Goal: Transaction & Acquisition: Purchase product/service

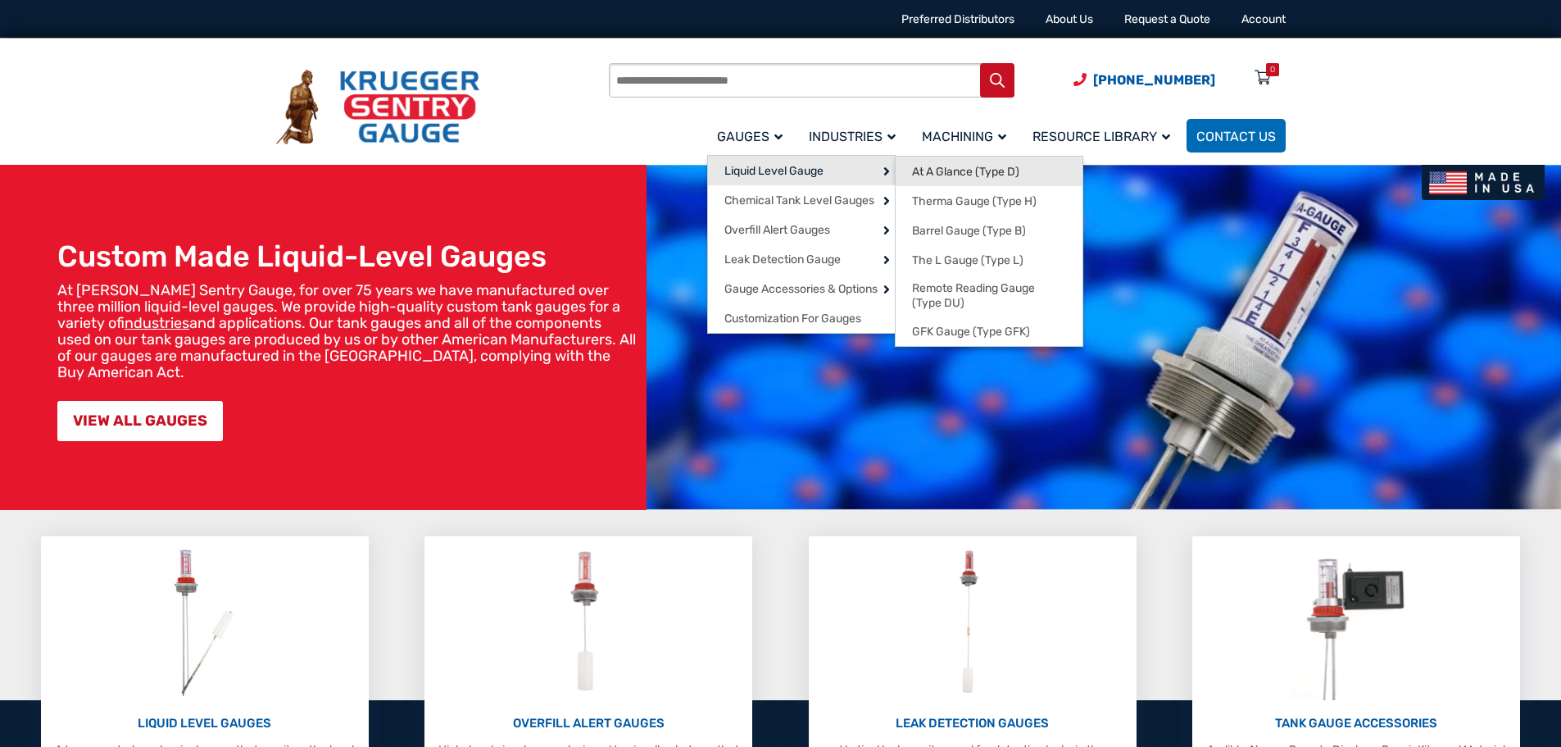
click at [937, 175] on span "At A Glance (Type D)" at bounding box center [965, 172] width 107 height 15
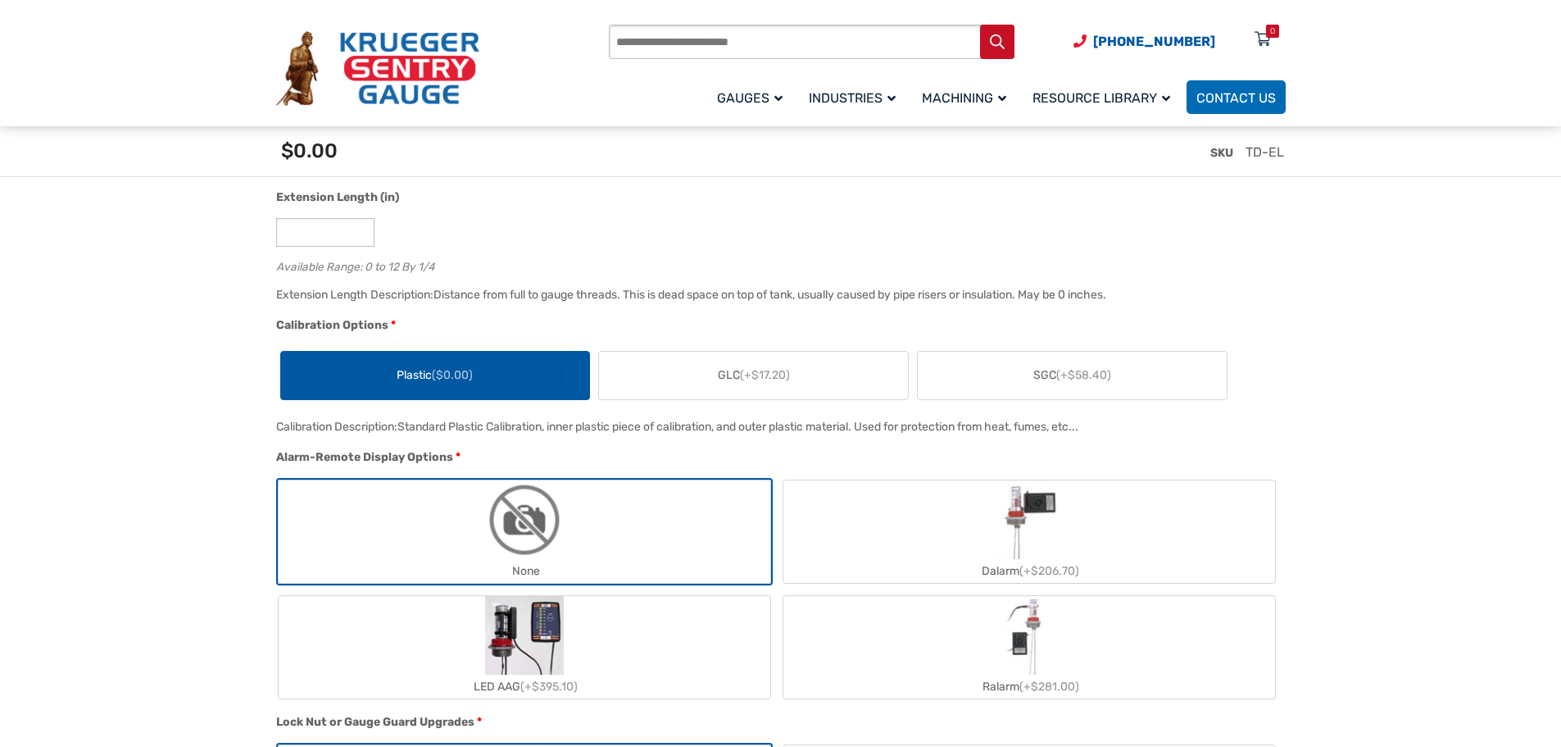
scroll to position [1229, 0]
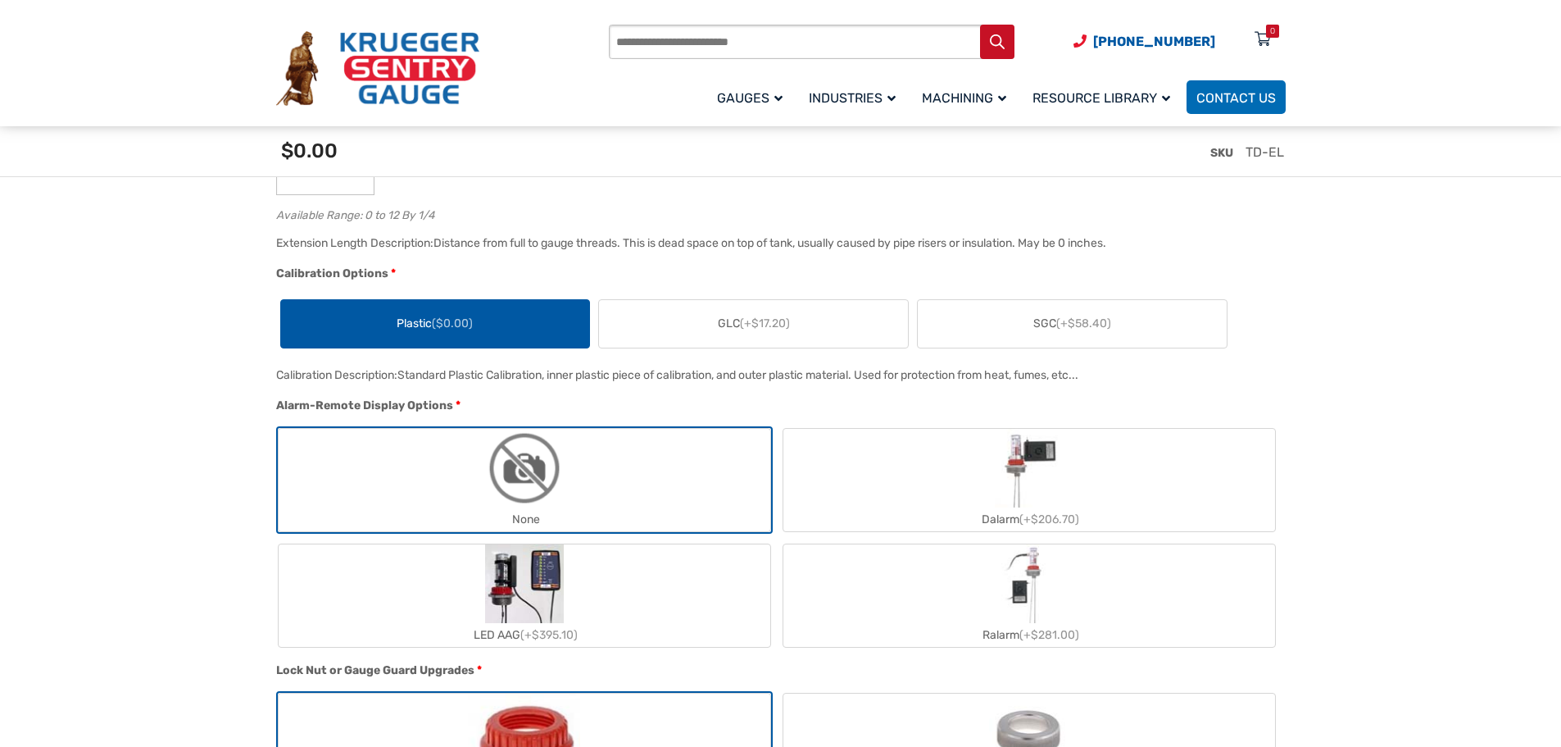
click at [398, 321] on span "Plastic ($0.00)" at bounding box center [435, 323] width 76 height 17
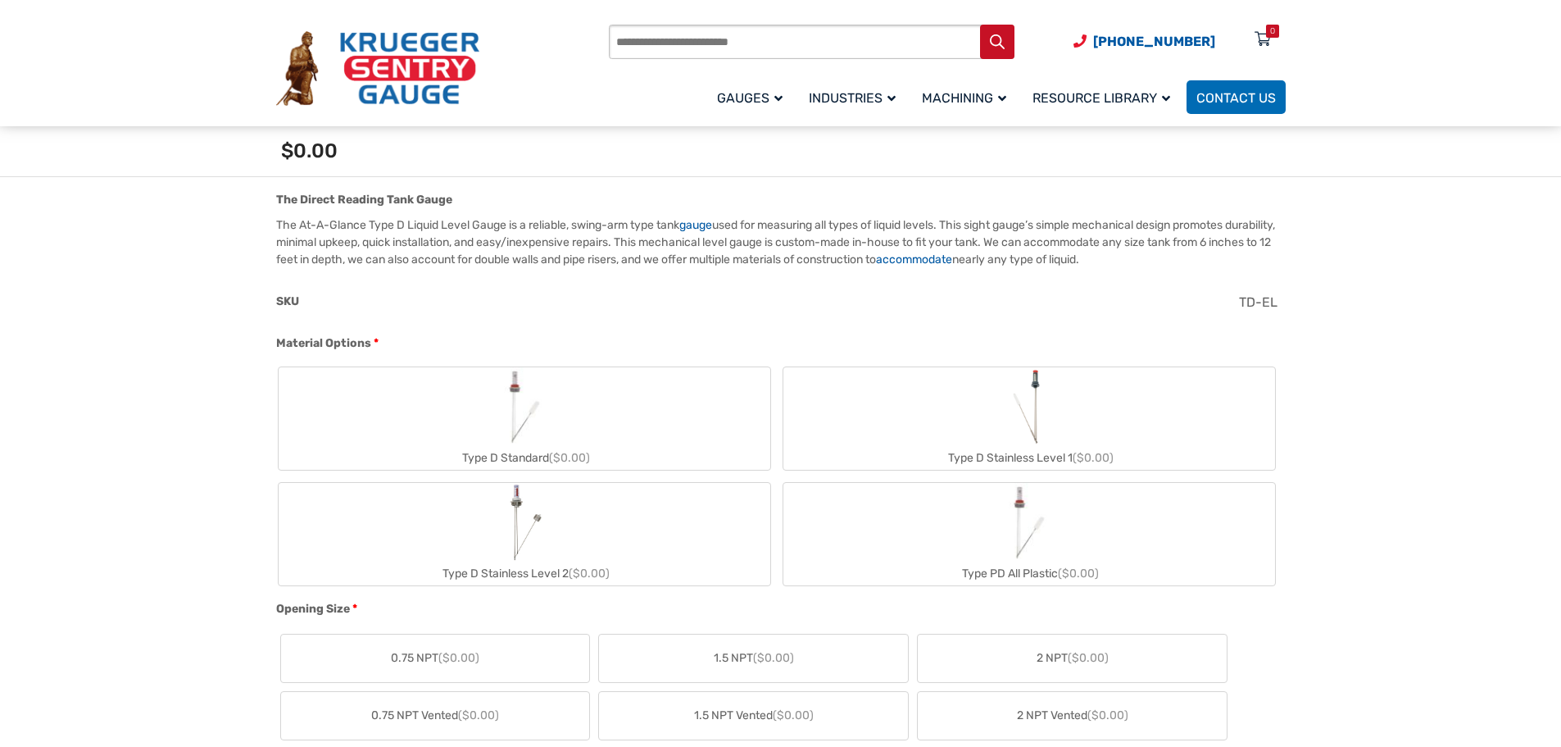
scroll to position [492, 0]
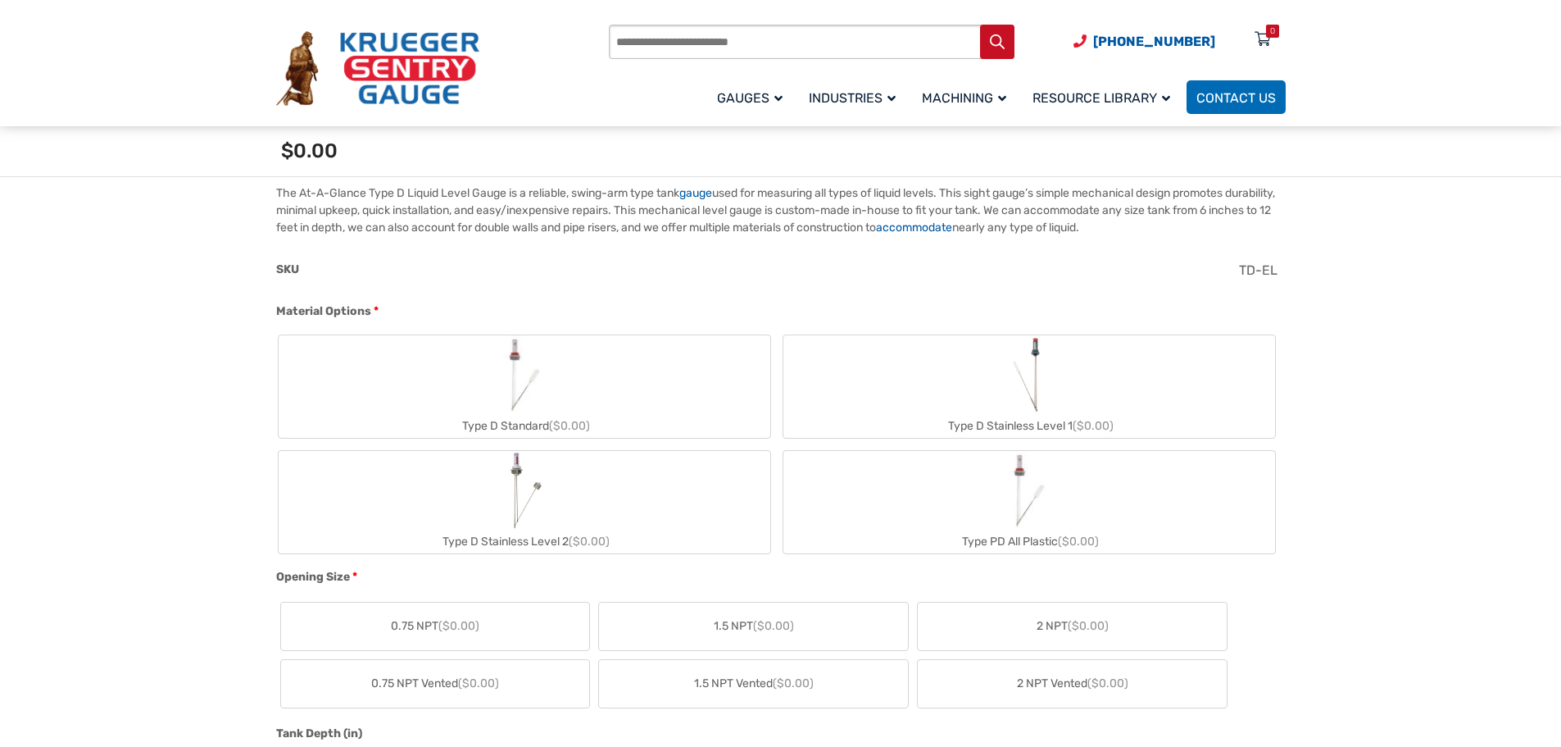
click at [1020, 388] on img "Type D Stainless Level 1" at bounding box center [1028, 374] width 43 height 79
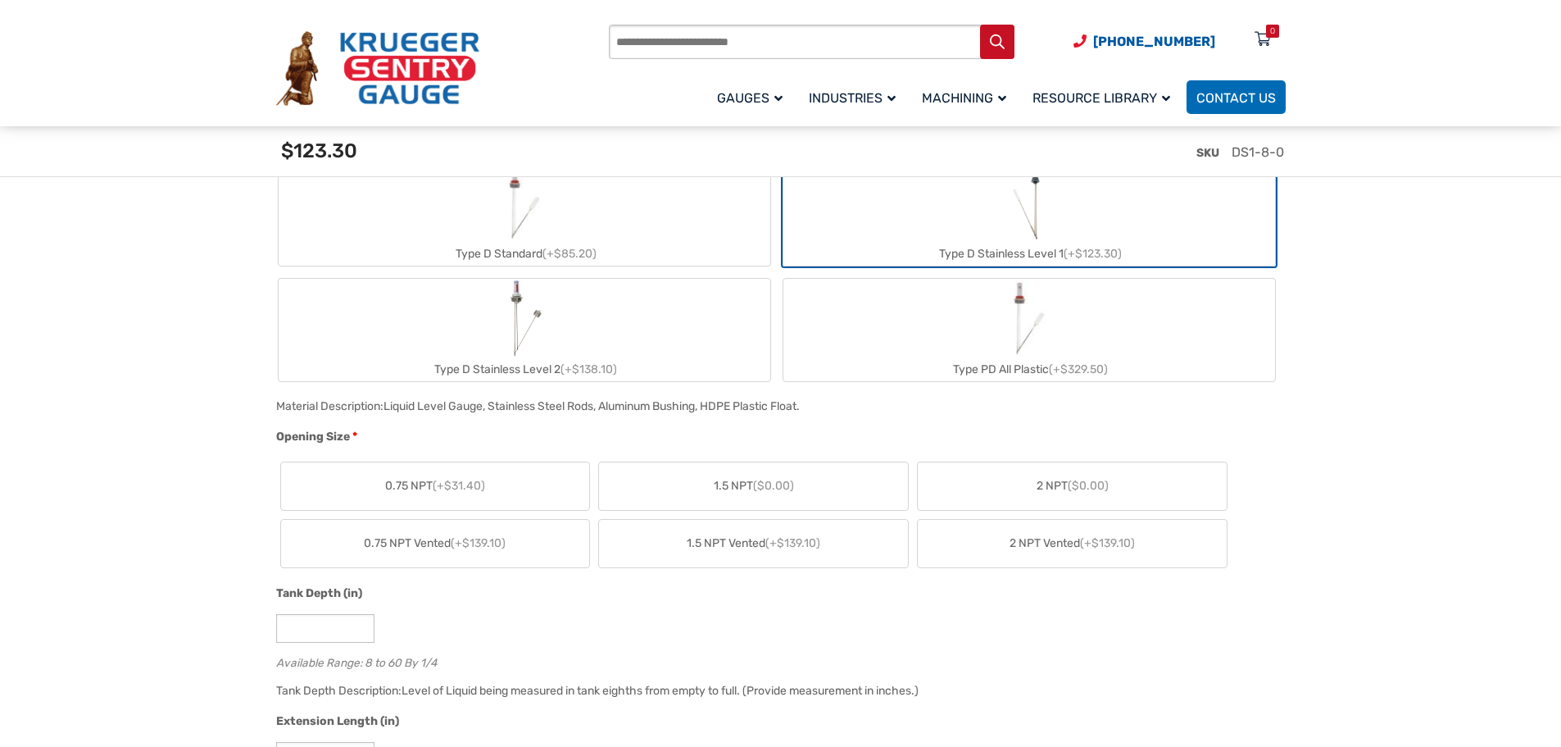
scroll to position [738, 0]
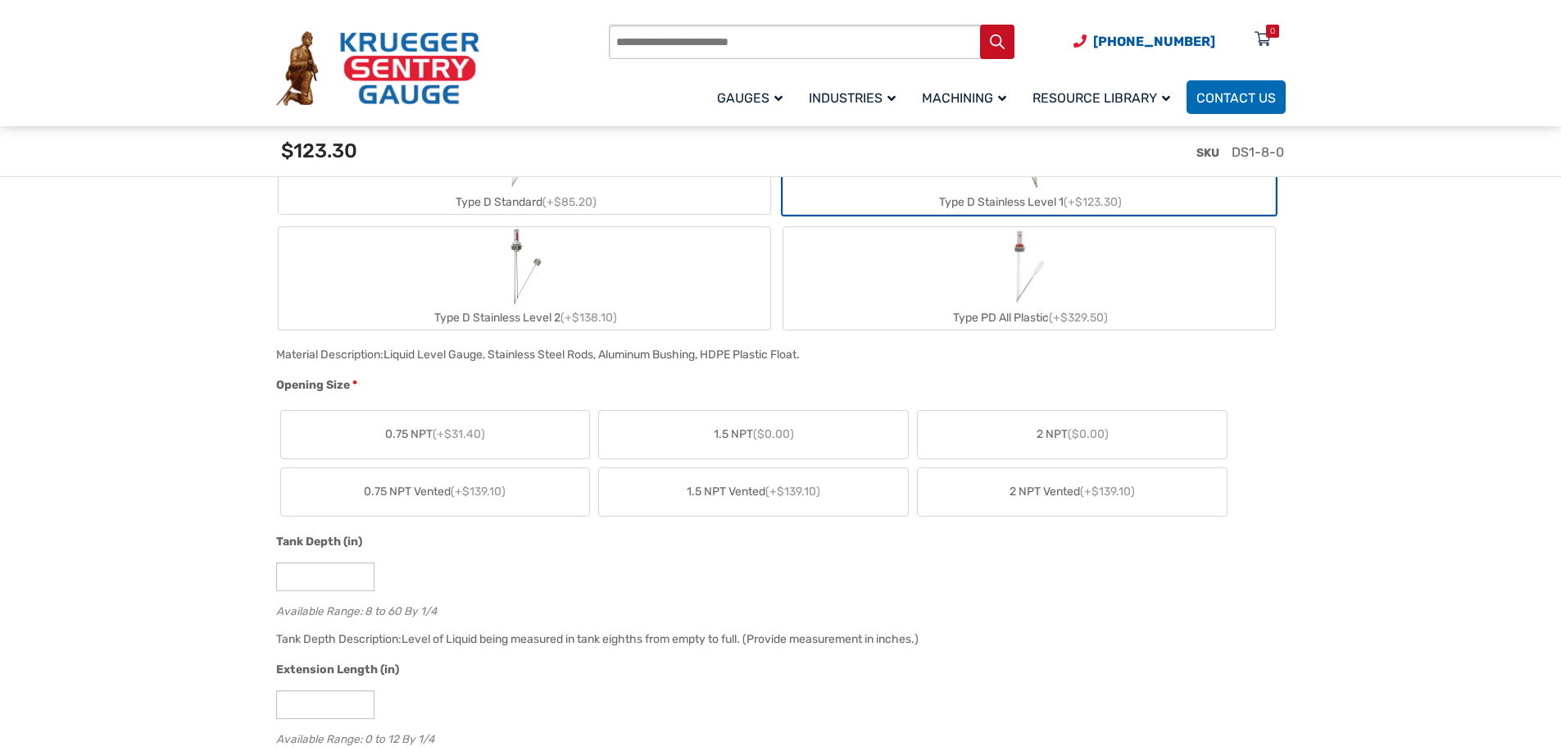
click at [1049, 437] on span "2 NPT ($0.00)" at bounding box center [1073, 433] width 72 height 17
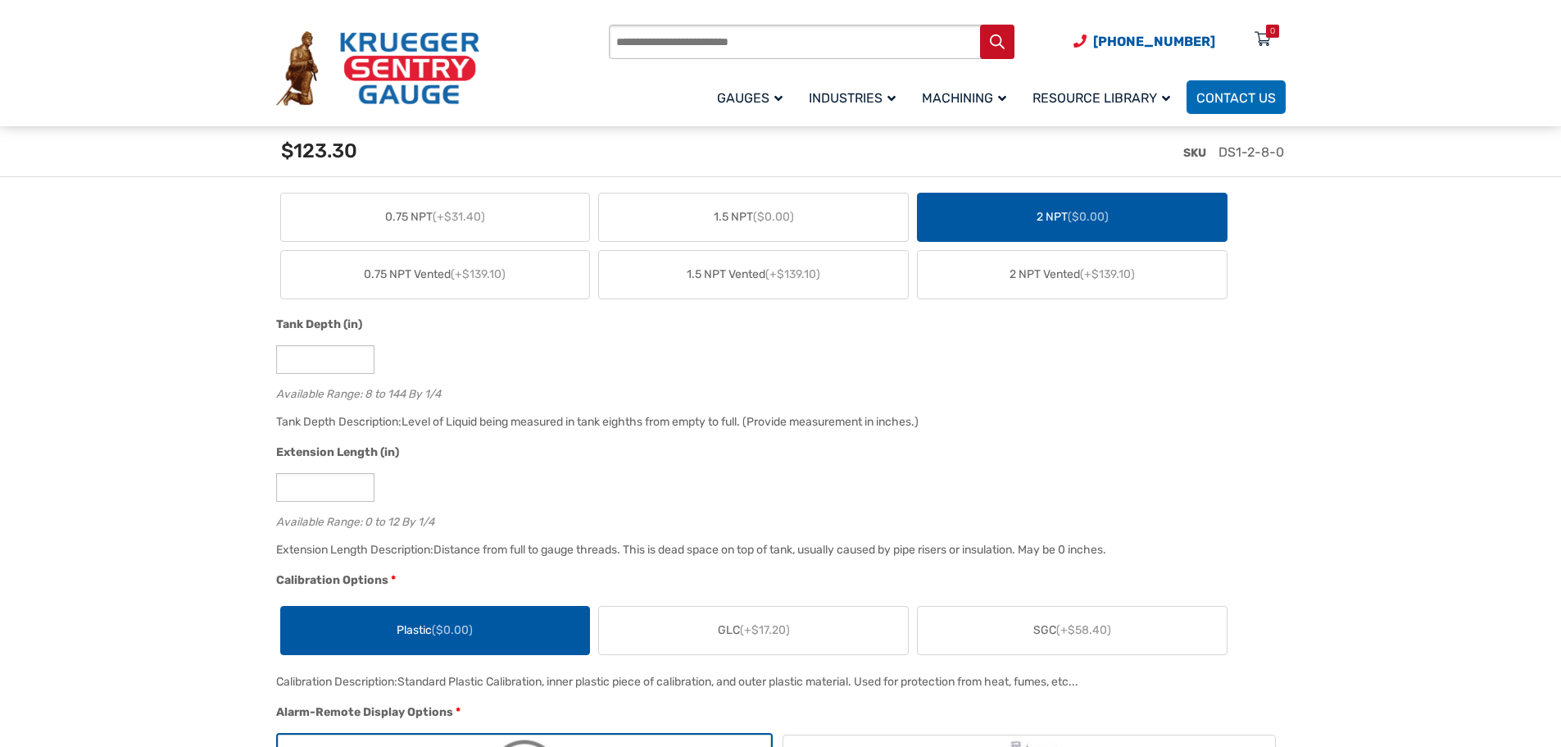
scroll to position [983, 0]
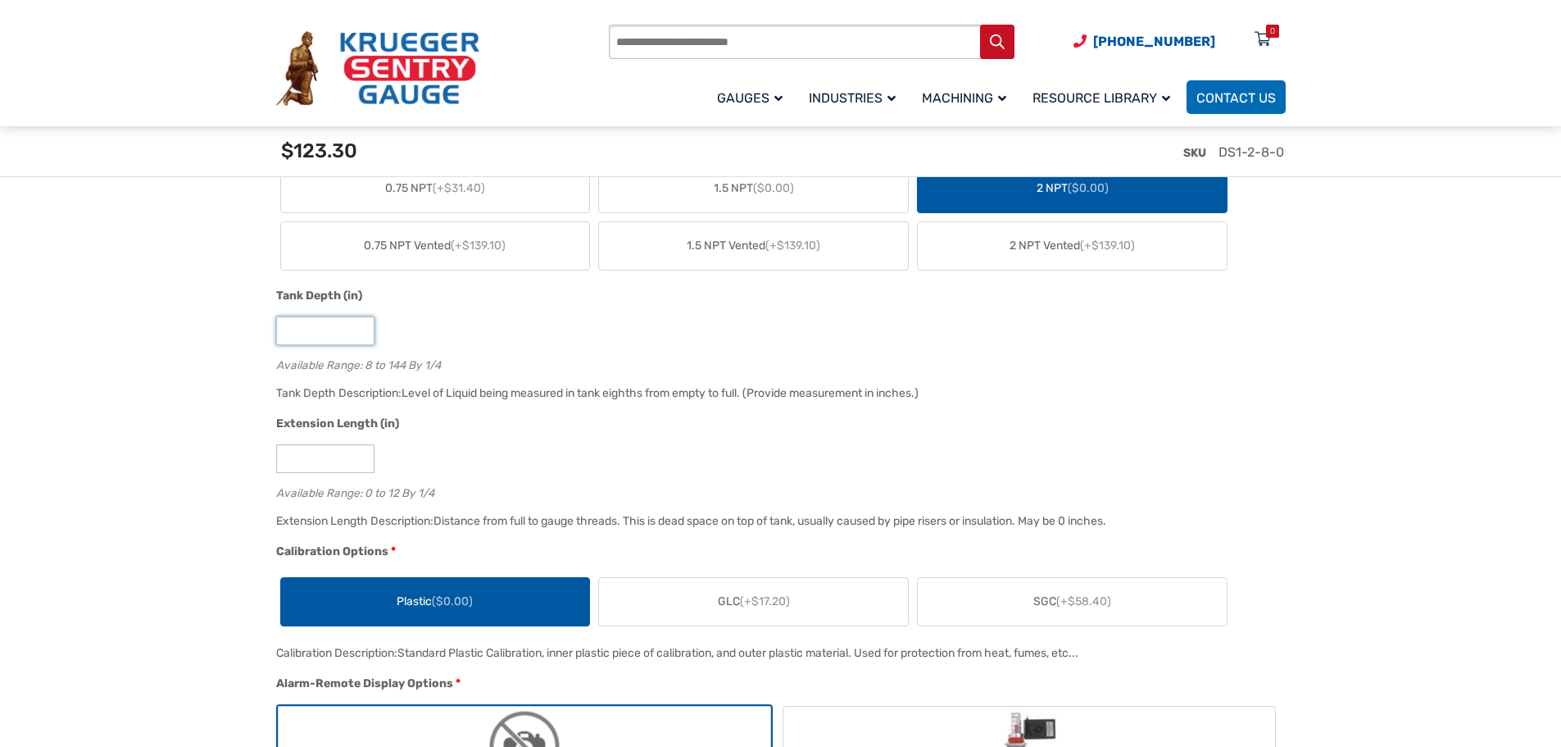
drag, startPoint x: 294, startPoint y: 331, endPoint x: 278, endPoint y: 334, distance: 16.6
click at [278, 334] on input "*" at bounding box center [325, 330] width 98 height 29
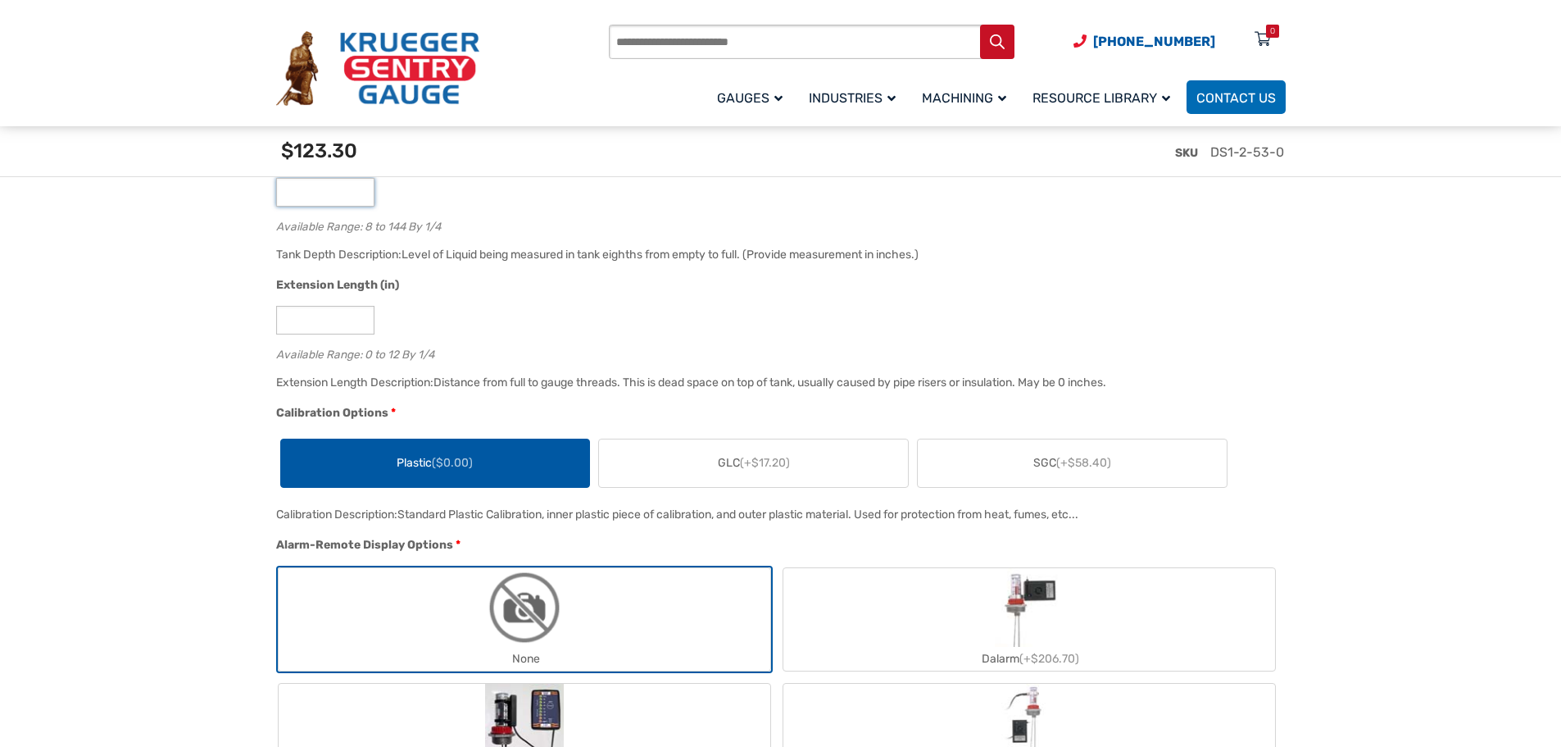
scroll to position [1147, 0]
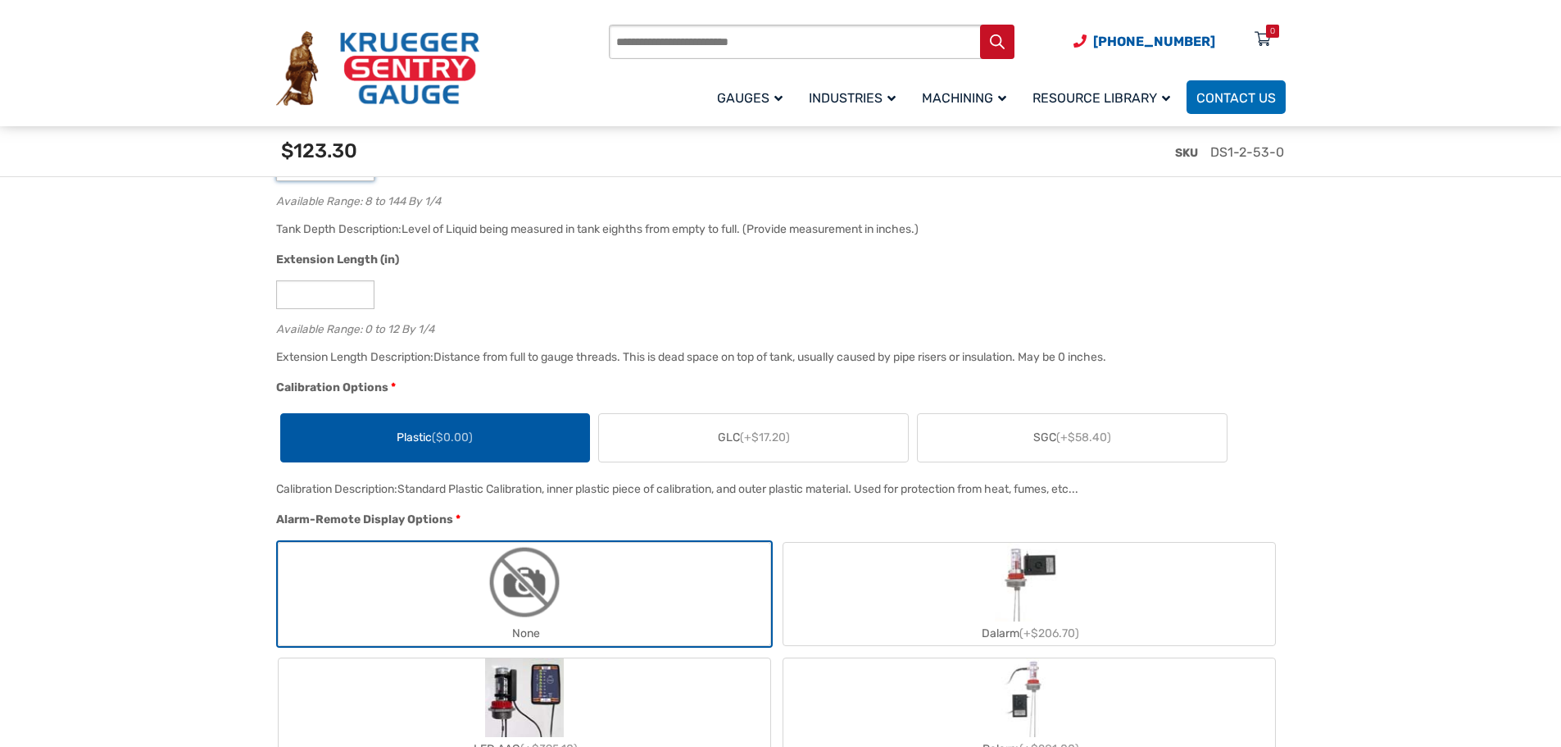
type input "**"
click at [517, 433] on label "Plastic ($0.00)" at bounding box center [435, 438] width 309 height 48
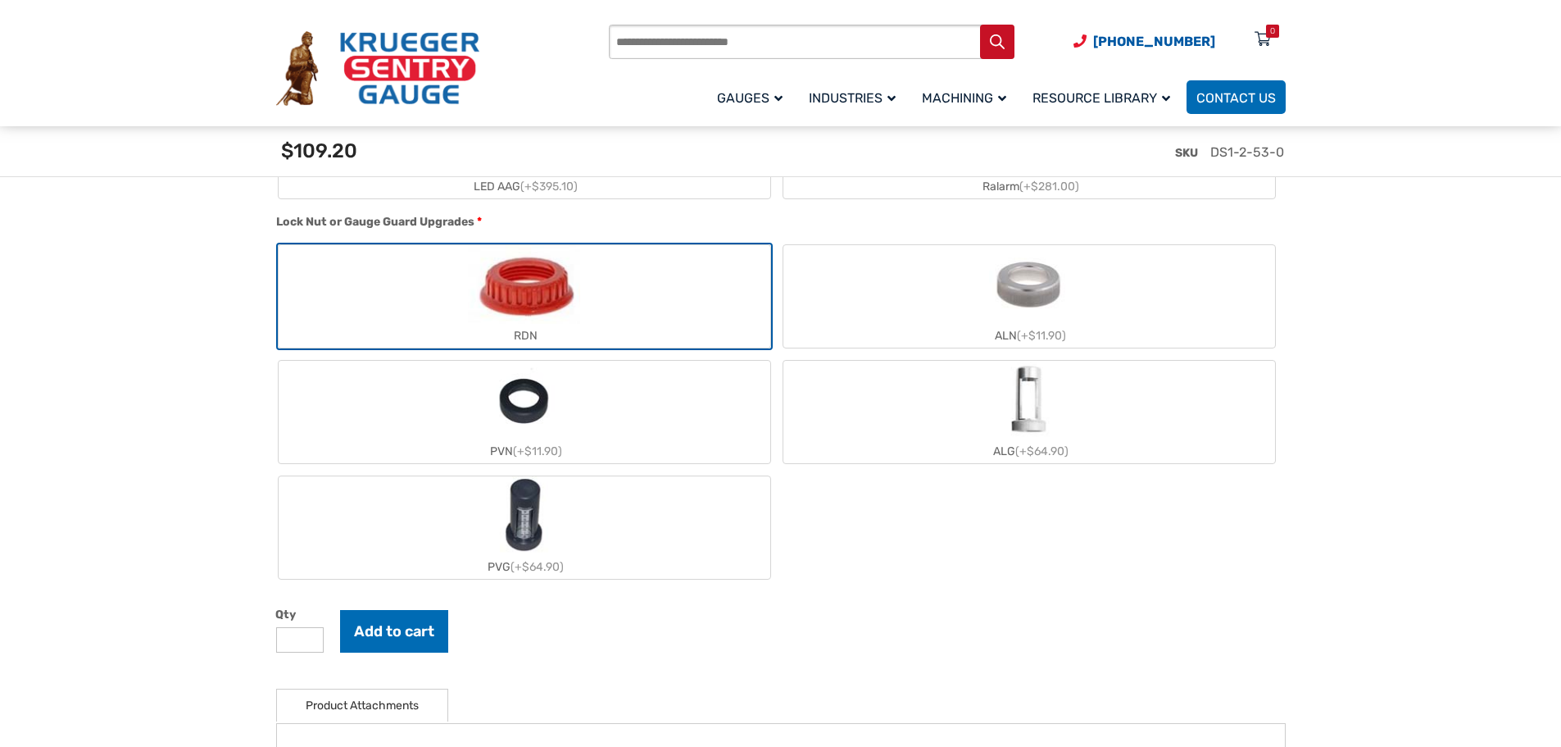
scroll to position [1721, 0]
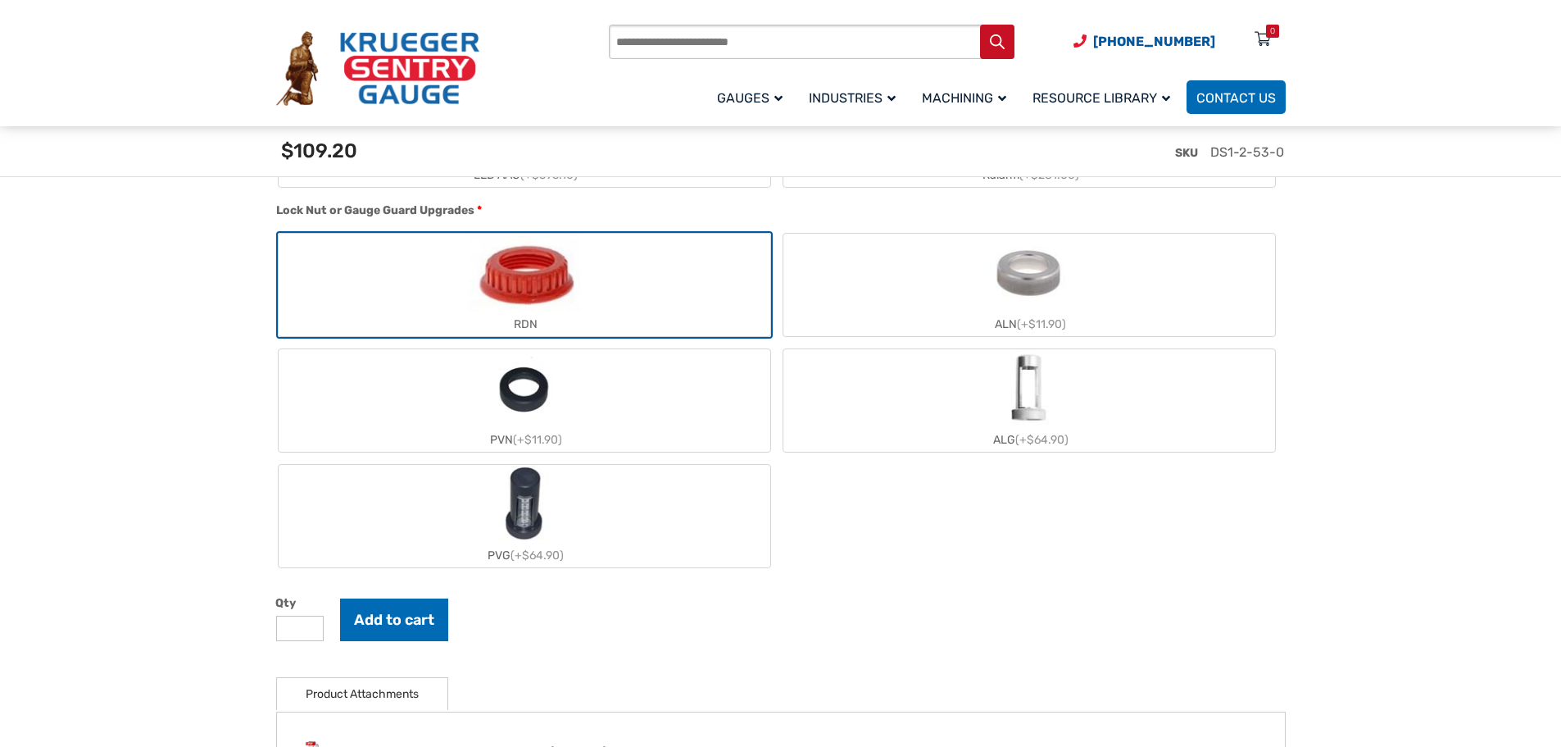
click at [1007, 282] on img "ALN" at bounding box center [1028, 273] width 79 height 79
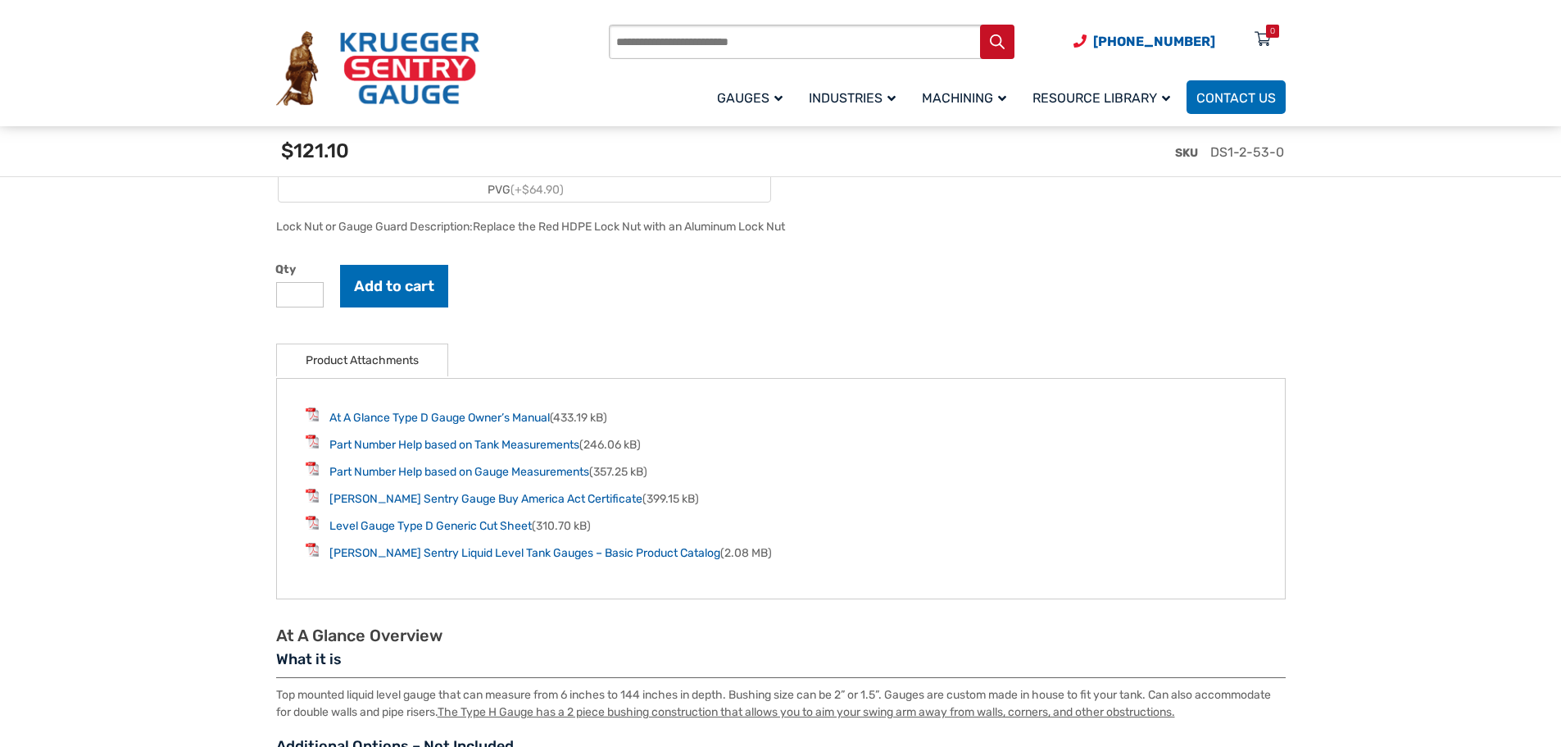
scroll to position [2131, 0]
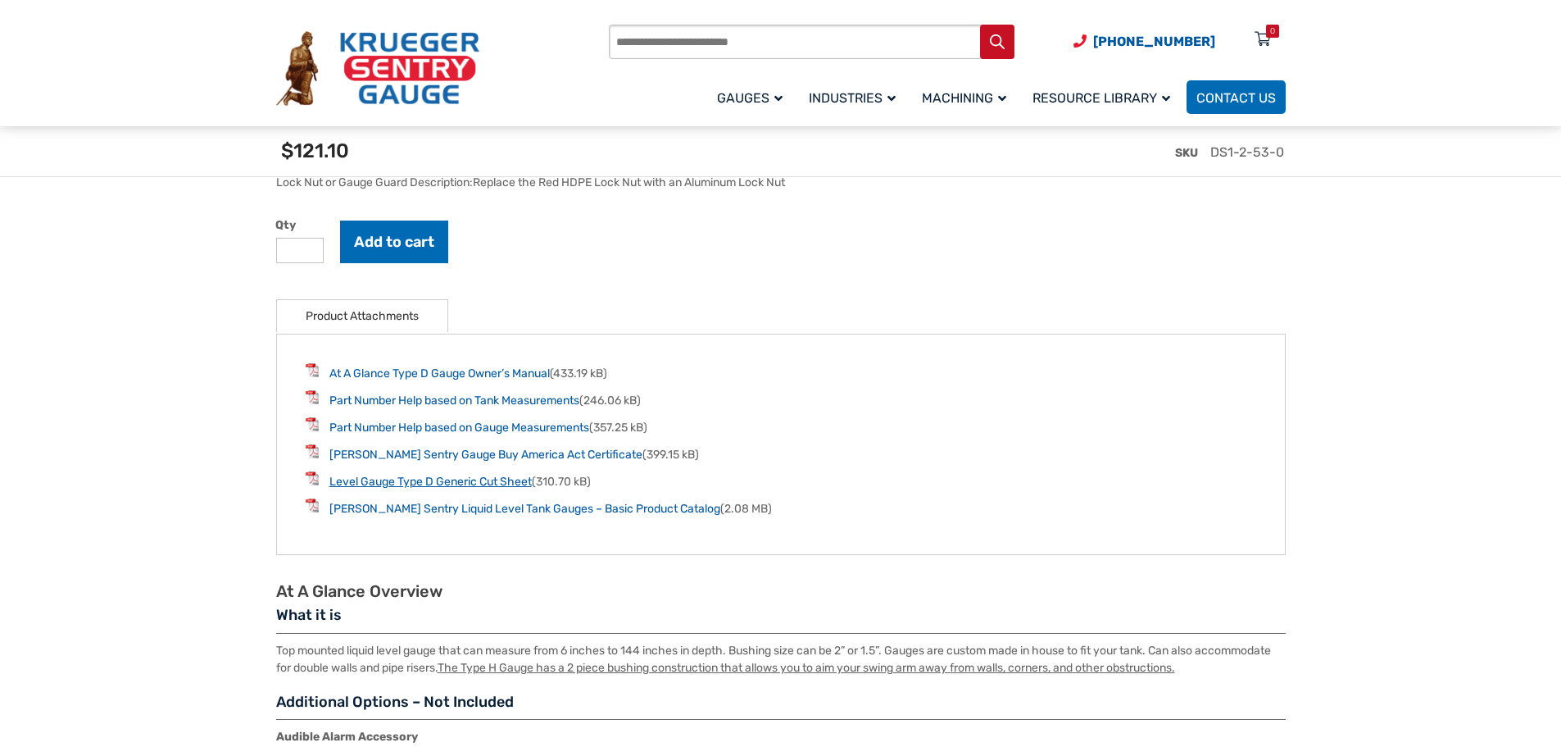
click at [425, 481] on link "Level Gauge Type D Generic Cut Sheet" at bounding box center [430, 482] width 202 height 14
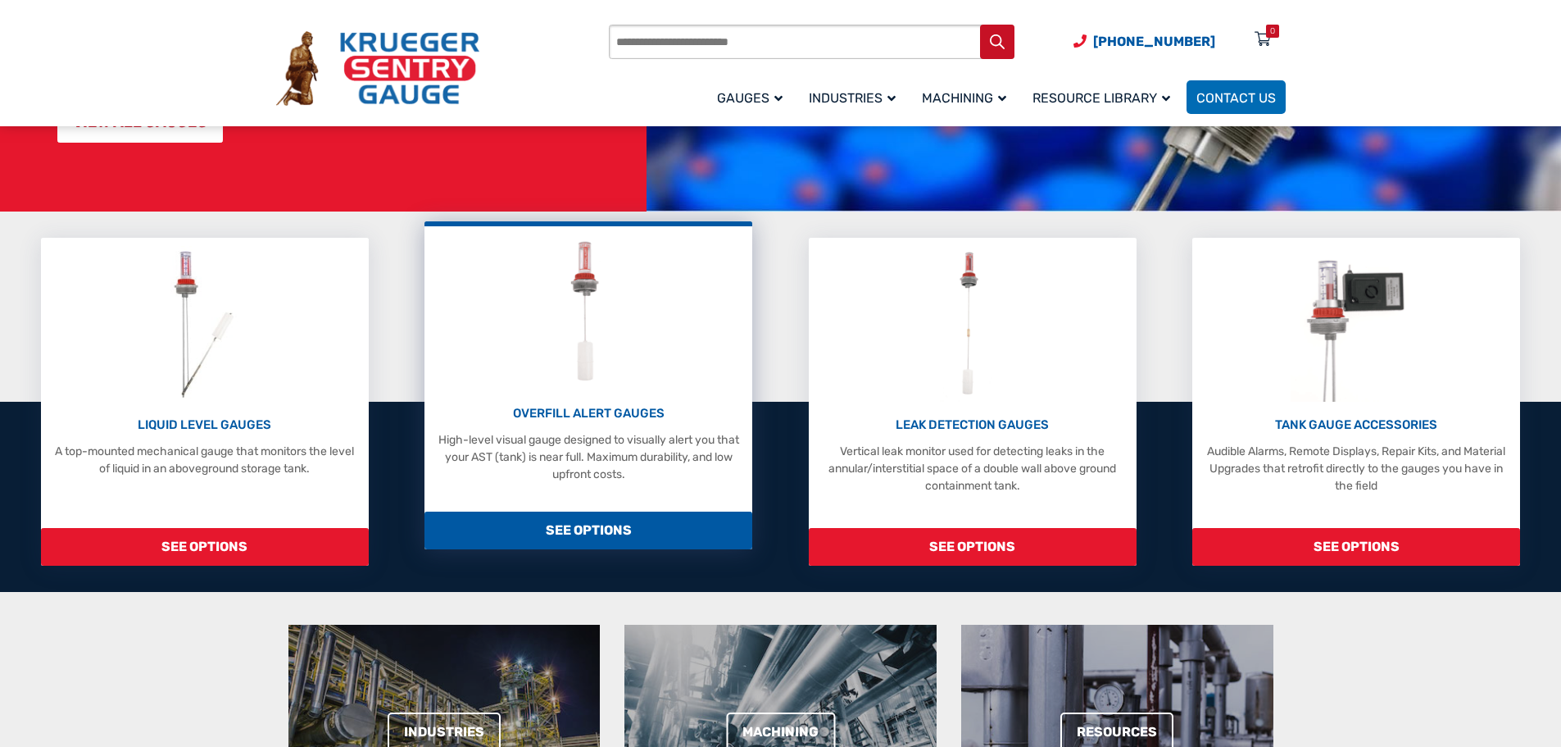
scroll to position [328, 0]
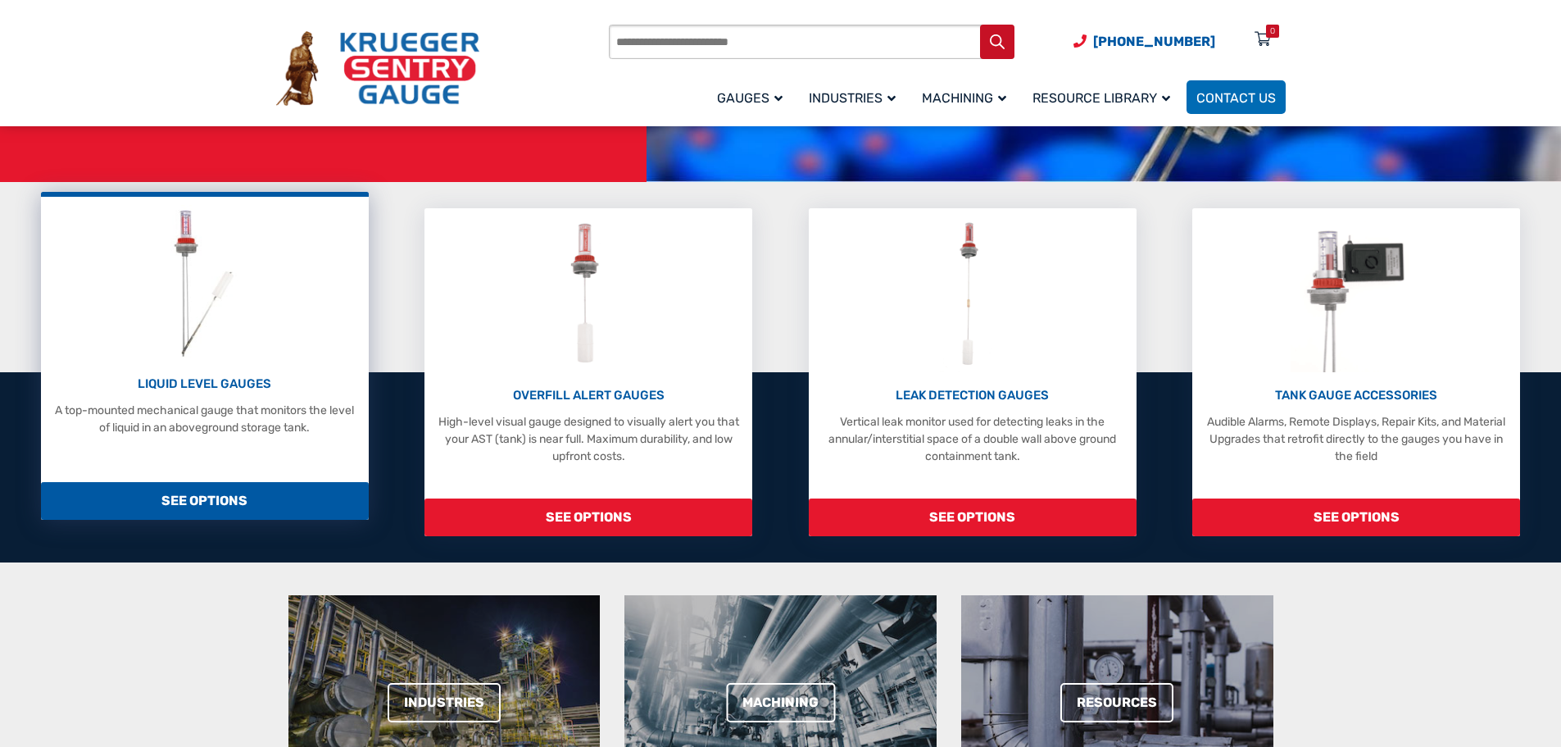
click at [174, 380] on p "LIQUID LEVEL GAUGES" at bounding box center [204, 384] width 311 height 19
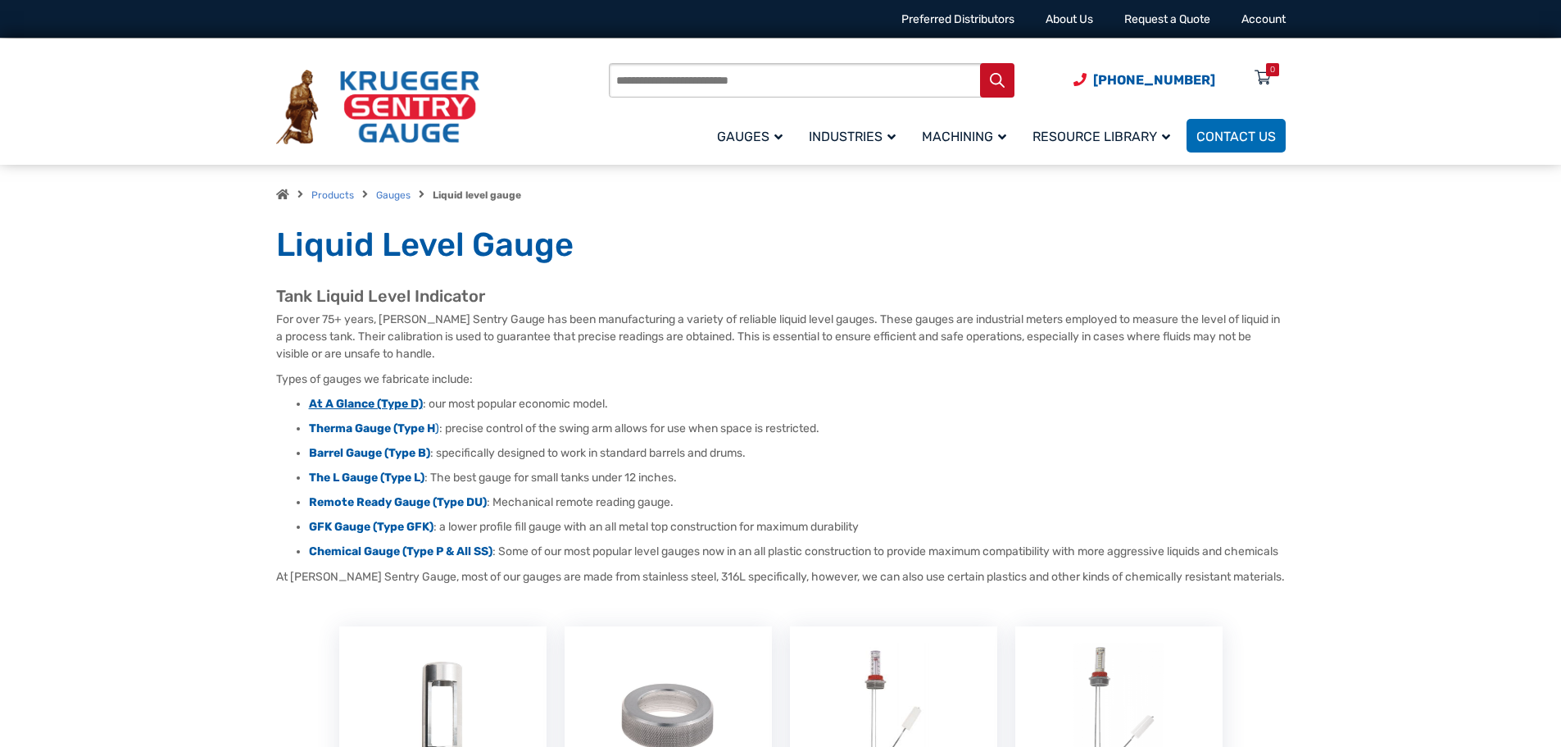
click at [360, 405] on strong "At A Glance (Type D)" at bounding box center [366, 404] width 114 height 14
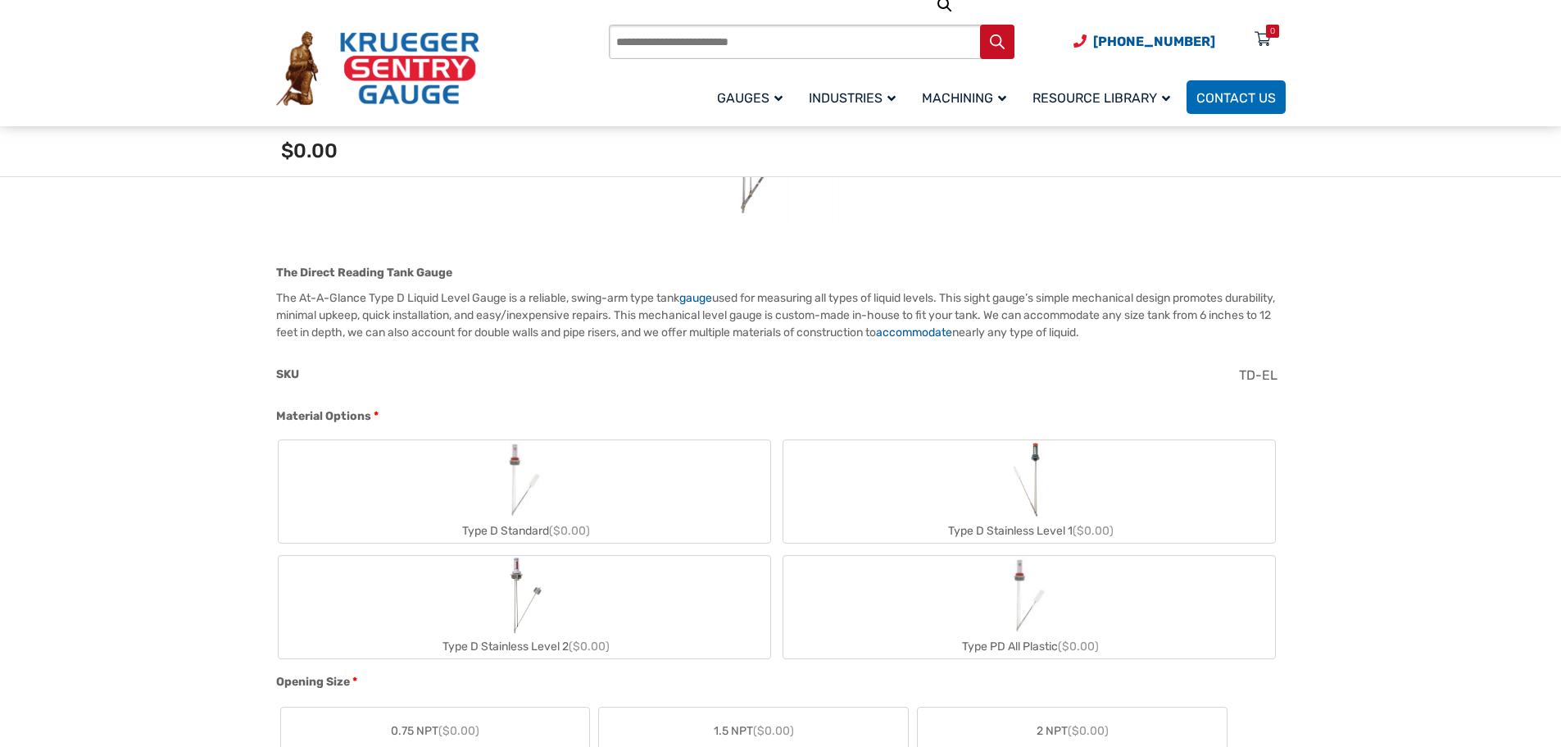
scroll to position [492, 0]
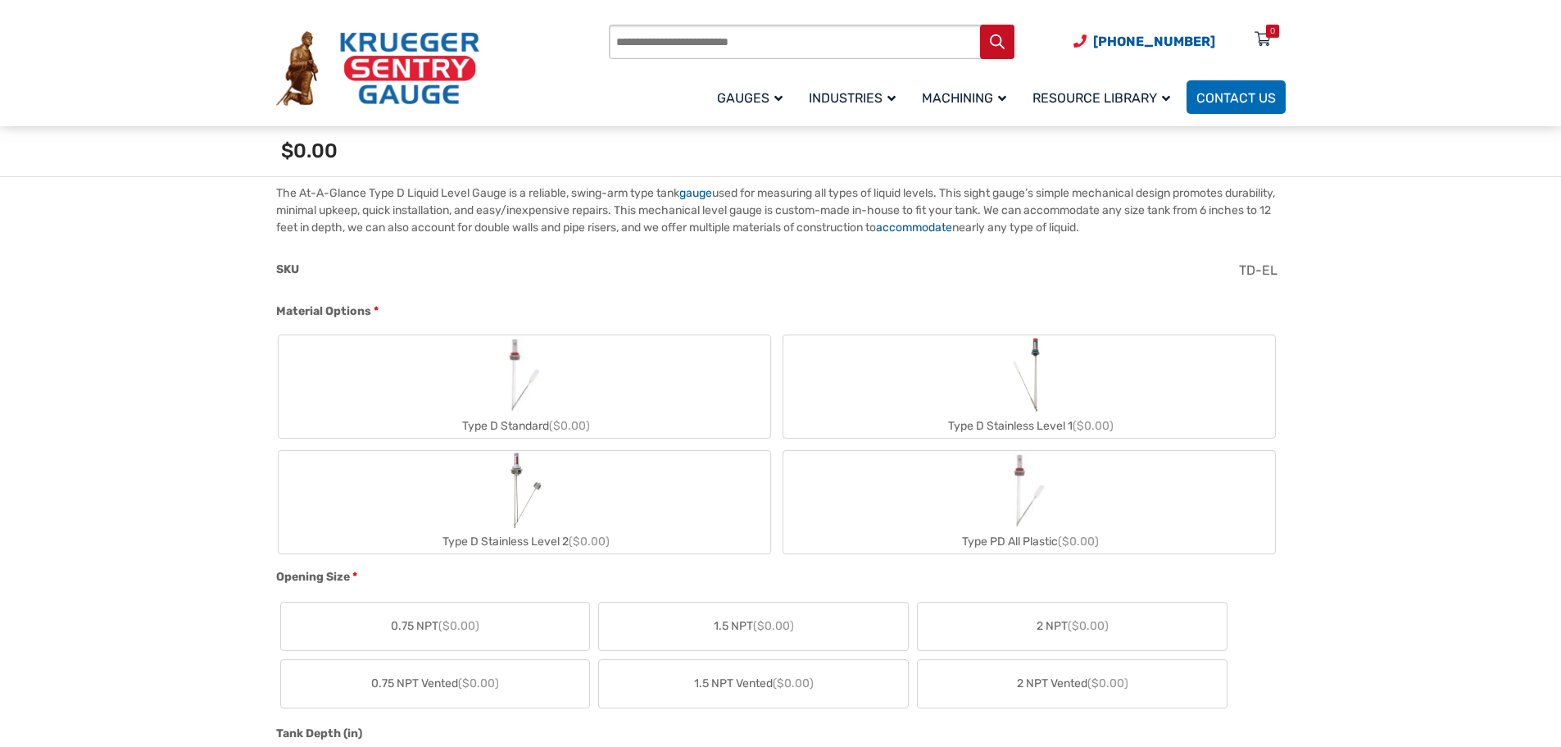
click at [529, 515] on img "Type D Stainless Level 2" at bounding box center [524, 490] width 38 height 79
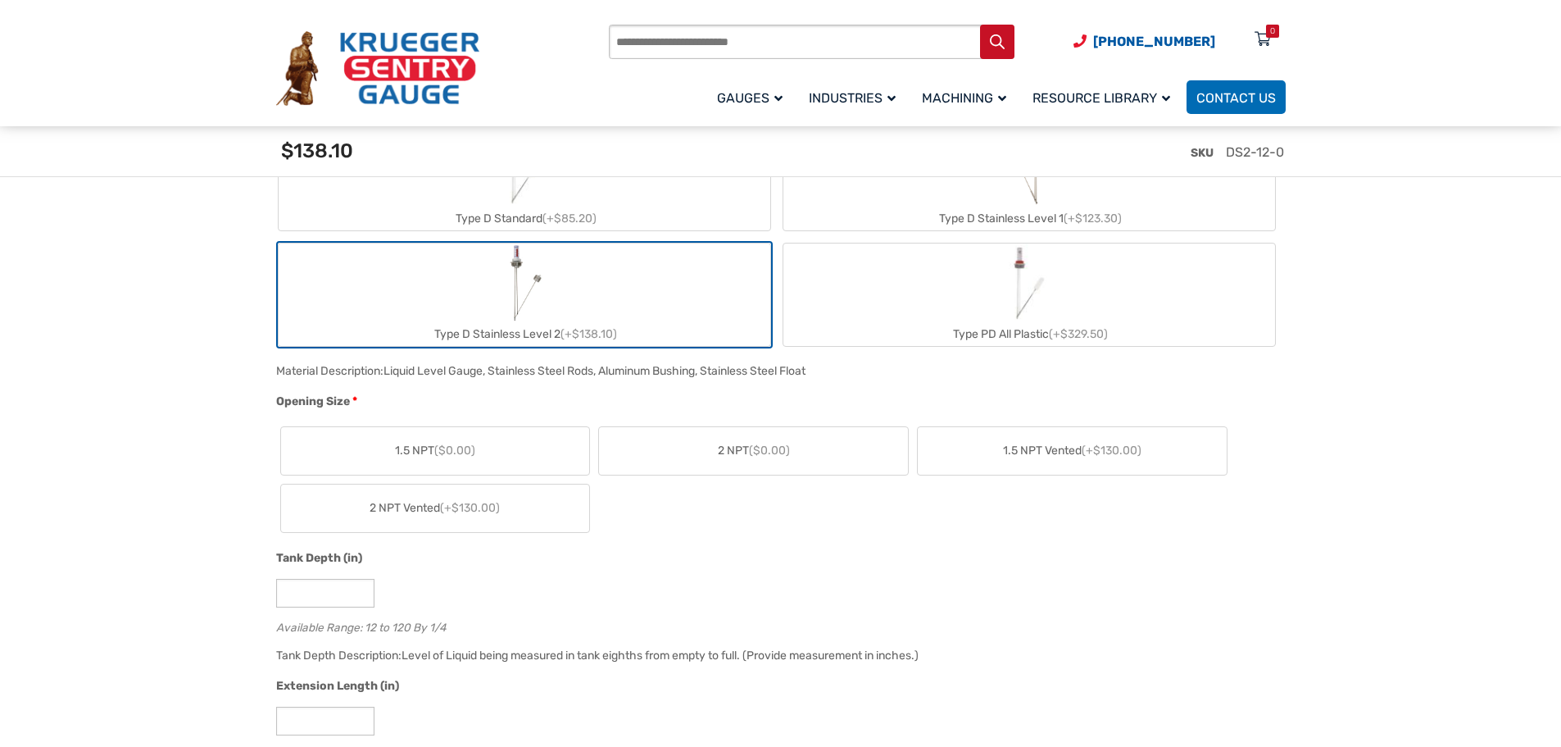
scroll to position [738, 0]
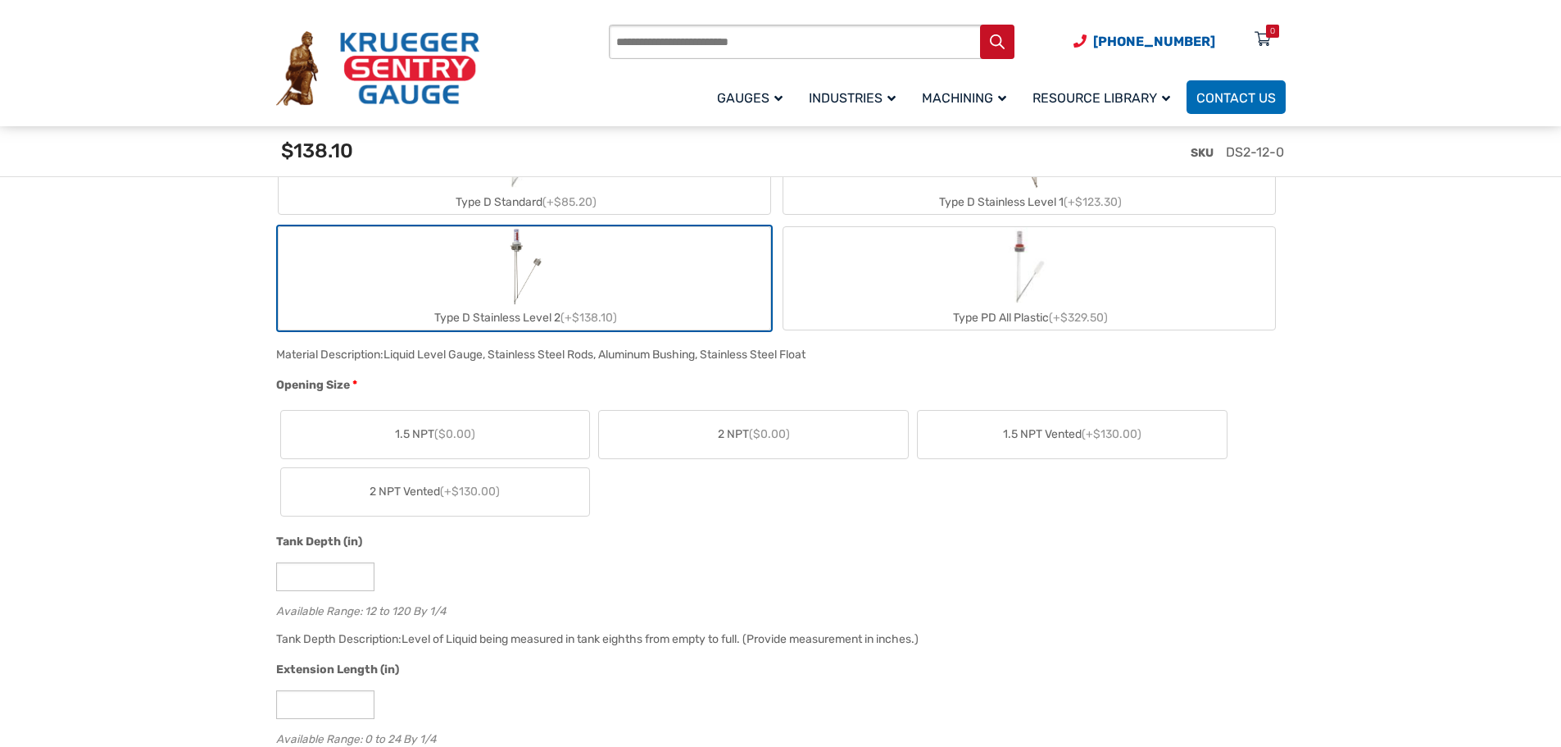
click at [769, 429] on span "($0.00)" at bounding box center [769, 434] width 41 height 14
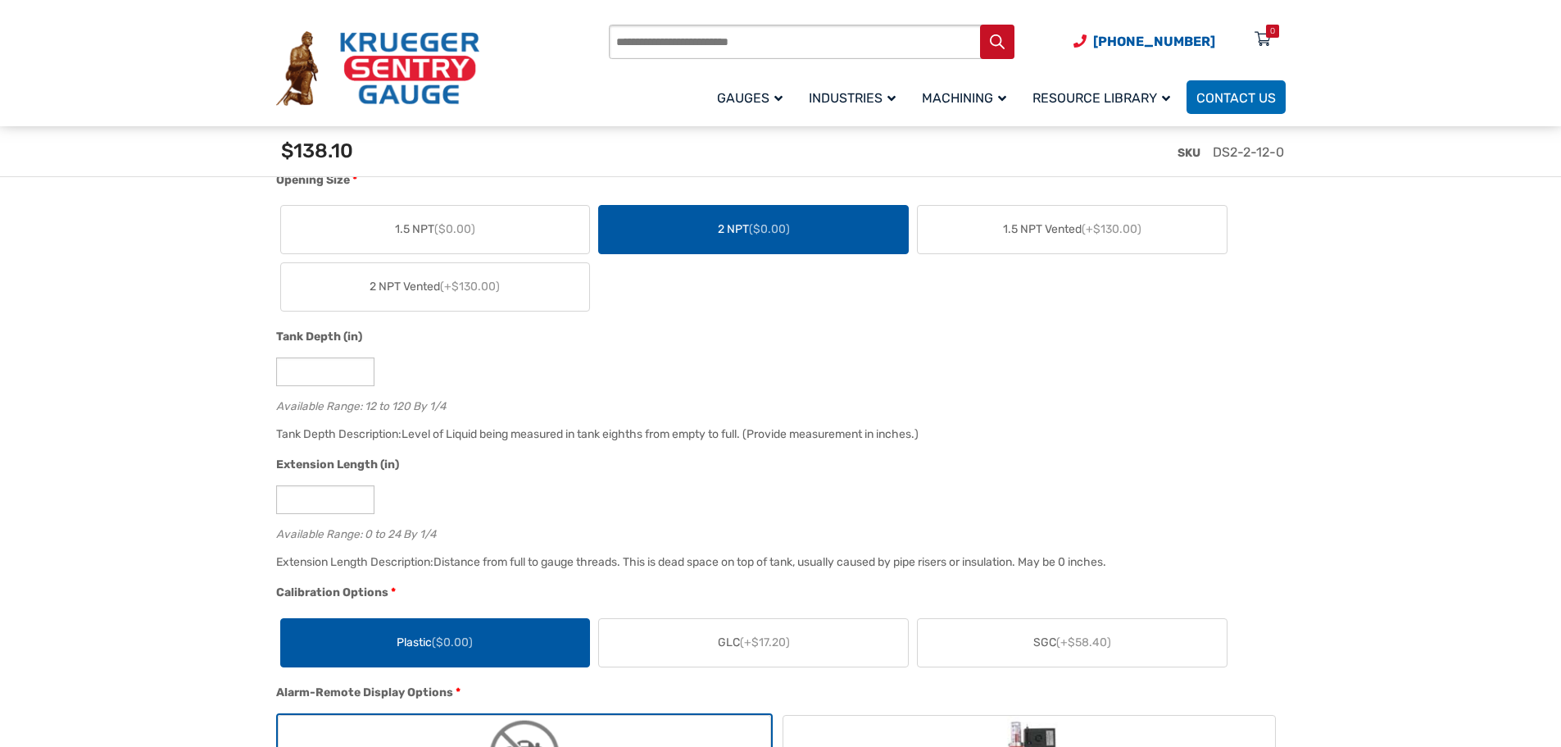
scroll to position [983, 0]
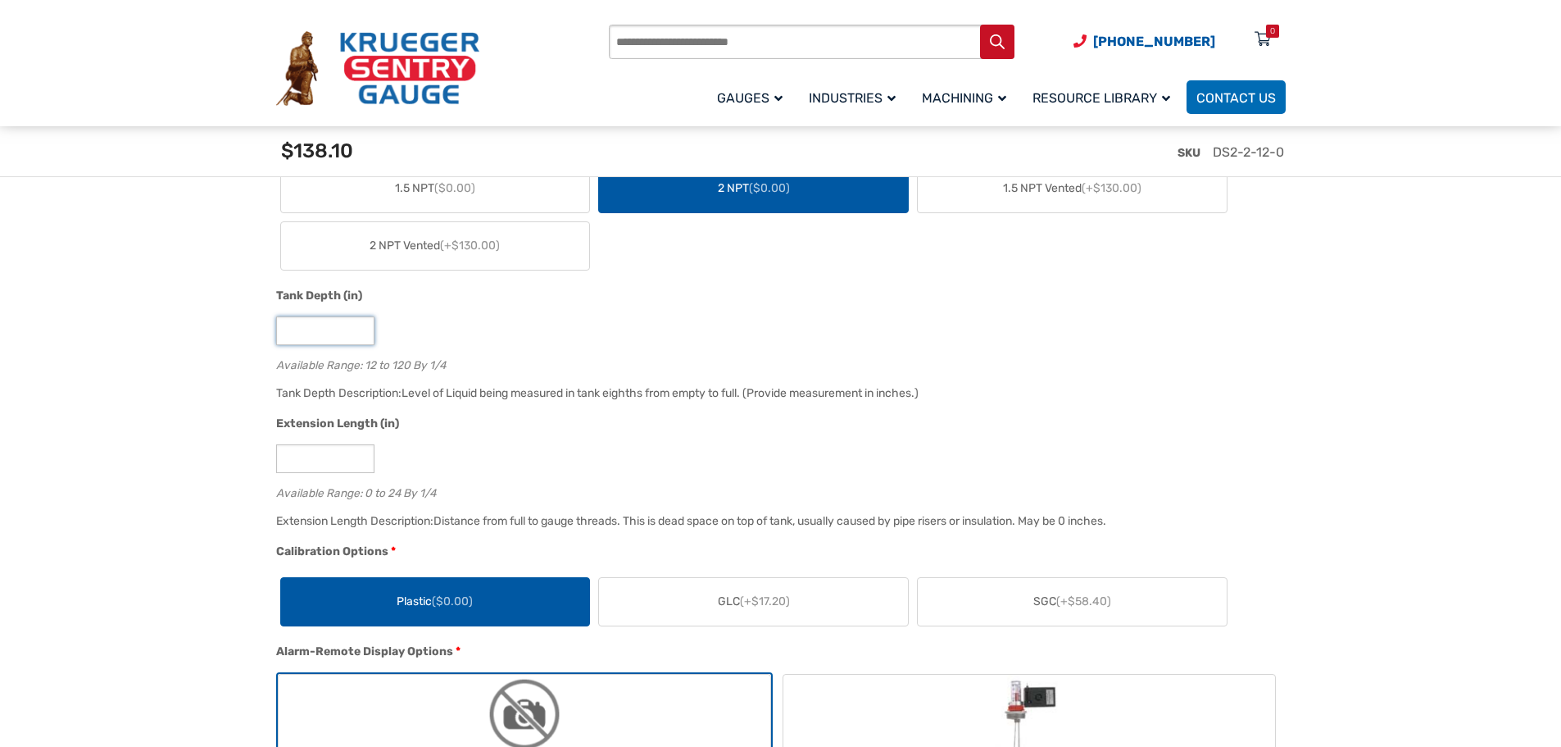
drag, startPoint x: 298, startPoint y: 326, endPoint x: 275, endPoint y: 334, distance: 24.4
click at [276, 334] on input "**" at bounding box center [325, 330] width 98 height 29
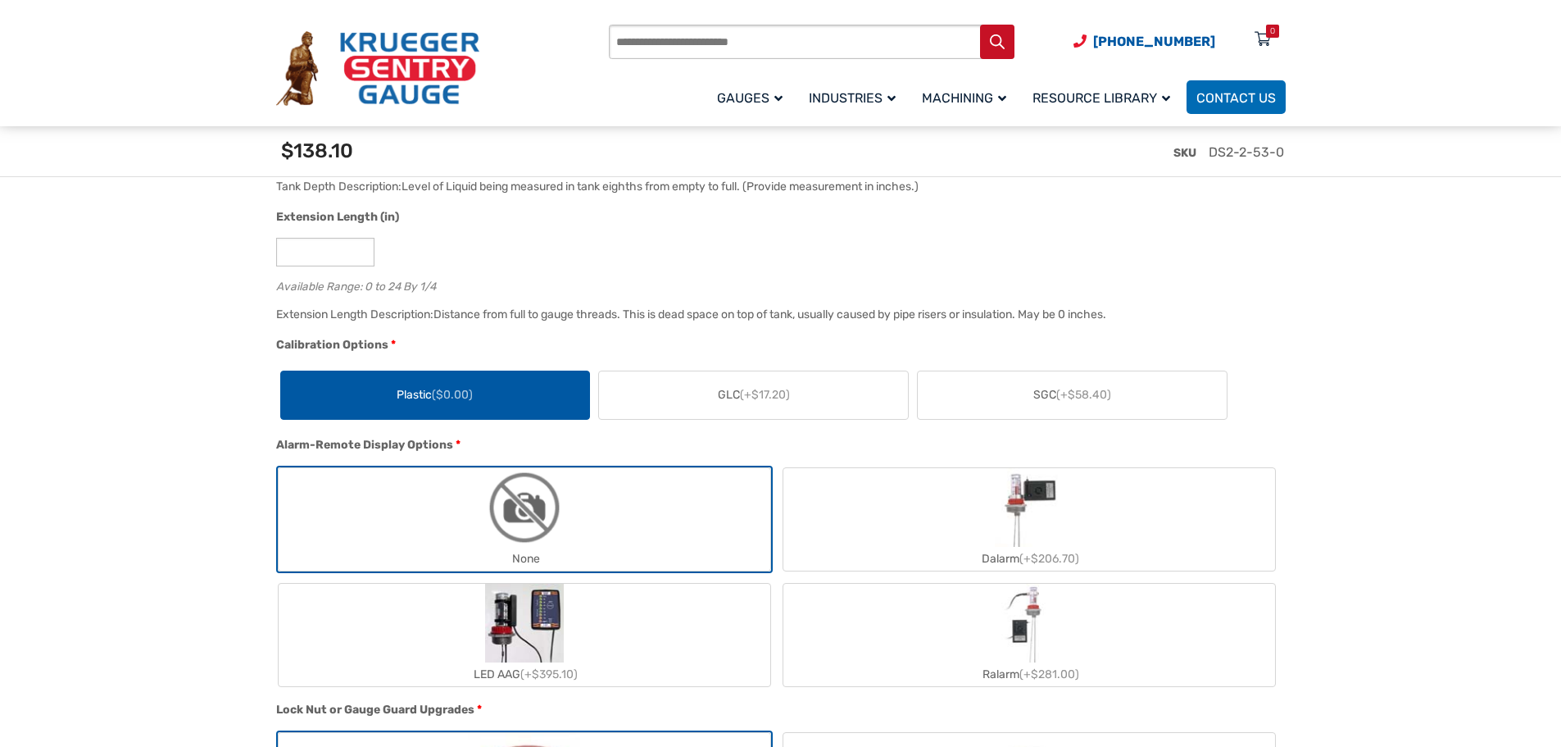
scroll to position [1229, 0]
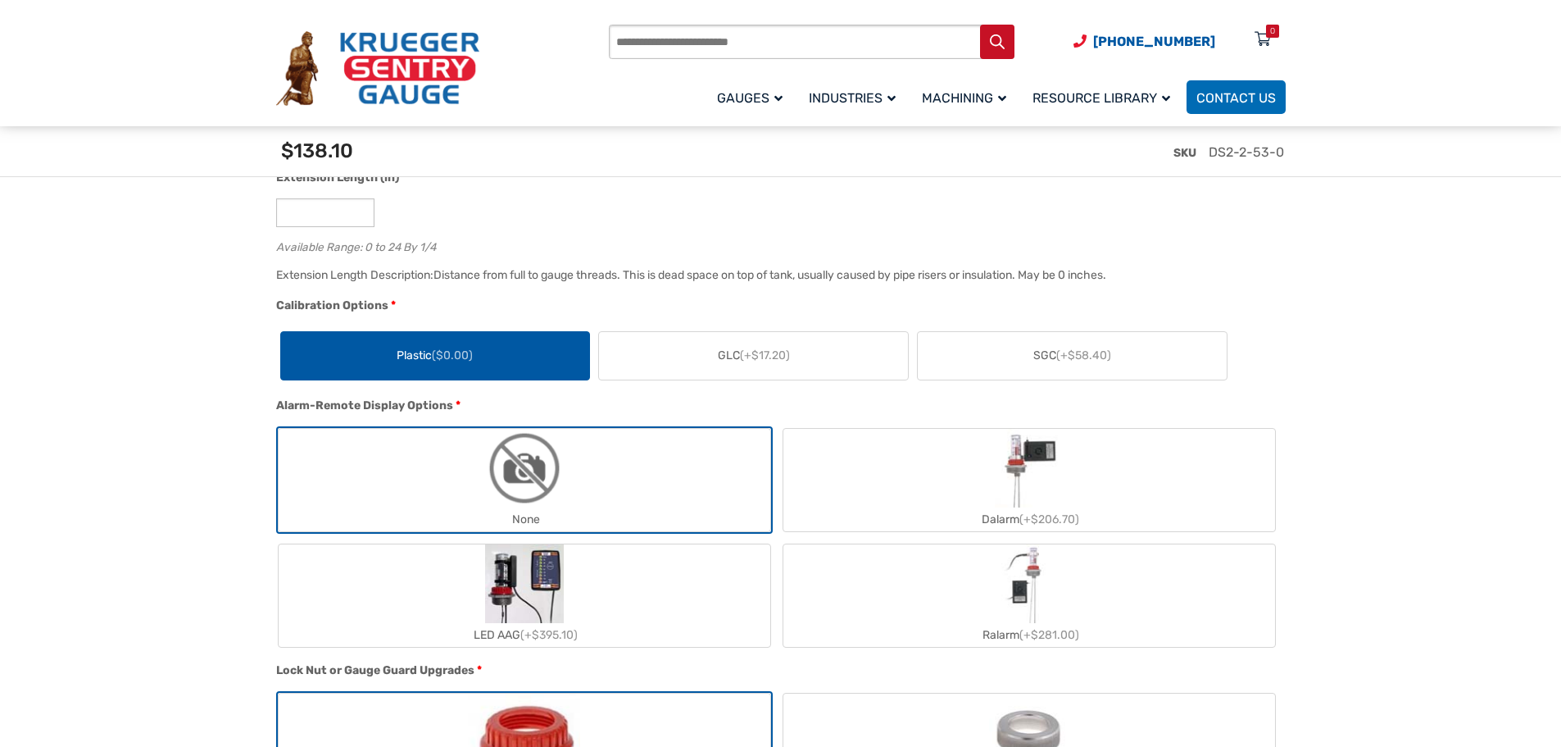
type input "**"
click at [479, 359] on label "Plastic ($0.00)" at bounding box center [435, 356] width 309 height 48
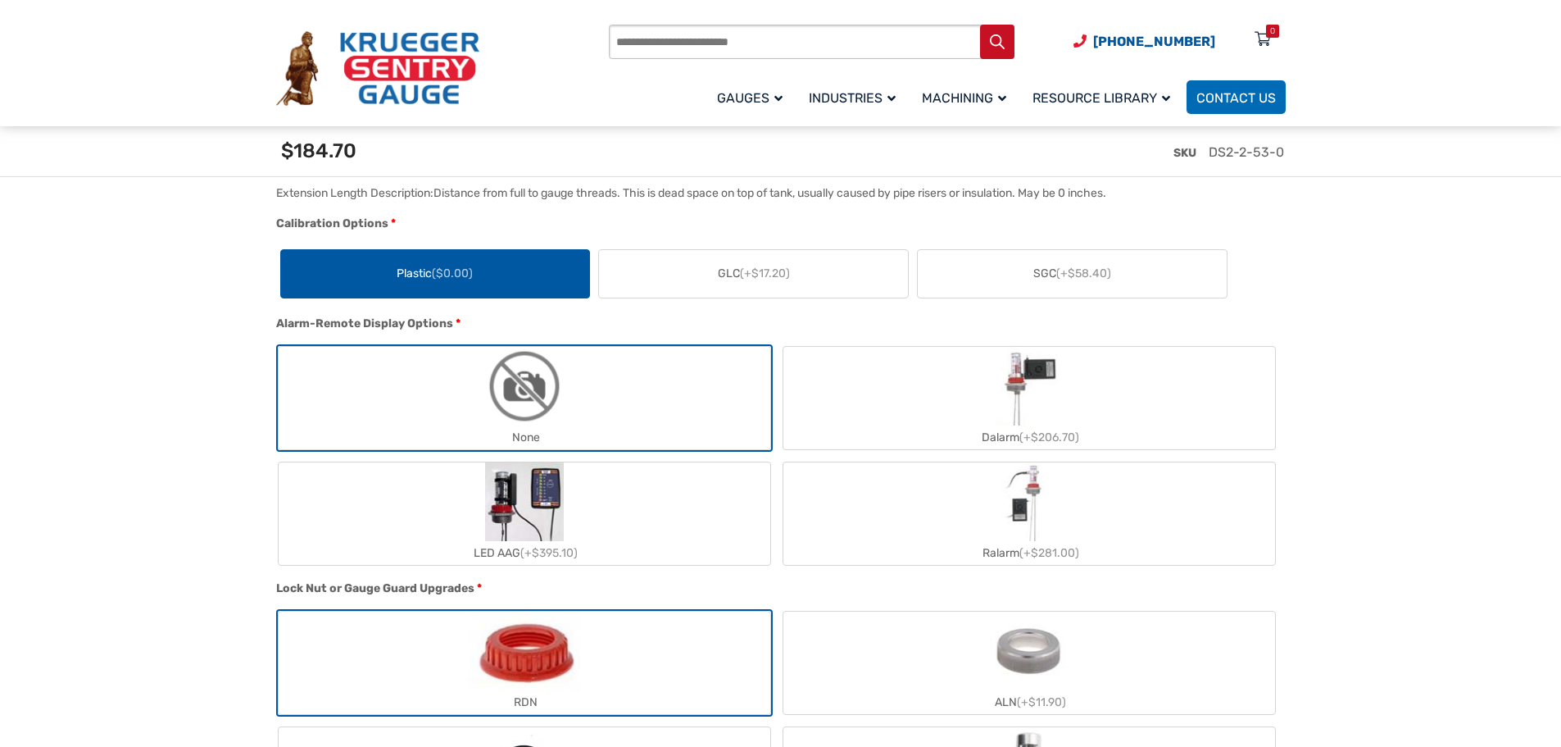
scroll to position [1393, 0]
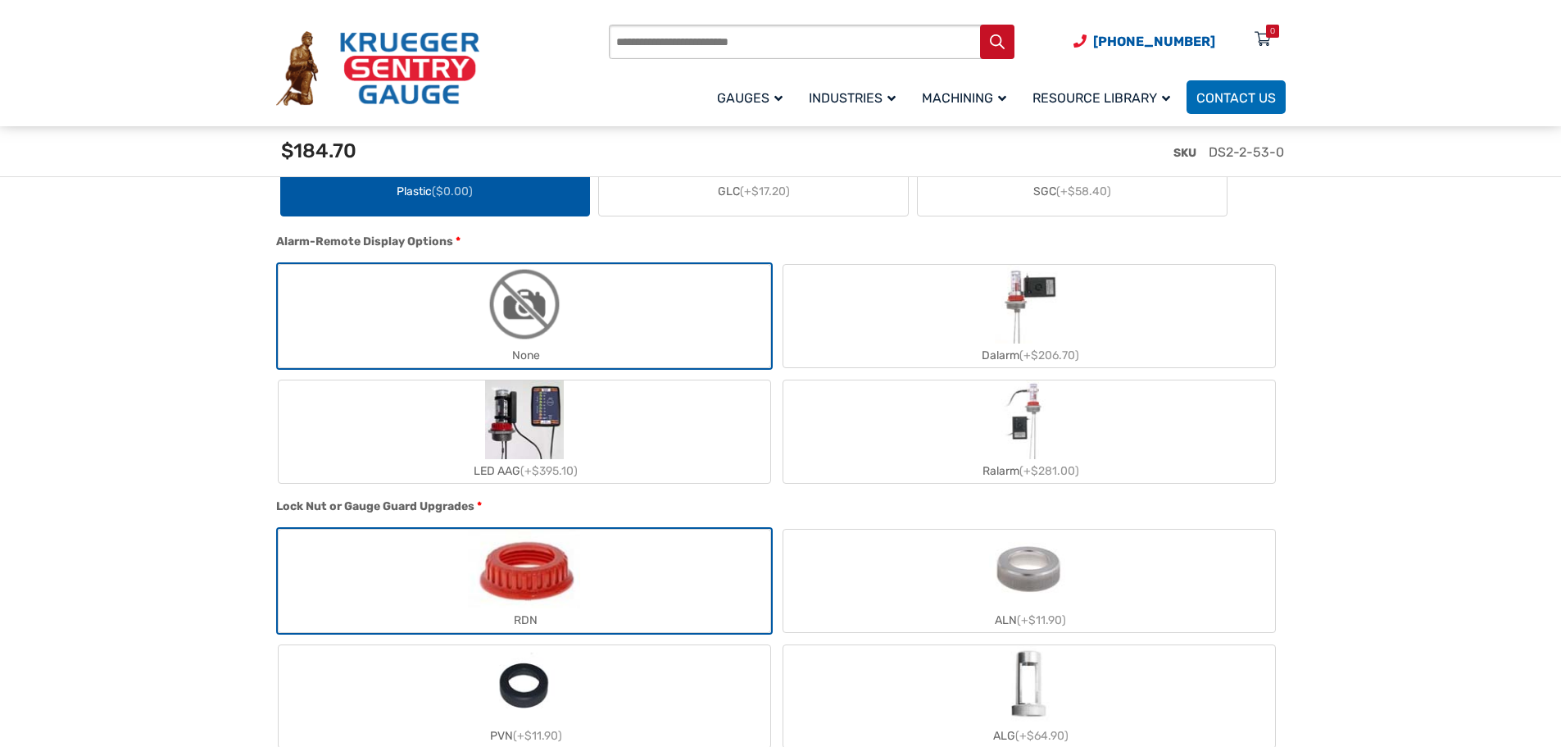
click at [961, 597] on label "ALN (+$11.90)" at bounding box center [1029, 580] width 492 height 102
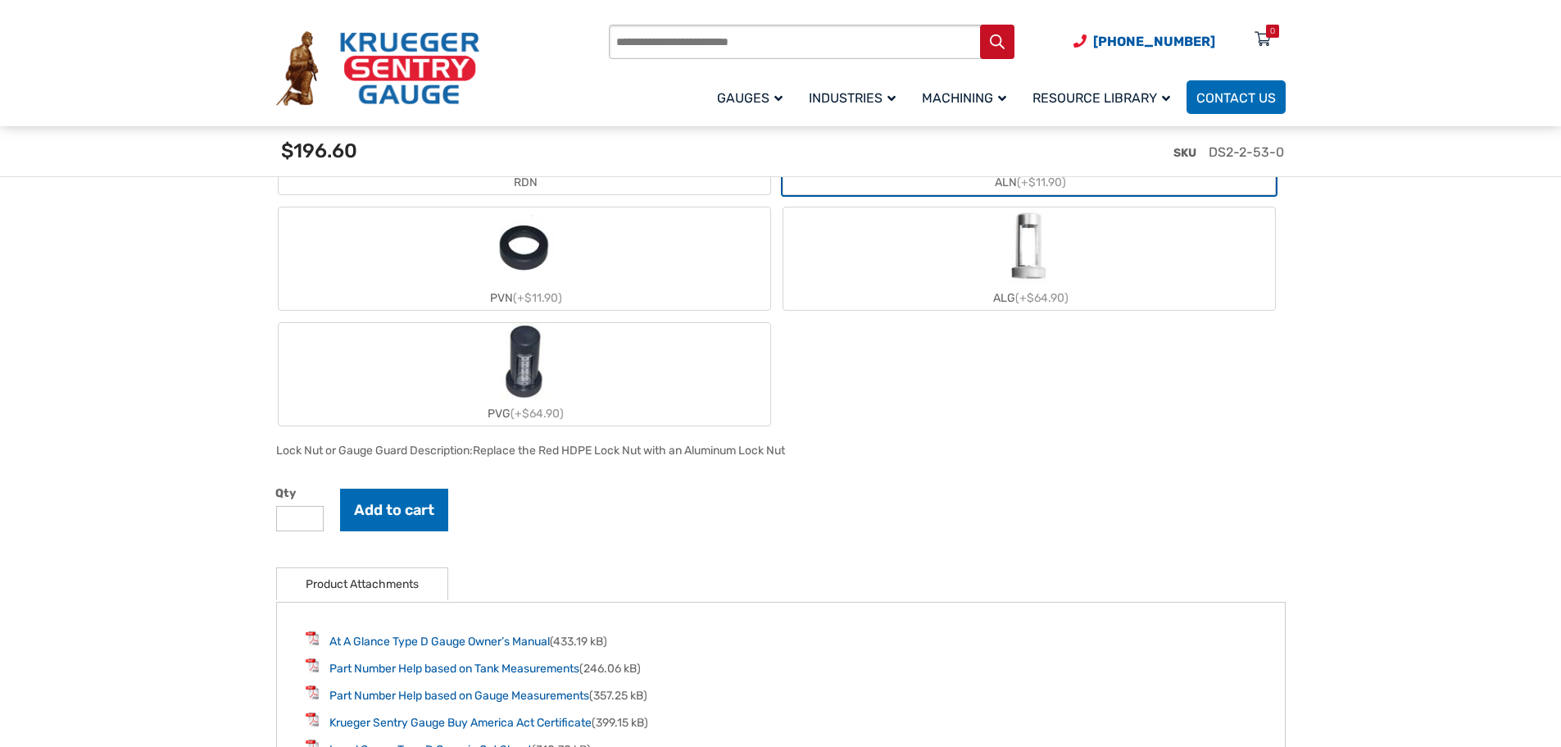
scroll to position [1803, 0]
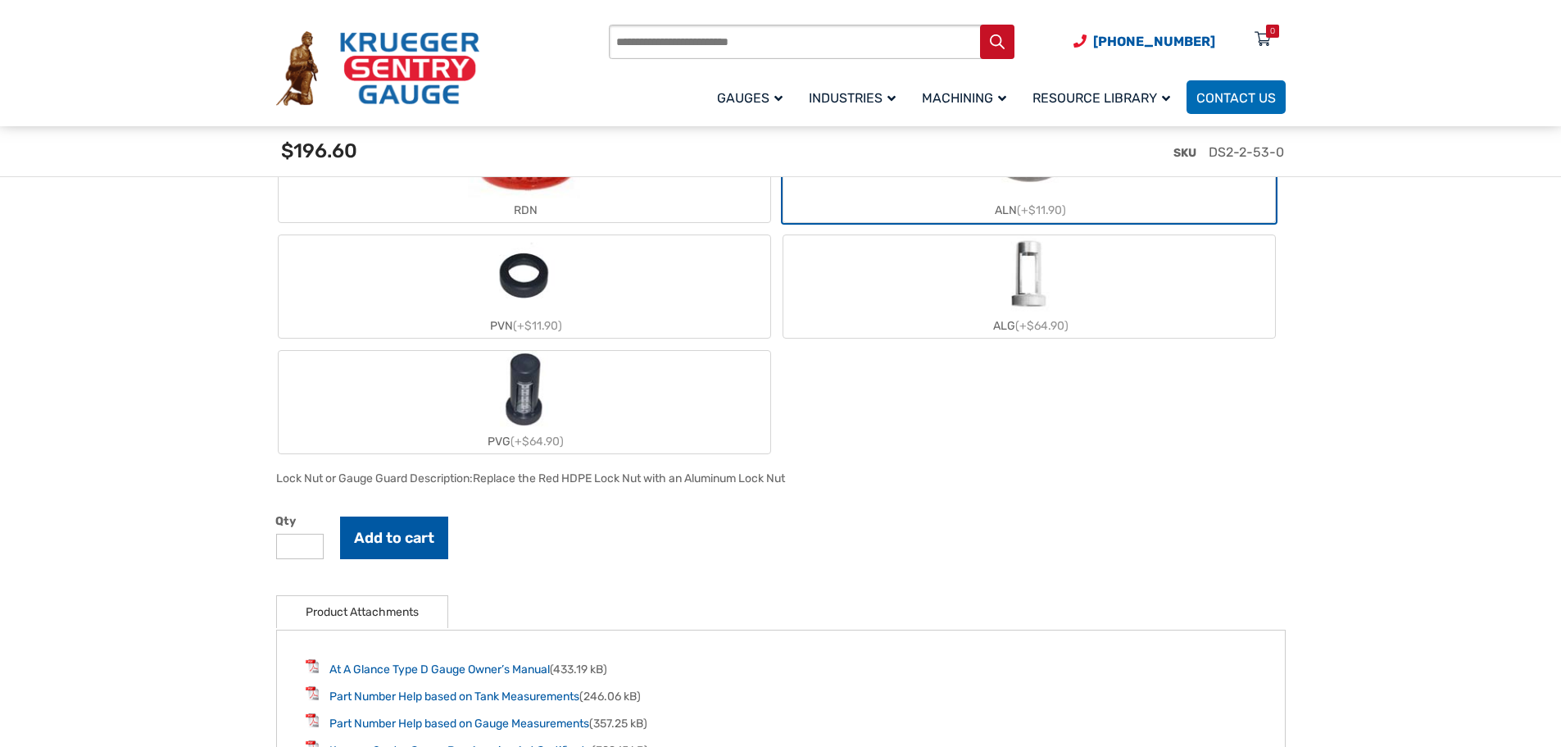
click at [396, 530] on button "Add to cart" at bounding box center [394, 537] width 108 height 43
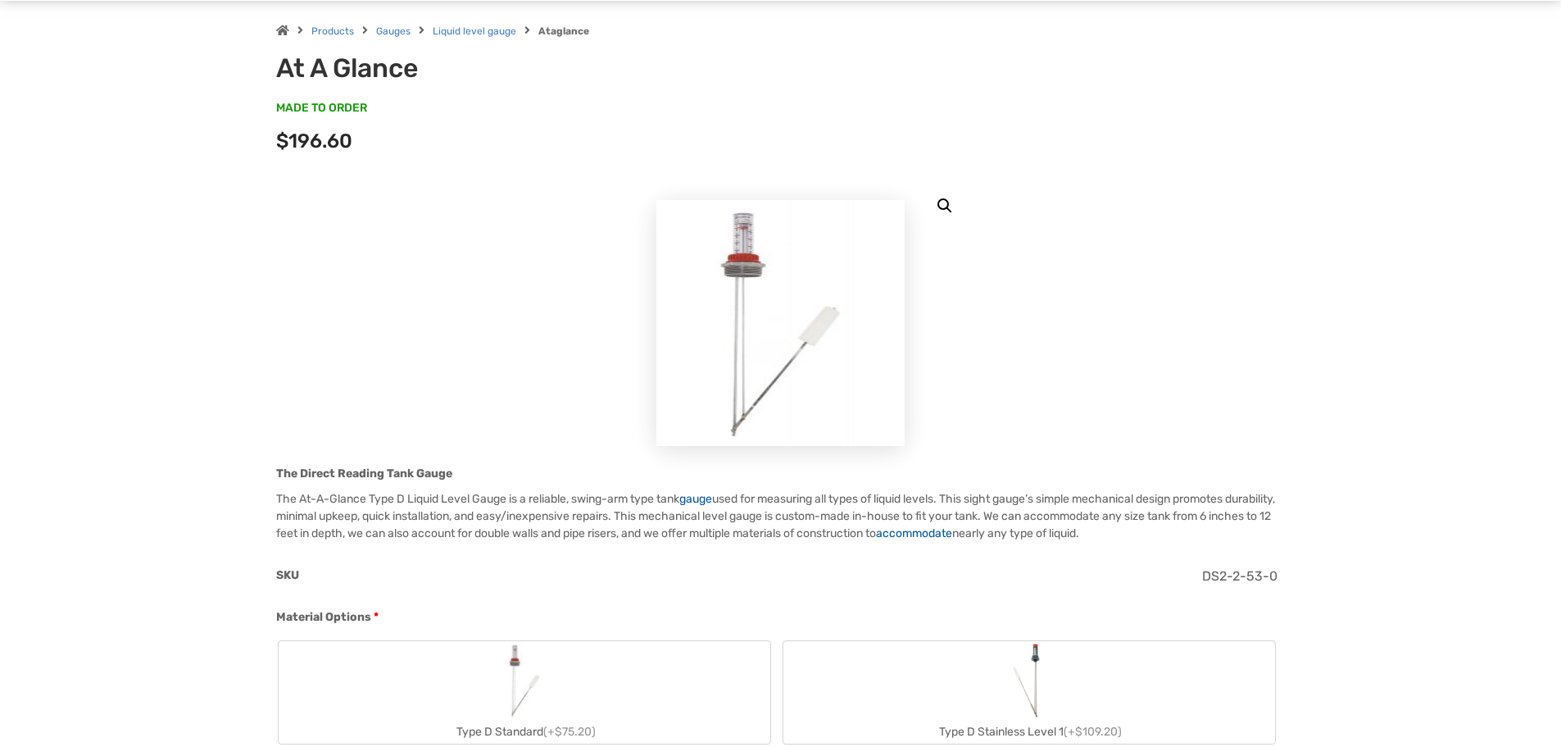
scroll to position [0, 0]
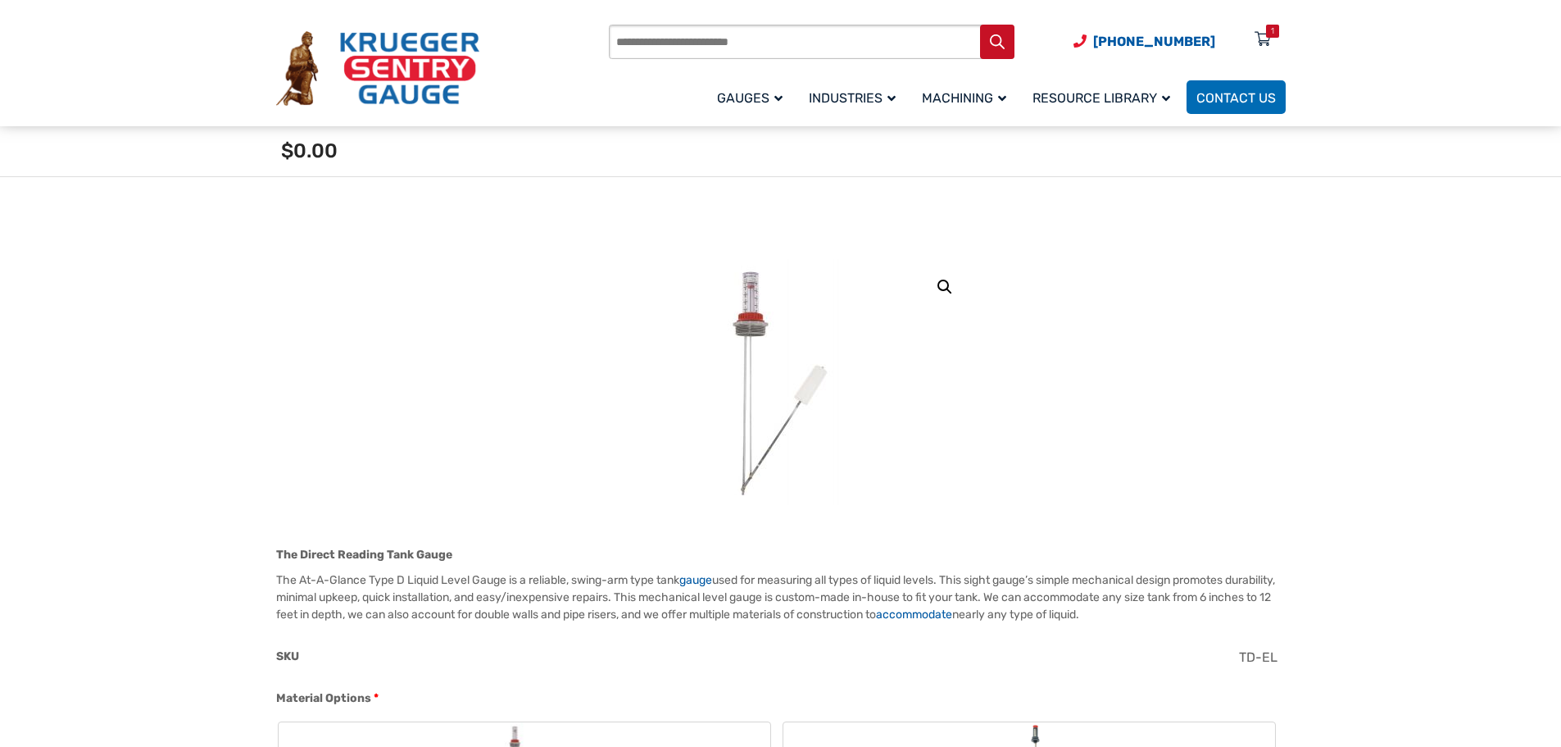
scroll to position [82, 0]
click at [1267, 34] on div "1" at bounding box center [1272, 31] width 13 height 13
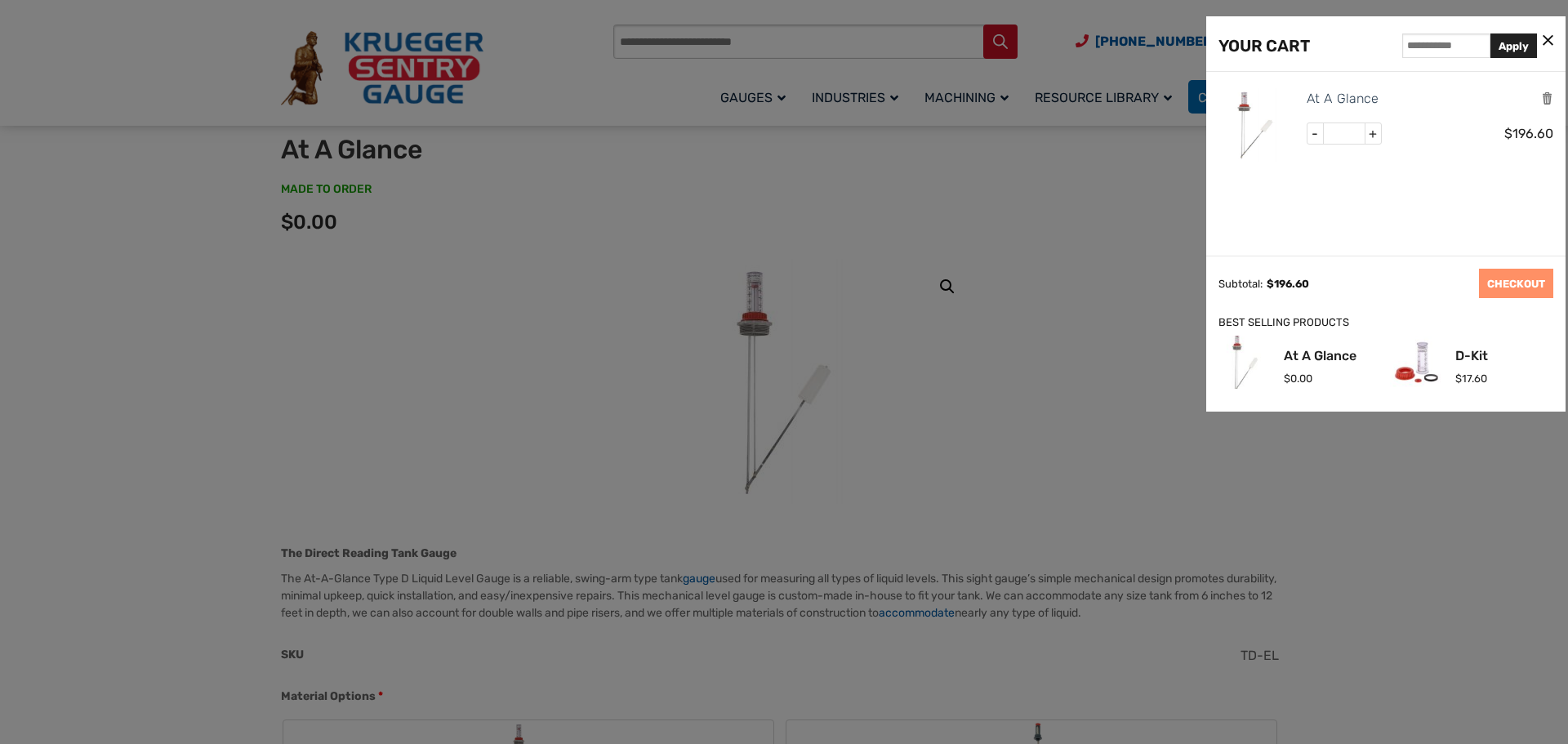
click at [1549, 43] on icon at bounding box center [1547, 41] width 11 height 17
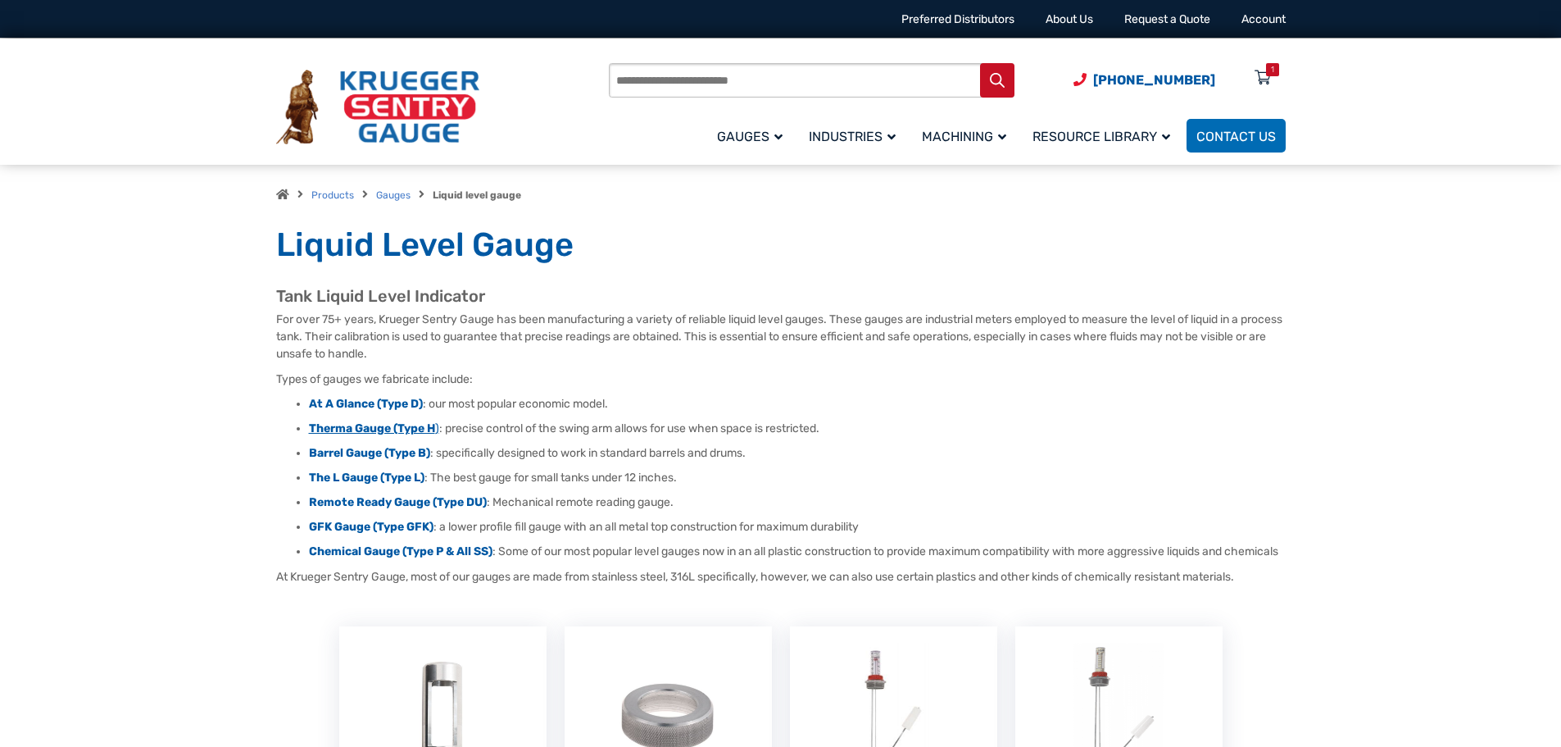
click at [388, 426] on strong "Therma Gauge (Type H" at bounding box center [372, 428] width 126 height 14
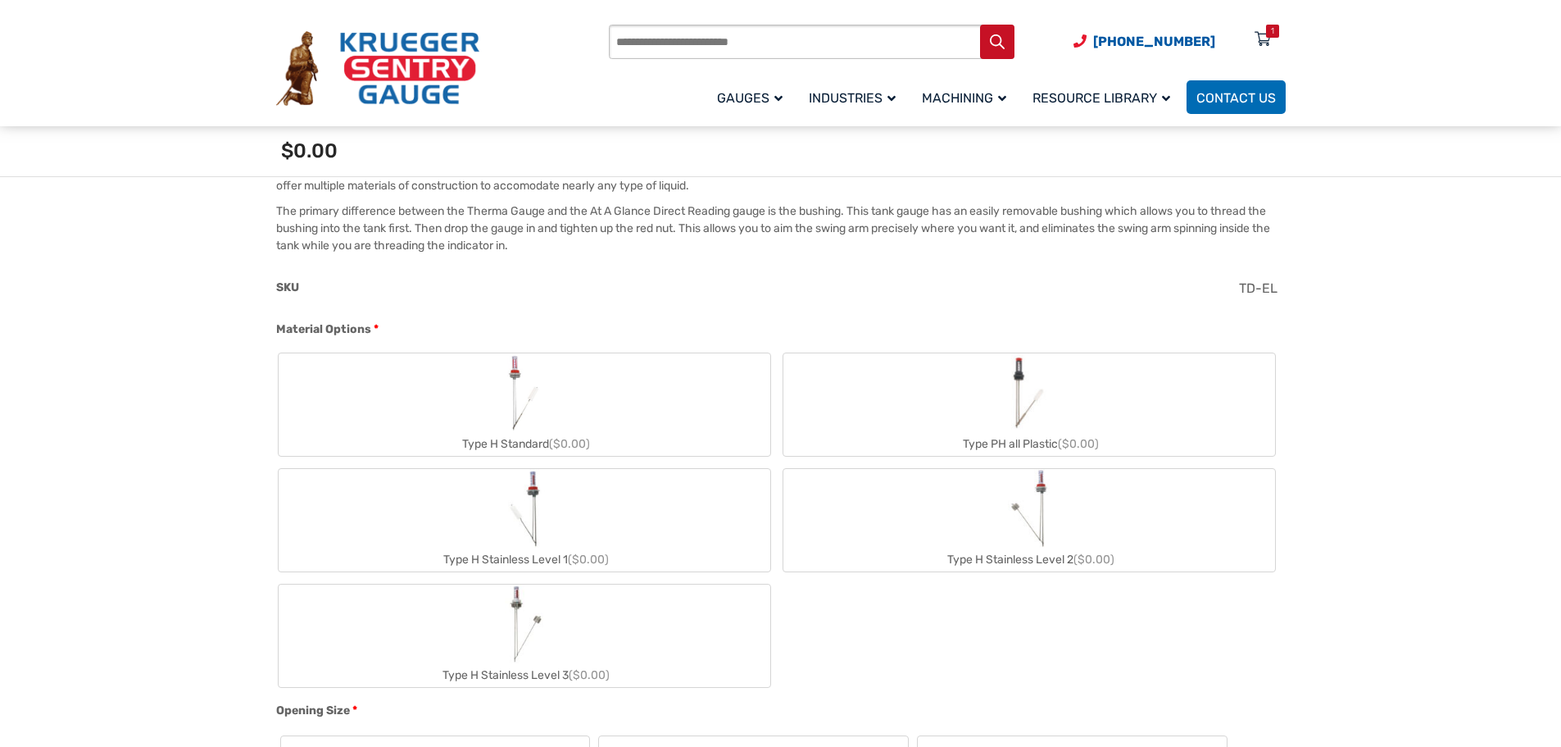
scroll to position [574, 0]
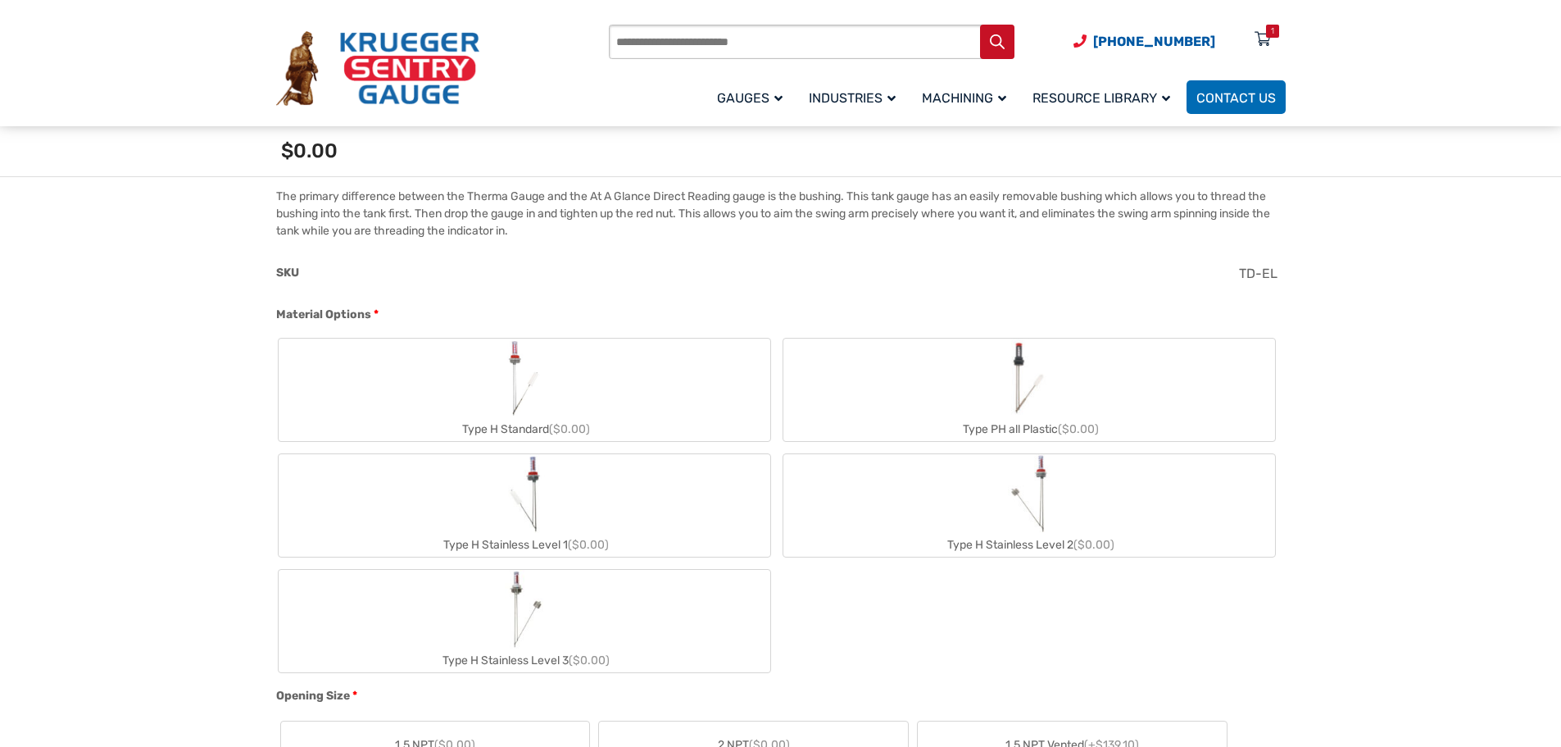
click at [965, 534] on div "Type H Stainless Level 2 ($0.00)" at bounding box center [1029, 545] width 492 height 24
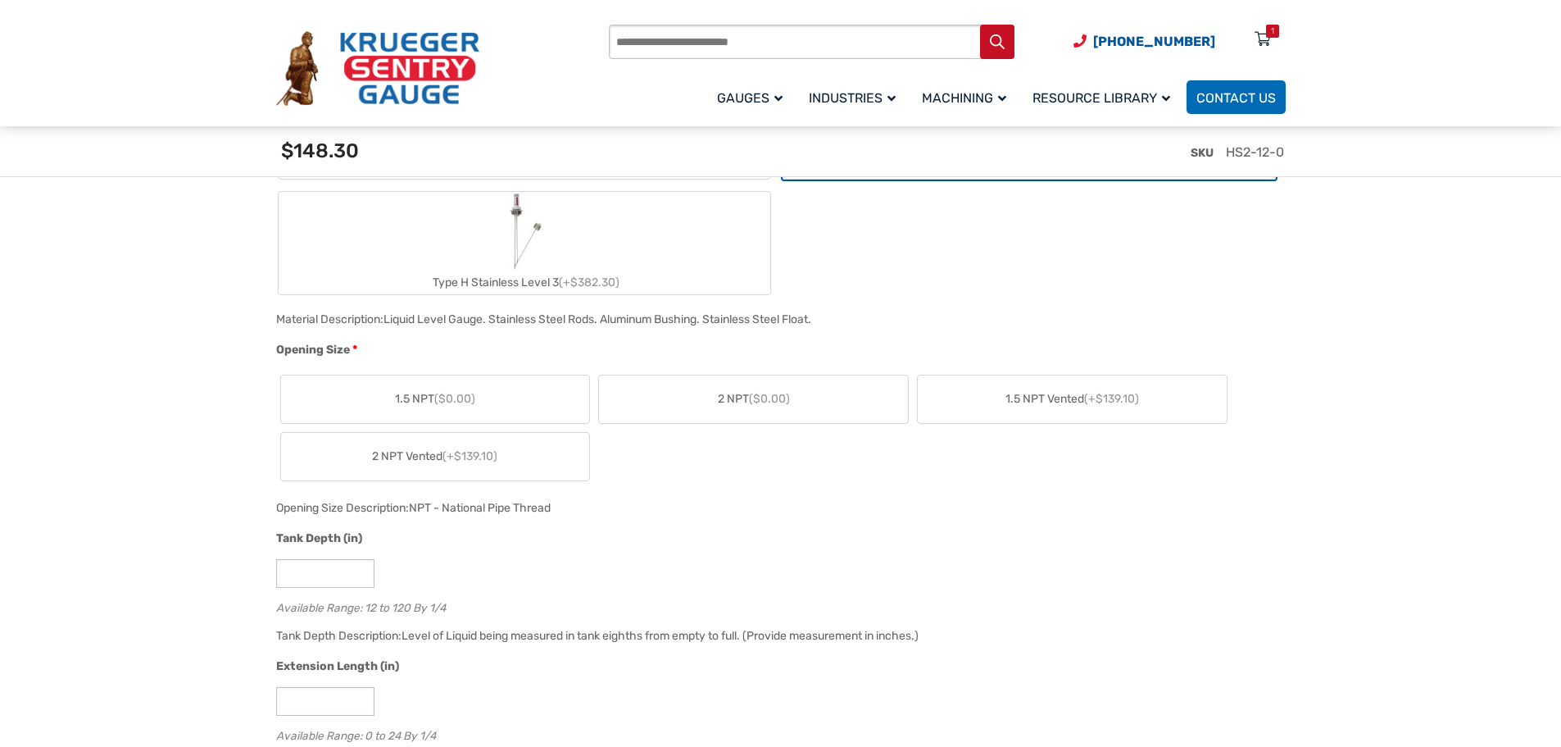
scroll to position [983, 0]
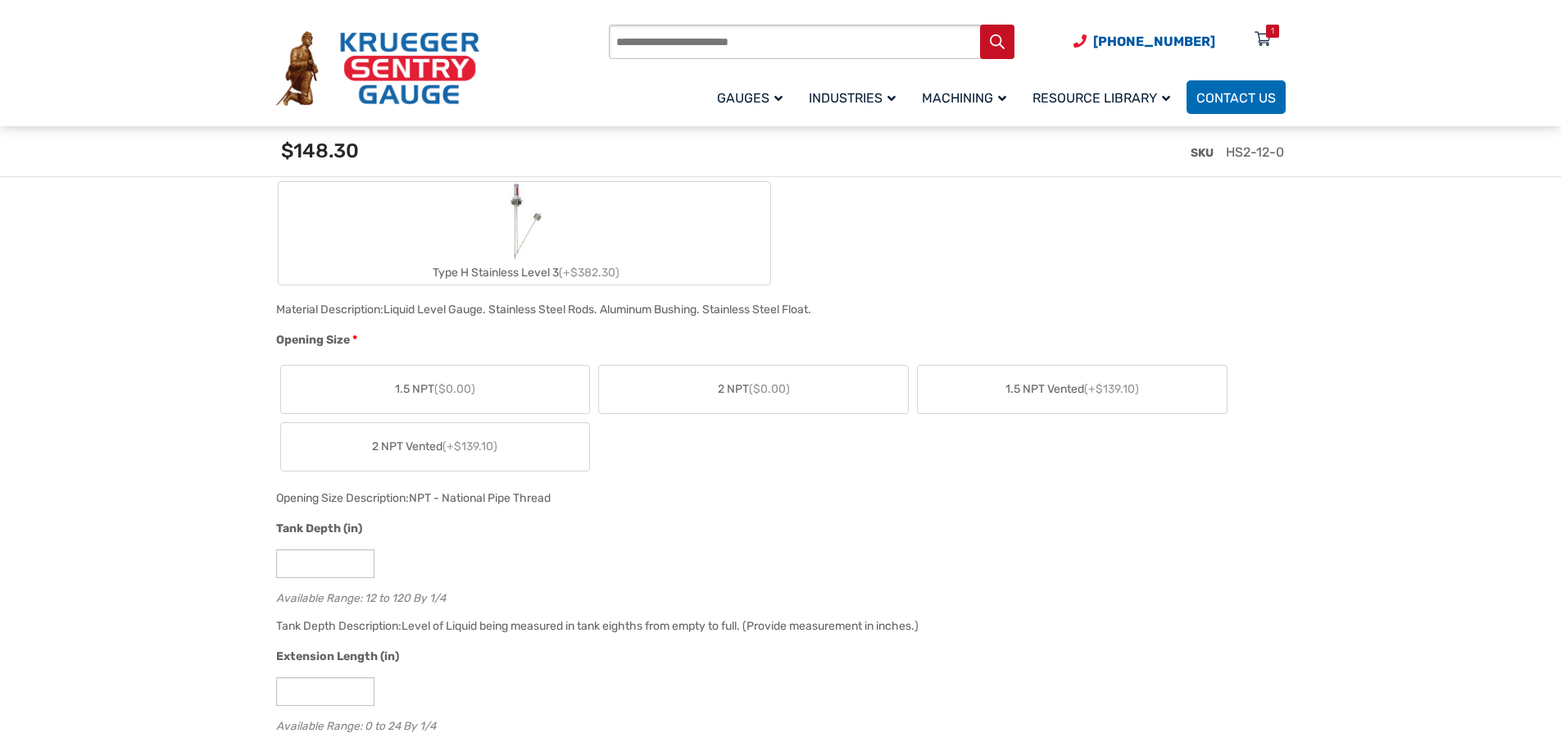
click at [746, 382] on span "2 NPT ($0.00)" at bounding box center [754, 388] width 72 height 17
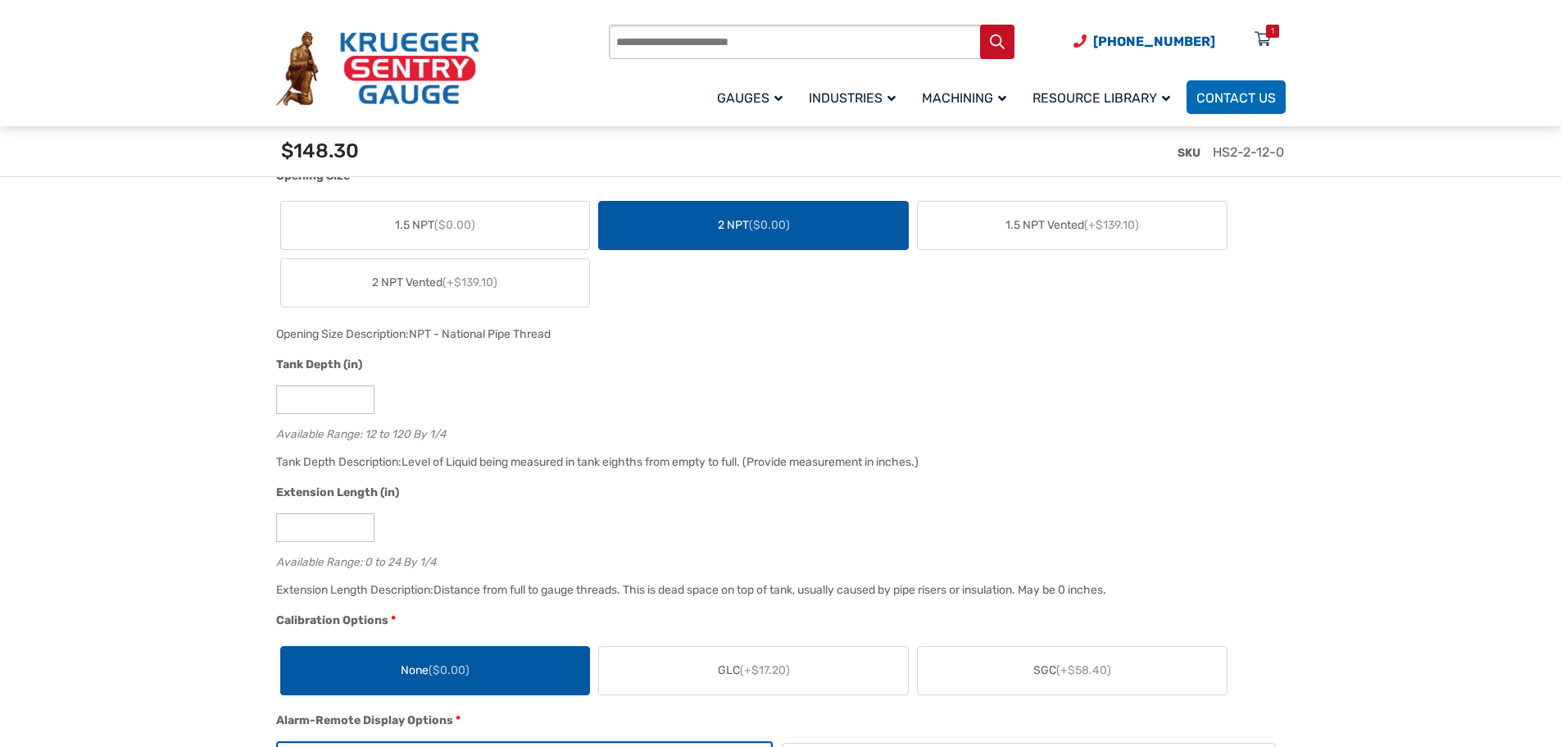
scroll to position [1229, 0]
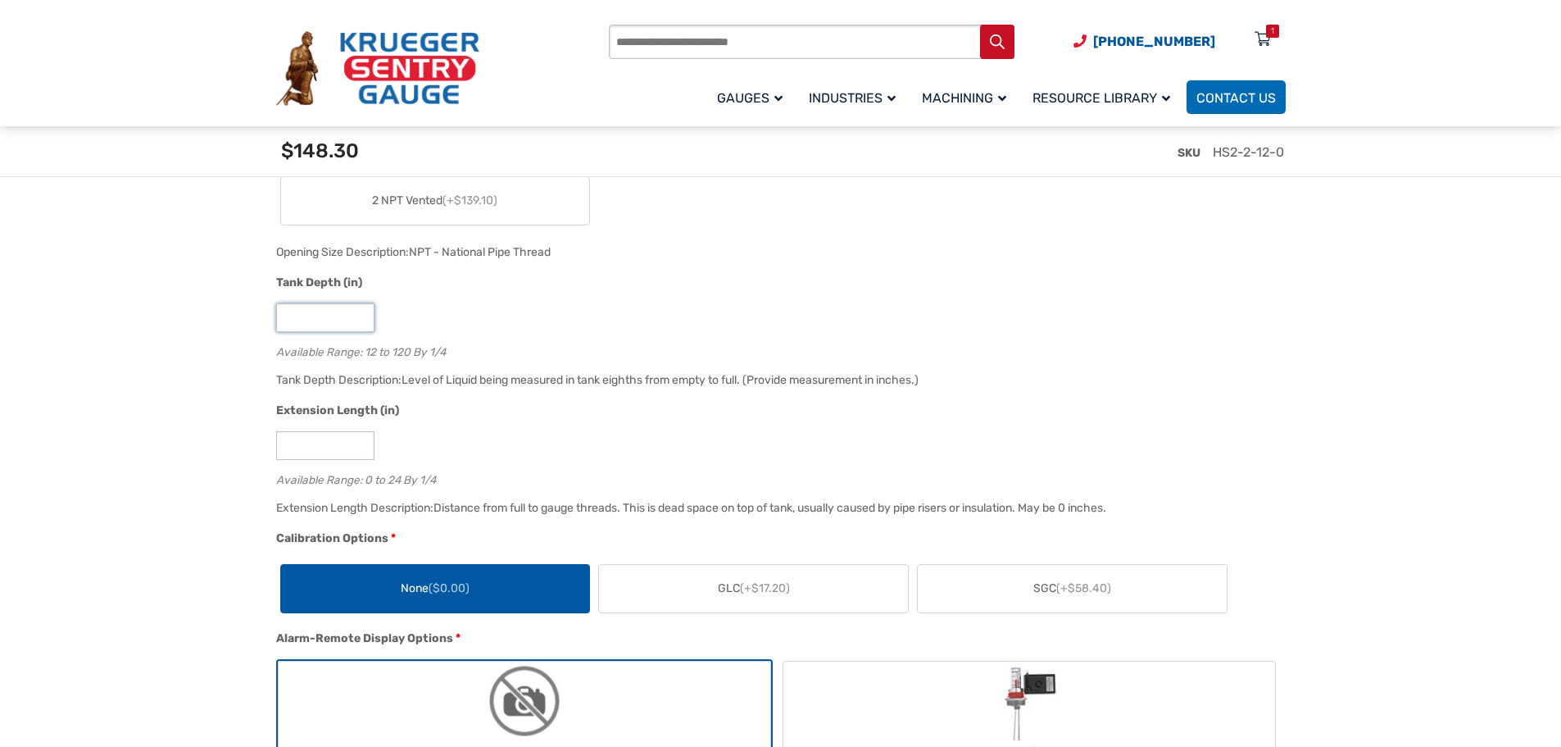
drag, startPoint x: 298, startPoint y: 322, endPoint x: 285, endPoint y: 322, distance: 13.1
click at [285, 322] on input "**" at bounding box center [325, 317] width 98 height 29
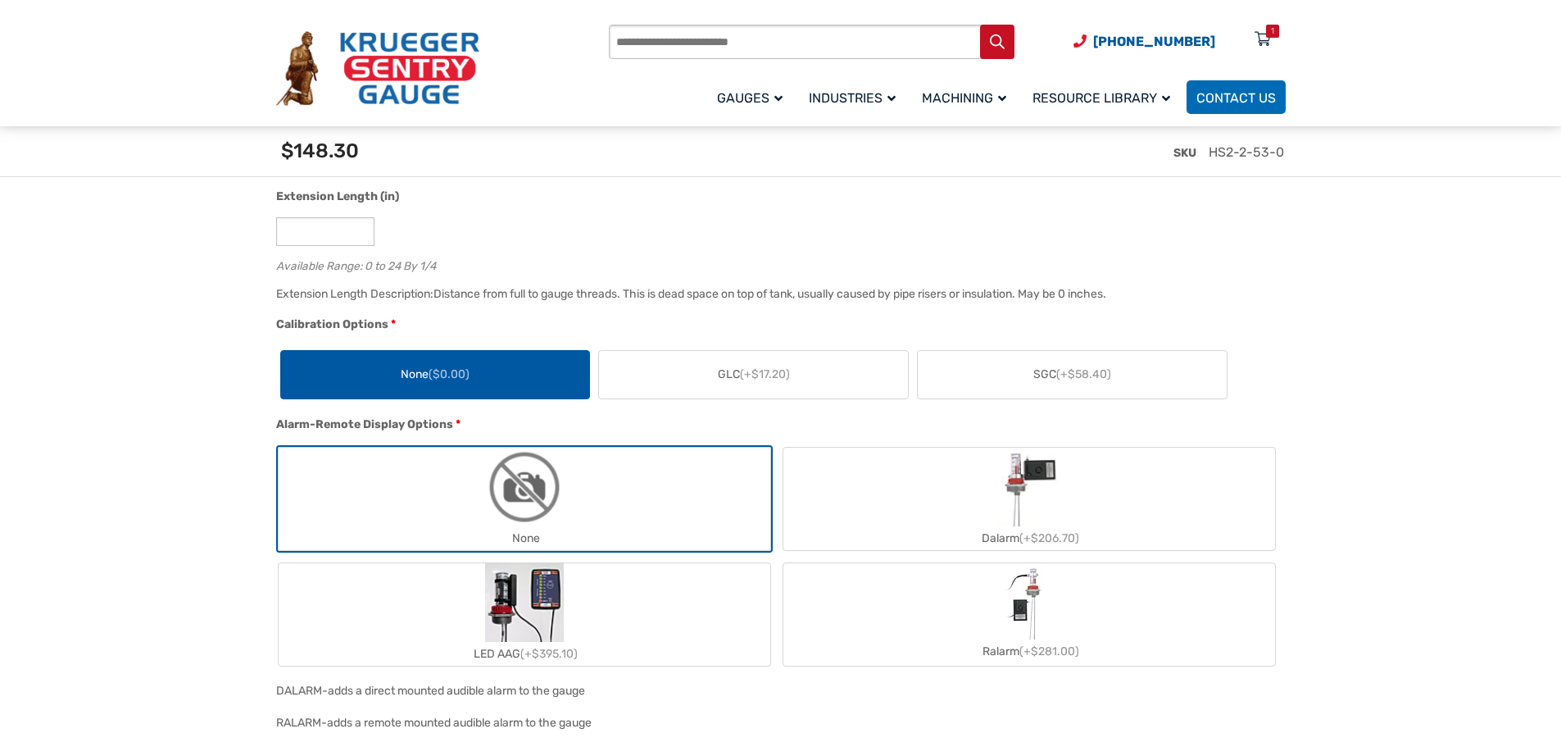
scroll to position [1475, 0]
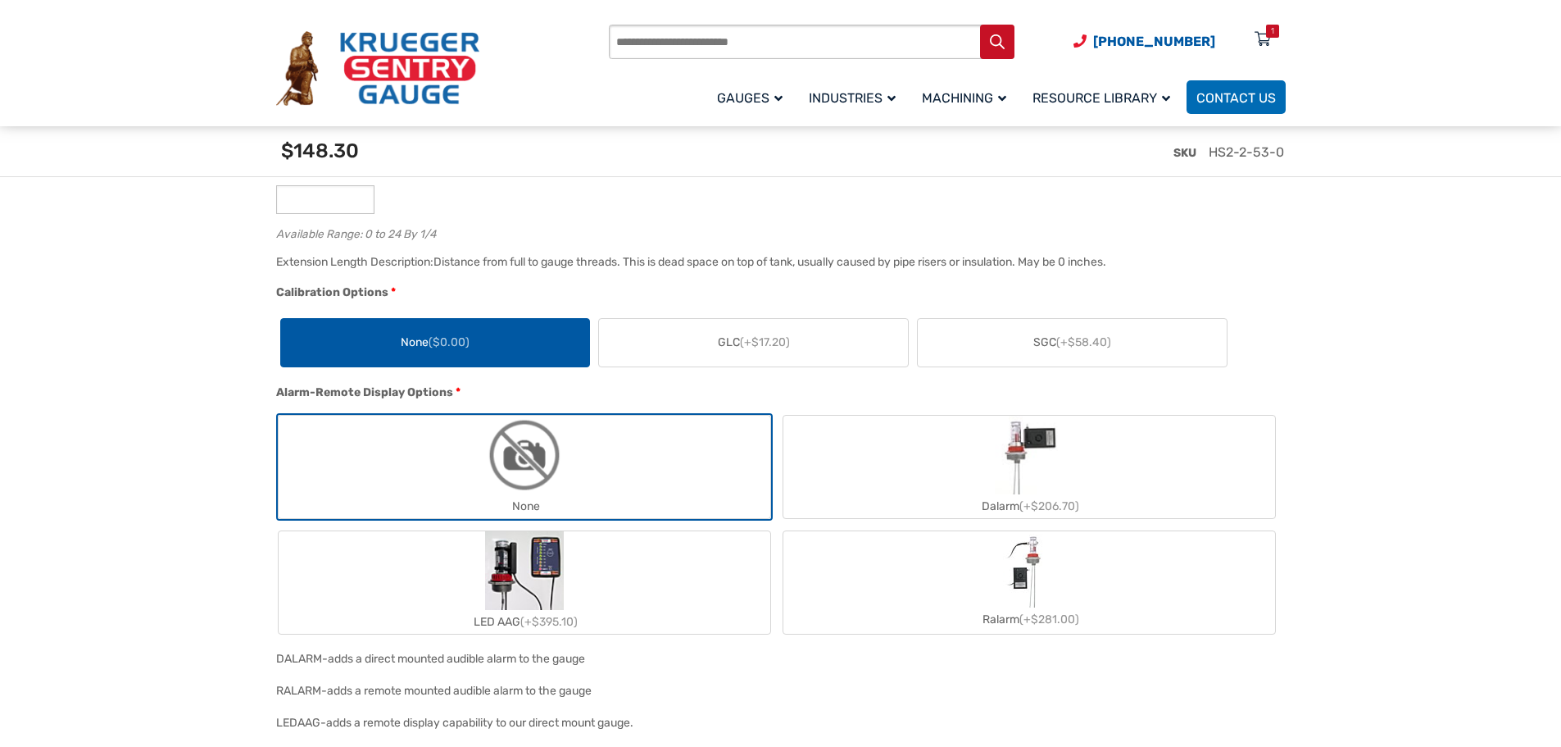
type input "**"
click at [676, 343] on label "GLC (+$17.20)" at bounding box center [753, 343] width 309 height 48
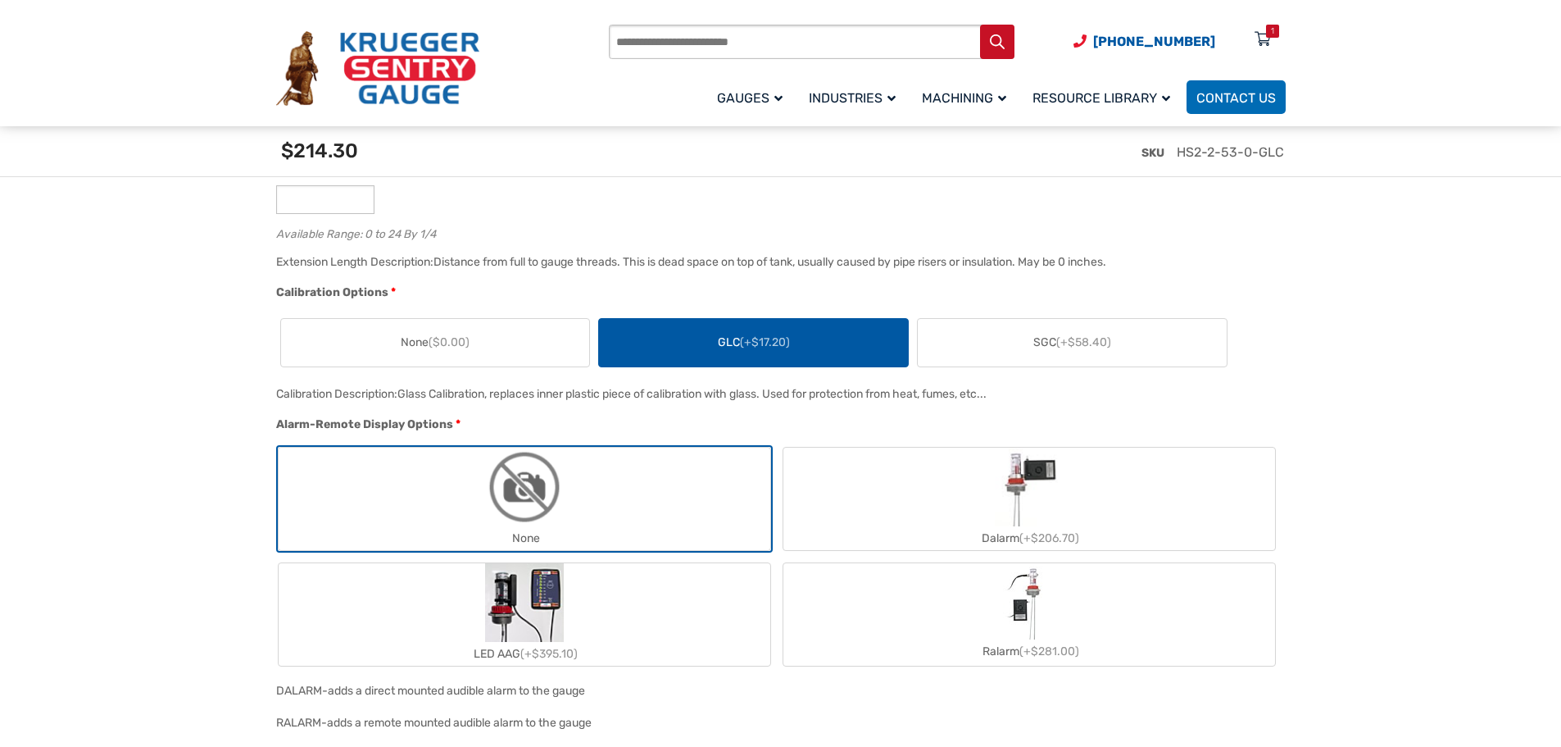
click at [517, 345] on label "None ($0.00)" at bounding box center [435, 343] width 309 height 48
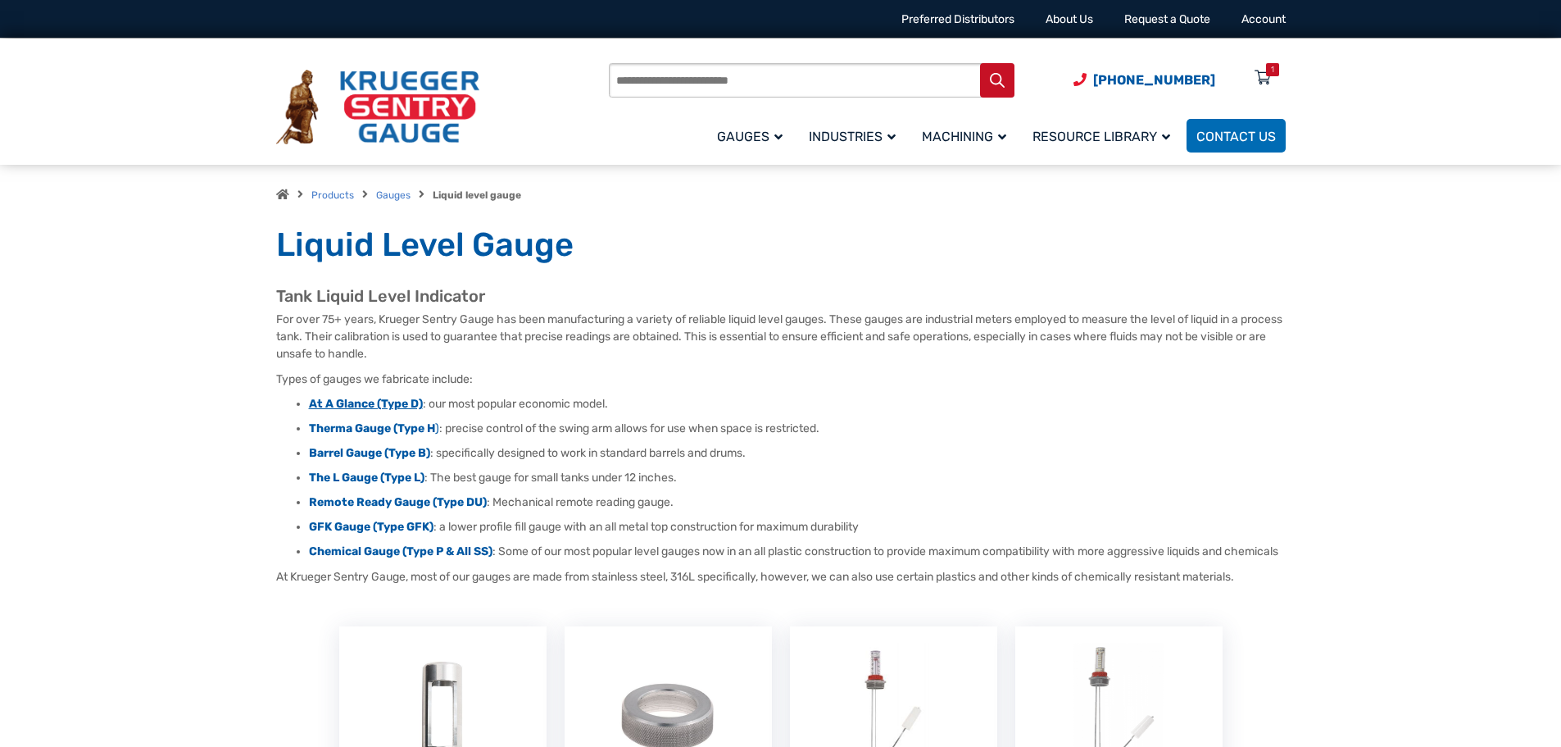
click at [397, 401] on strong "At A Glance (Type D)" at bounding box center [366, 404] width 114 height 14
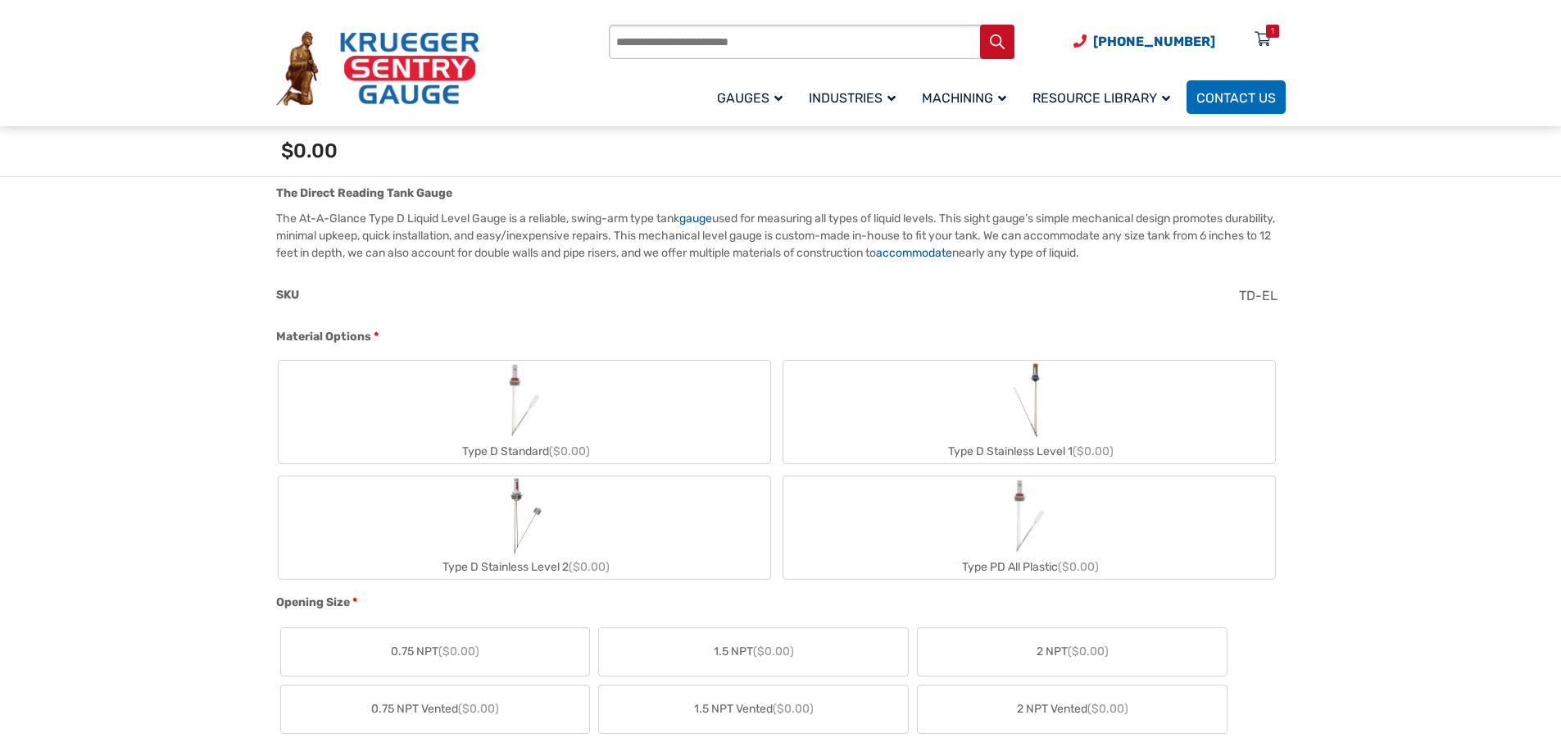
scroll to position [492, 0]
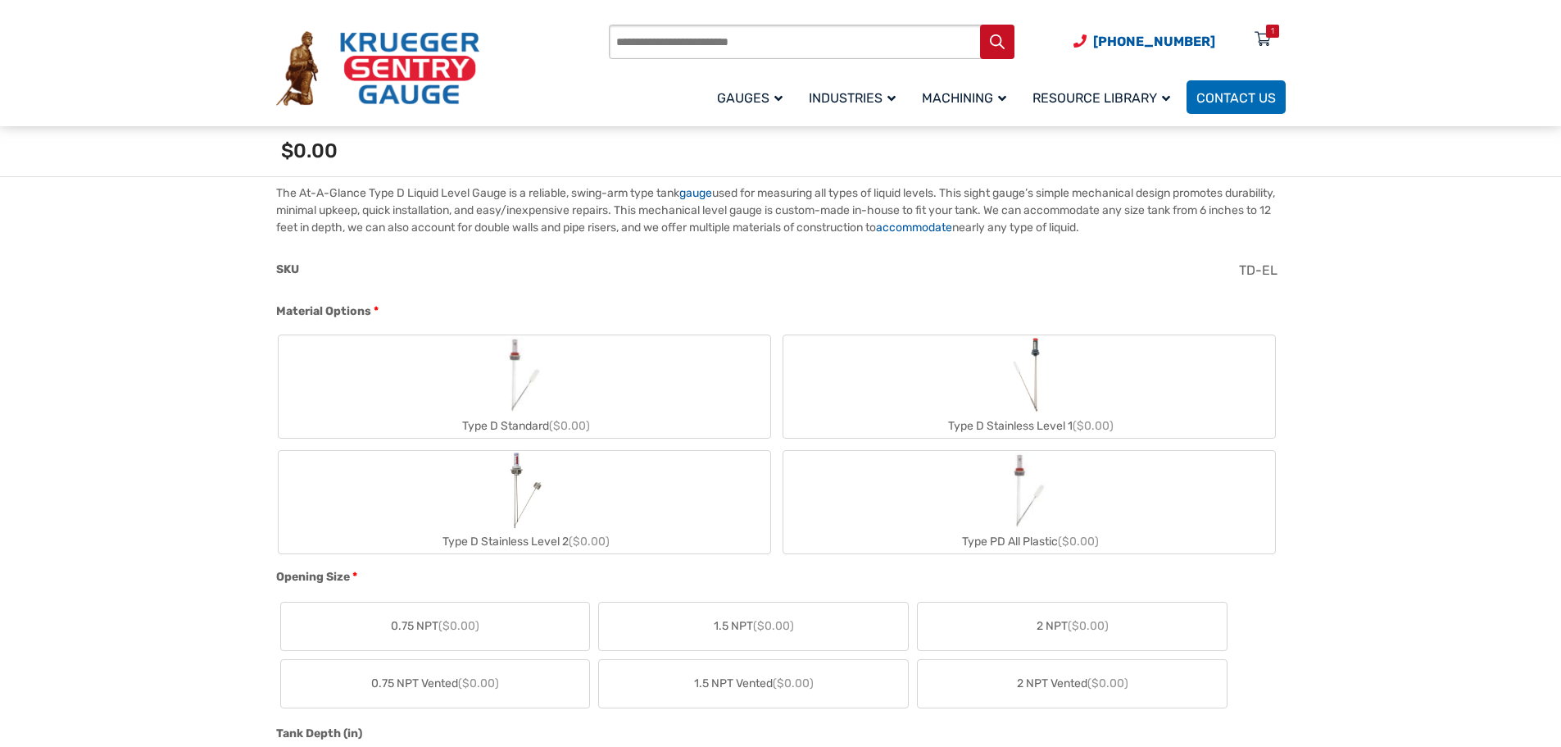
click at [553, 506] on label "Type D Stainless Level 2 ($0.00)" at bounding box center [525, 502] width 492 height 102
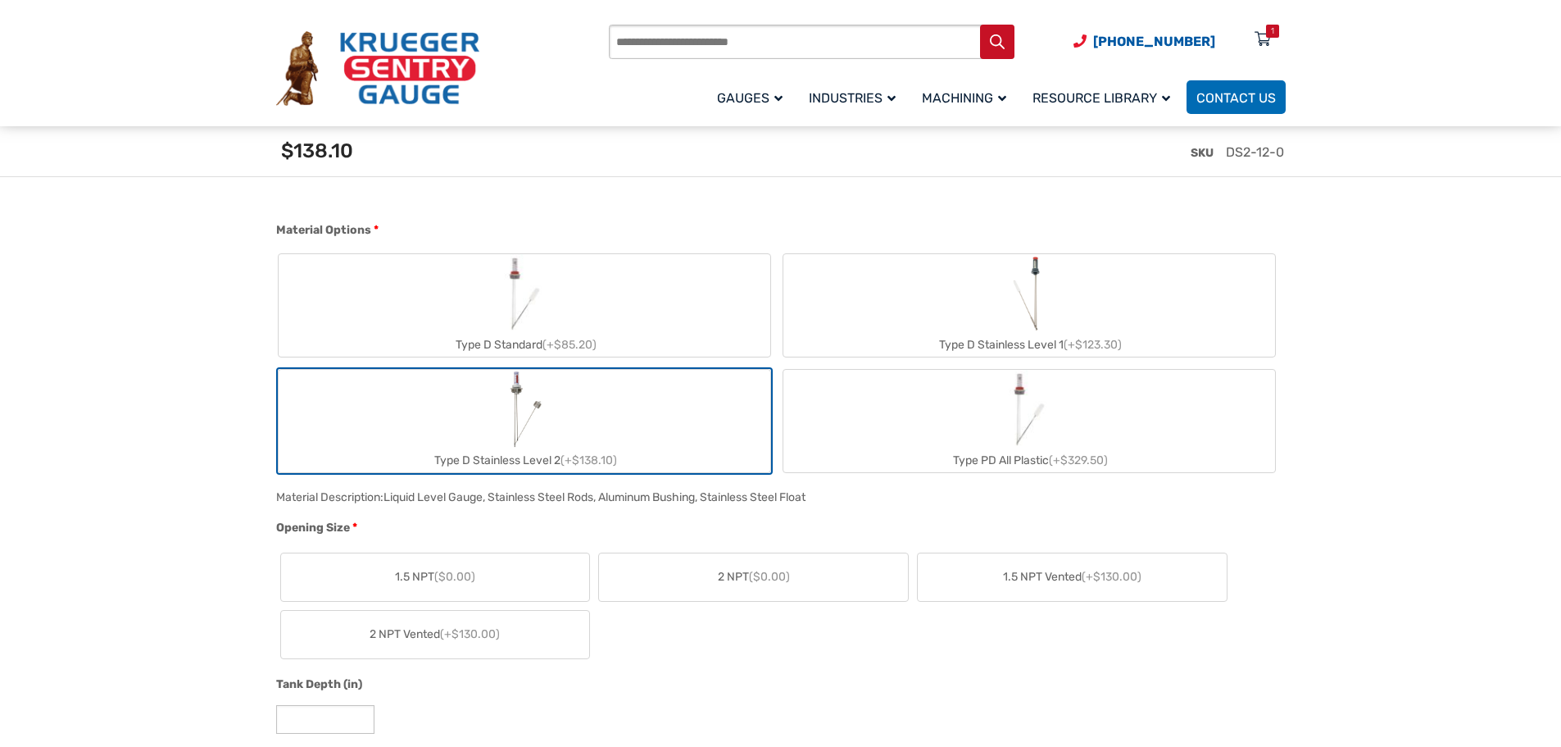
scroll to position [738, 0]
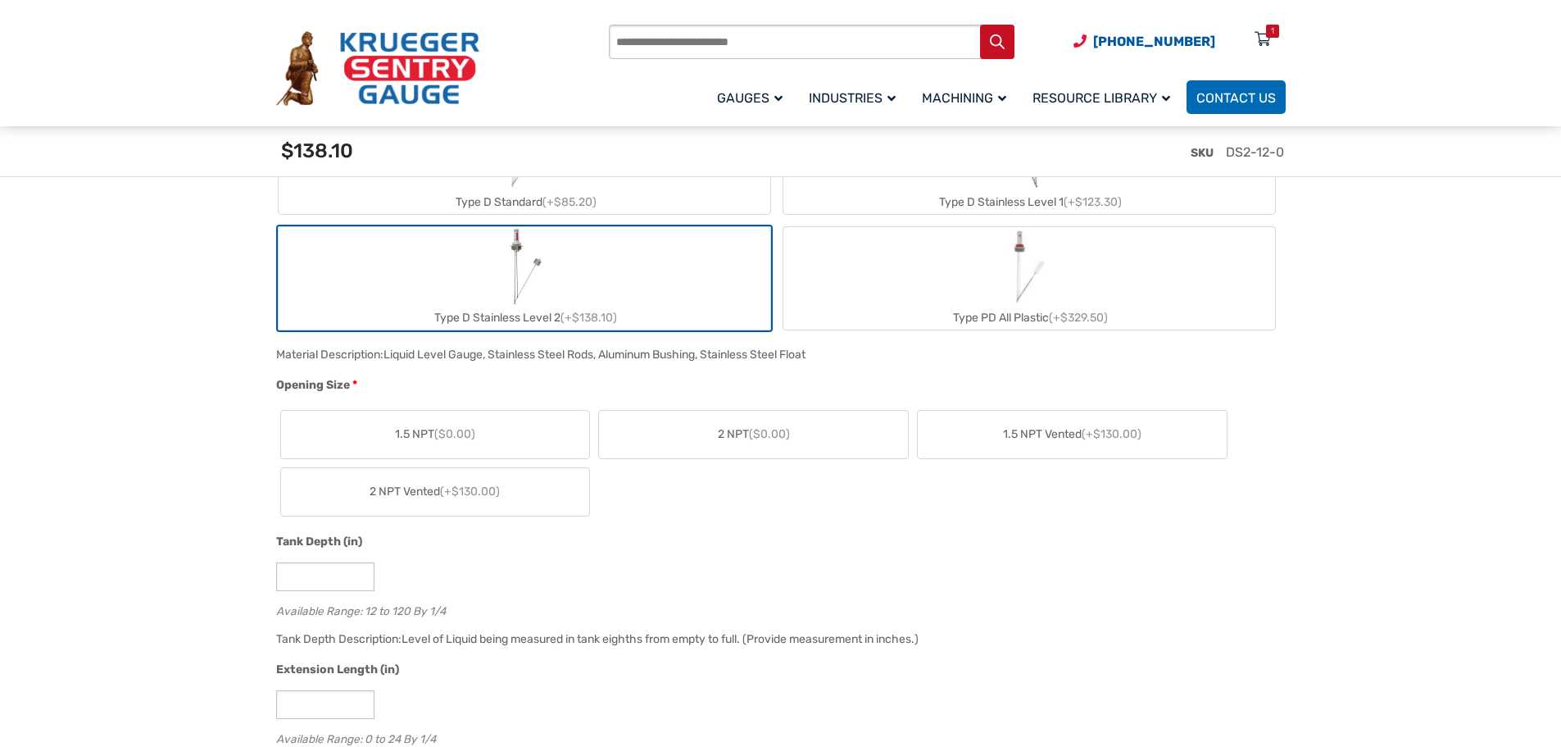
click at [709, 429] on label "2 NPT ($0.00)" at bounding box center [753, 435] width 309 height 48
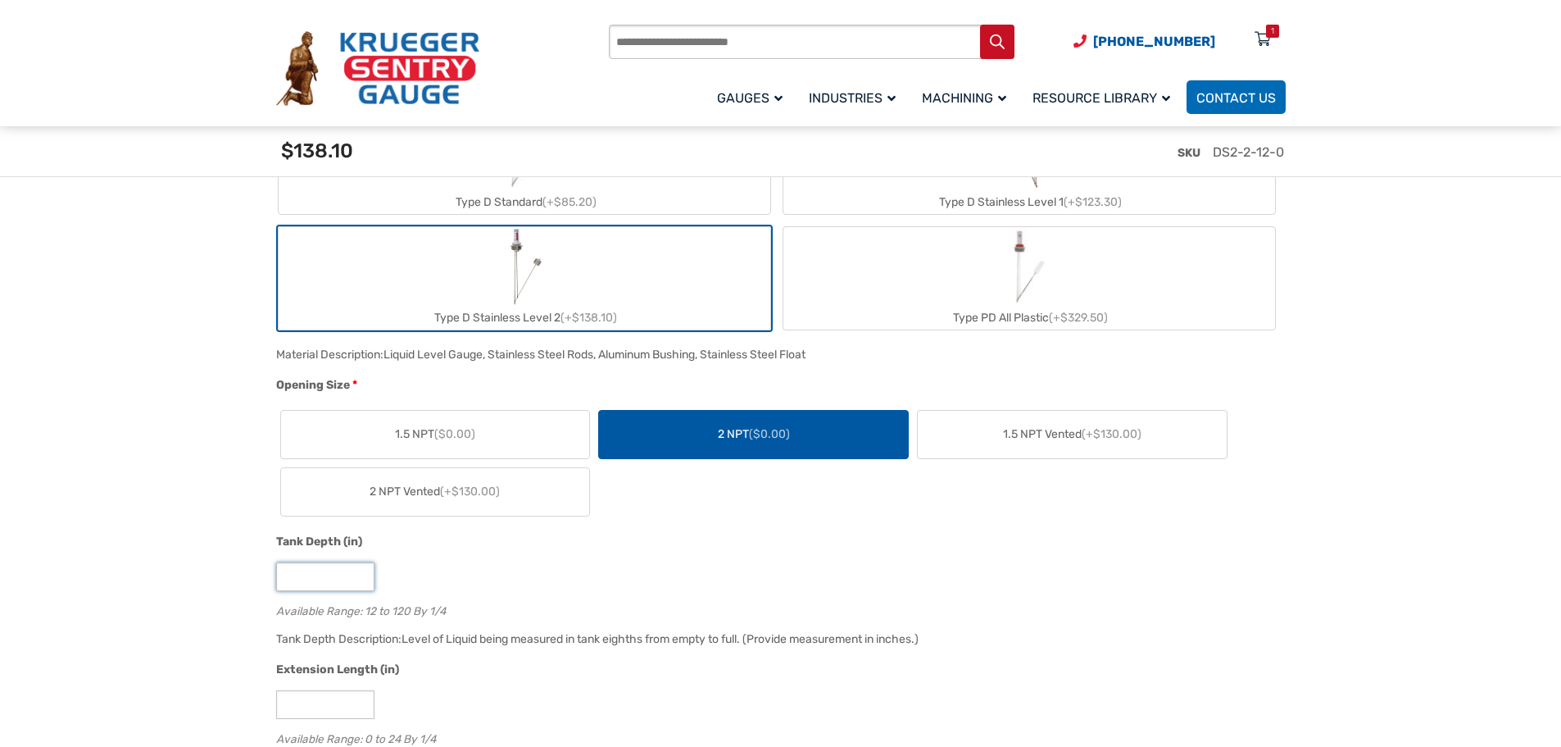
drag, startPoint x: 315, startPoint y: 583, endPoint x: 267, endPoint y: 593, distance: 48.5
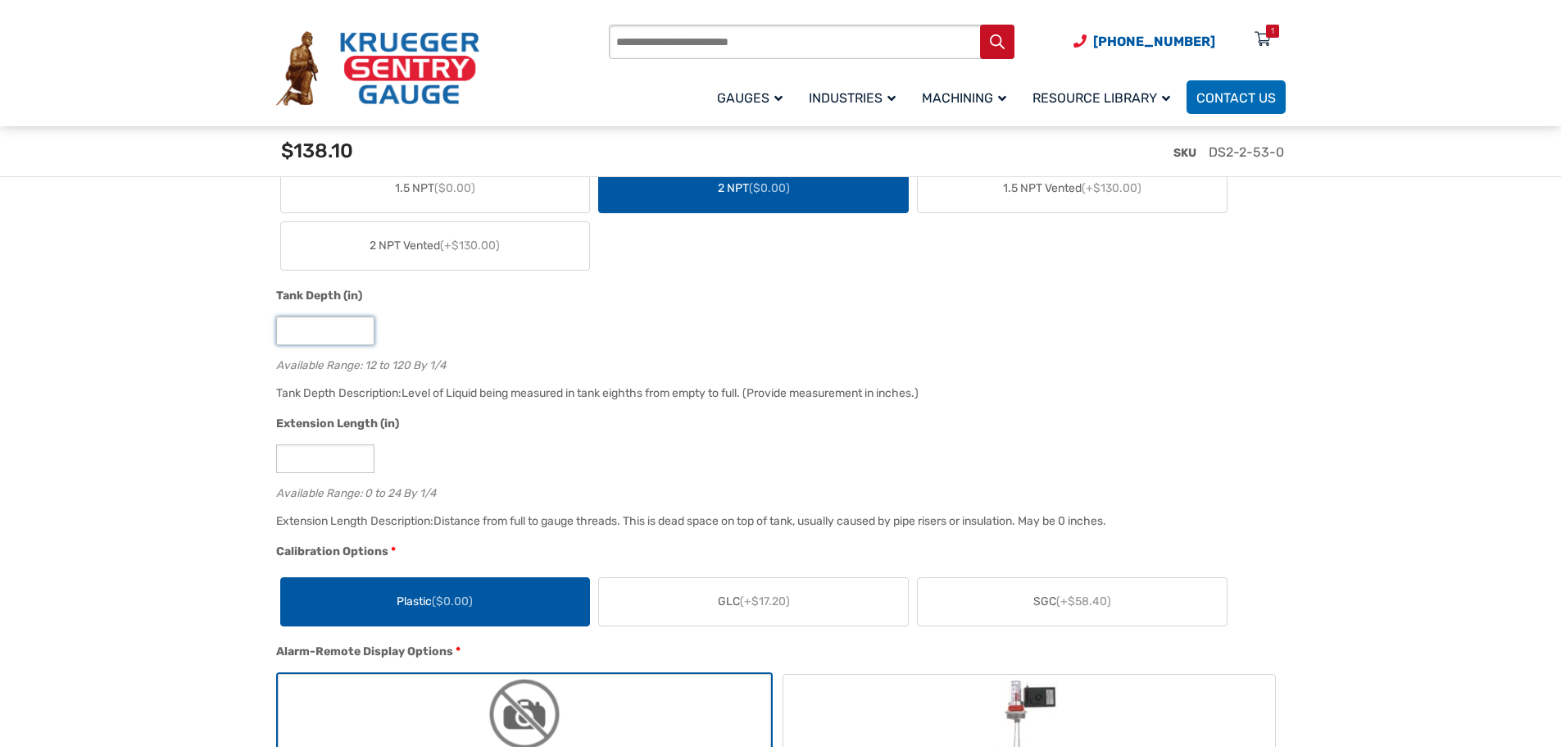
scroll to position [1065, 0]
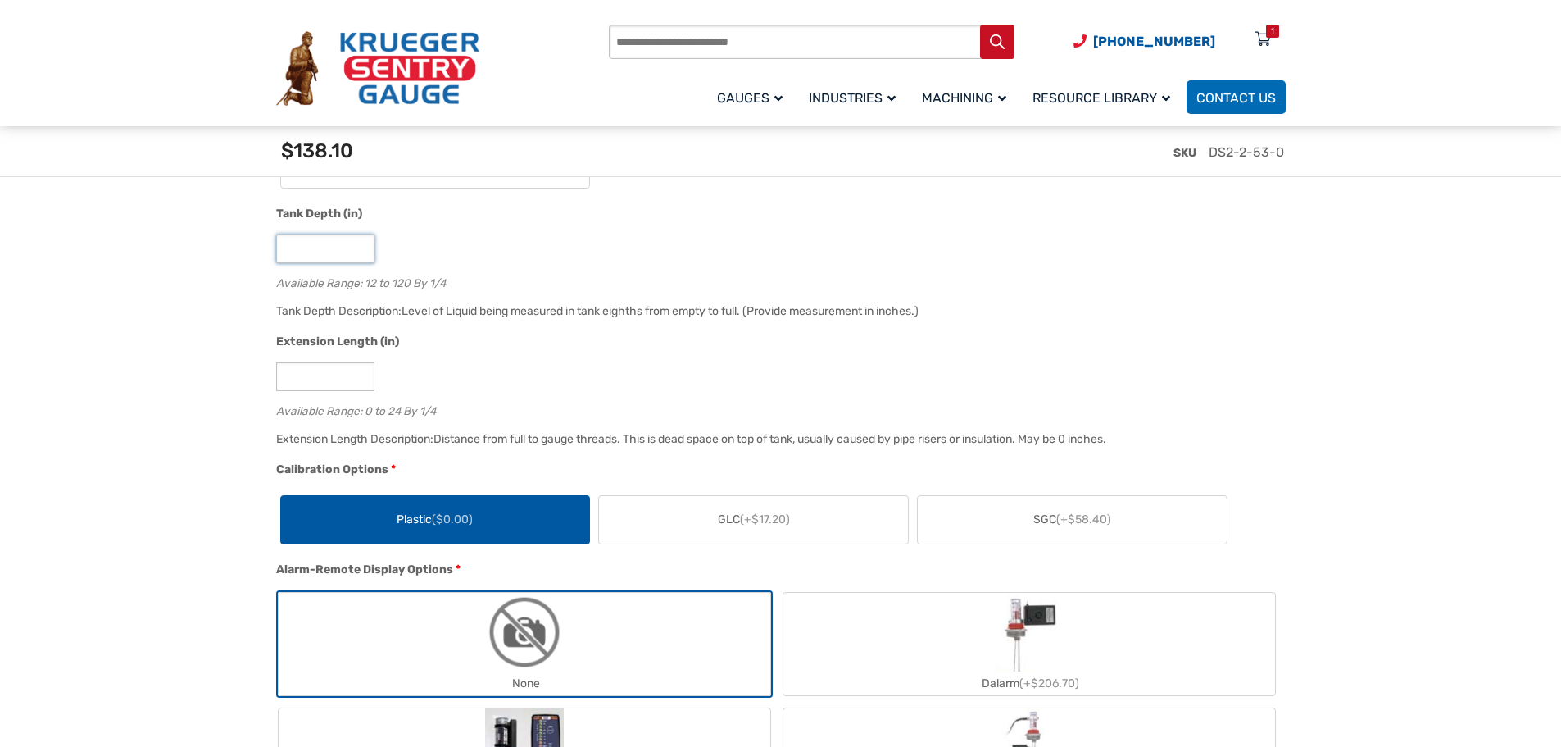
type input "**"
click at [502, 541] on label "Plastic ($0.00)" at bounding box center [435, 520] width 309 height 48
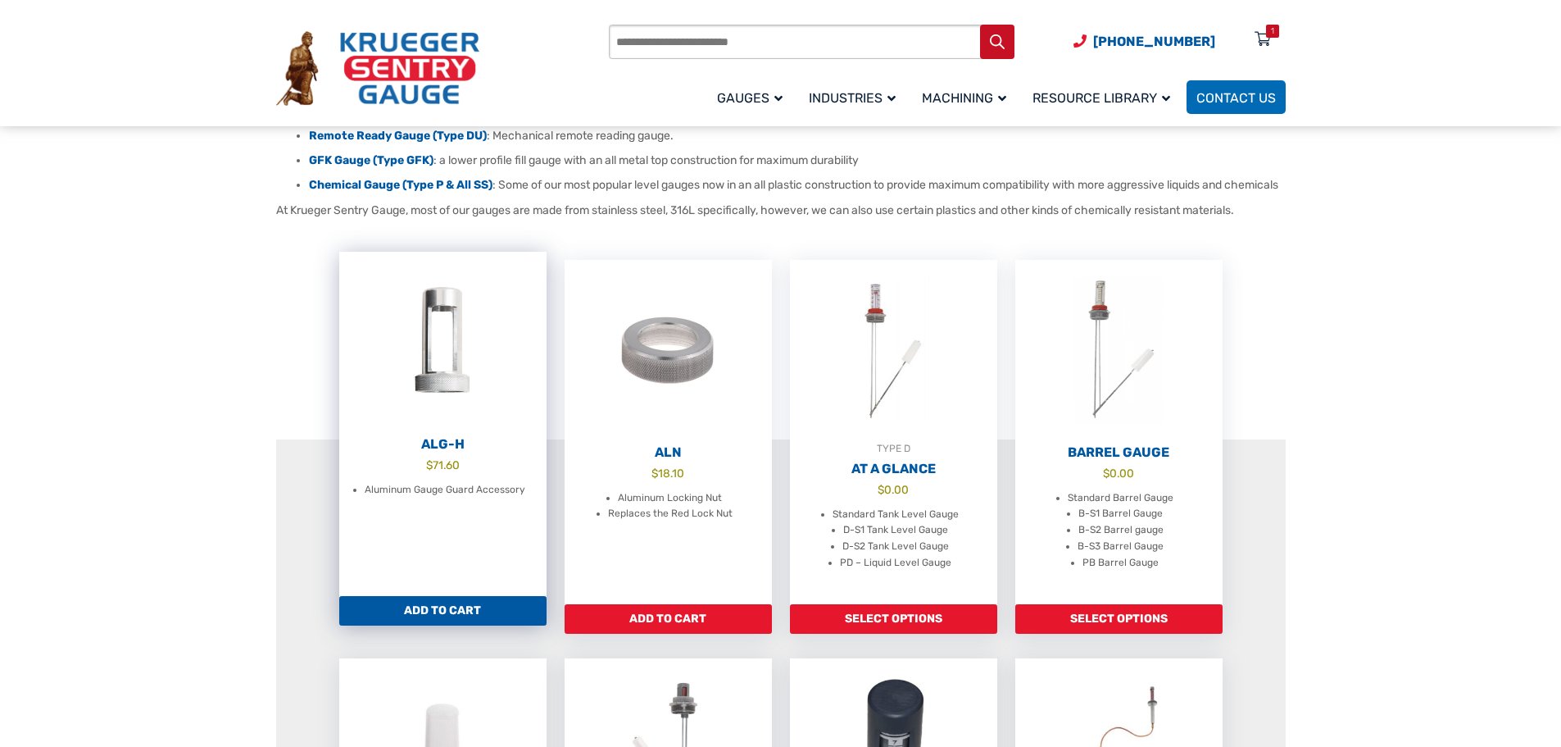
scroll to position [328, 0]
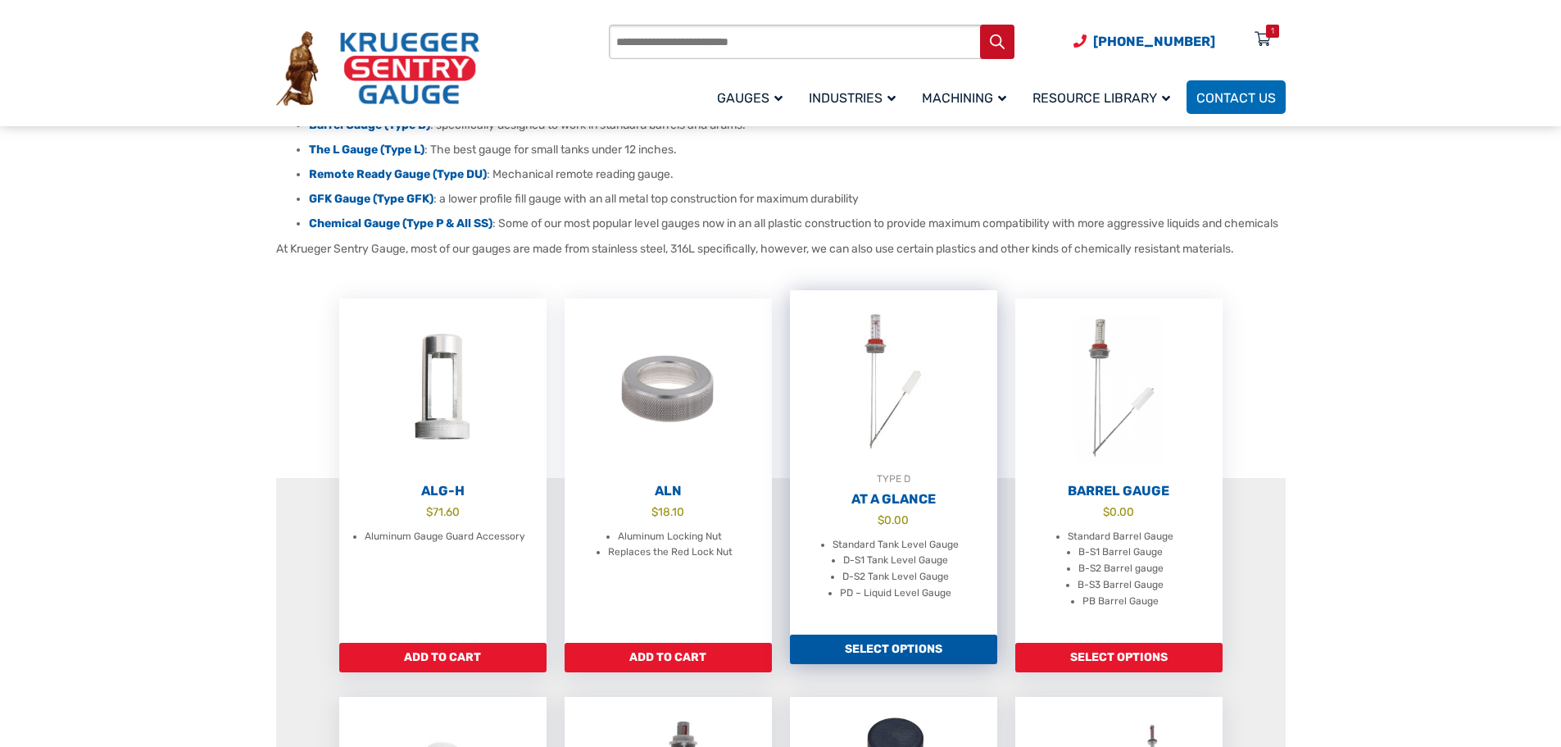
click at [901, 661] on link "Select options" at bounding box center [893, 649] width 207 height 30
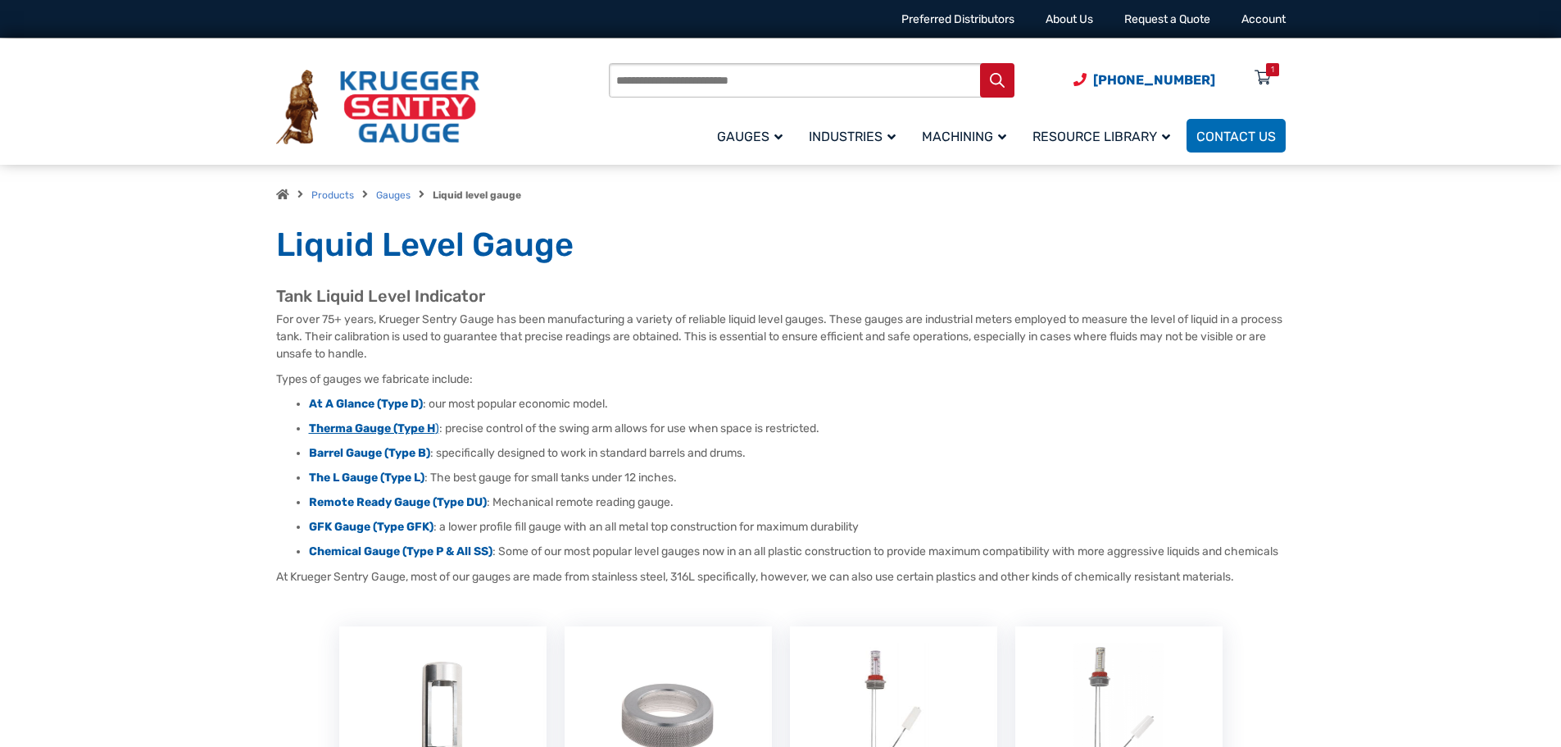
click at [363, 429] on strong "Therma Gauge (Type H" at bounding box center [372, 428] width 126 height 14
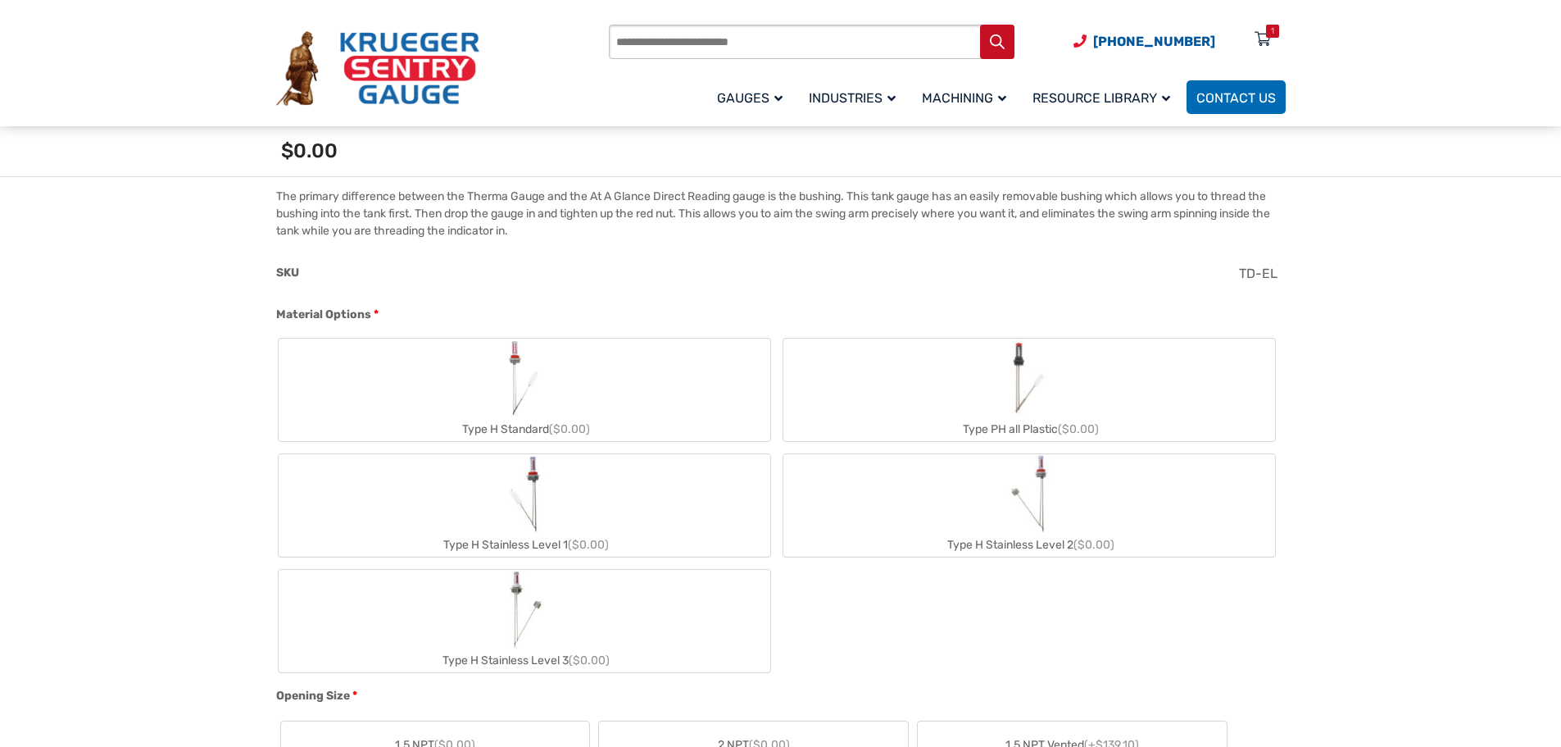
scroll to position [656, 0]
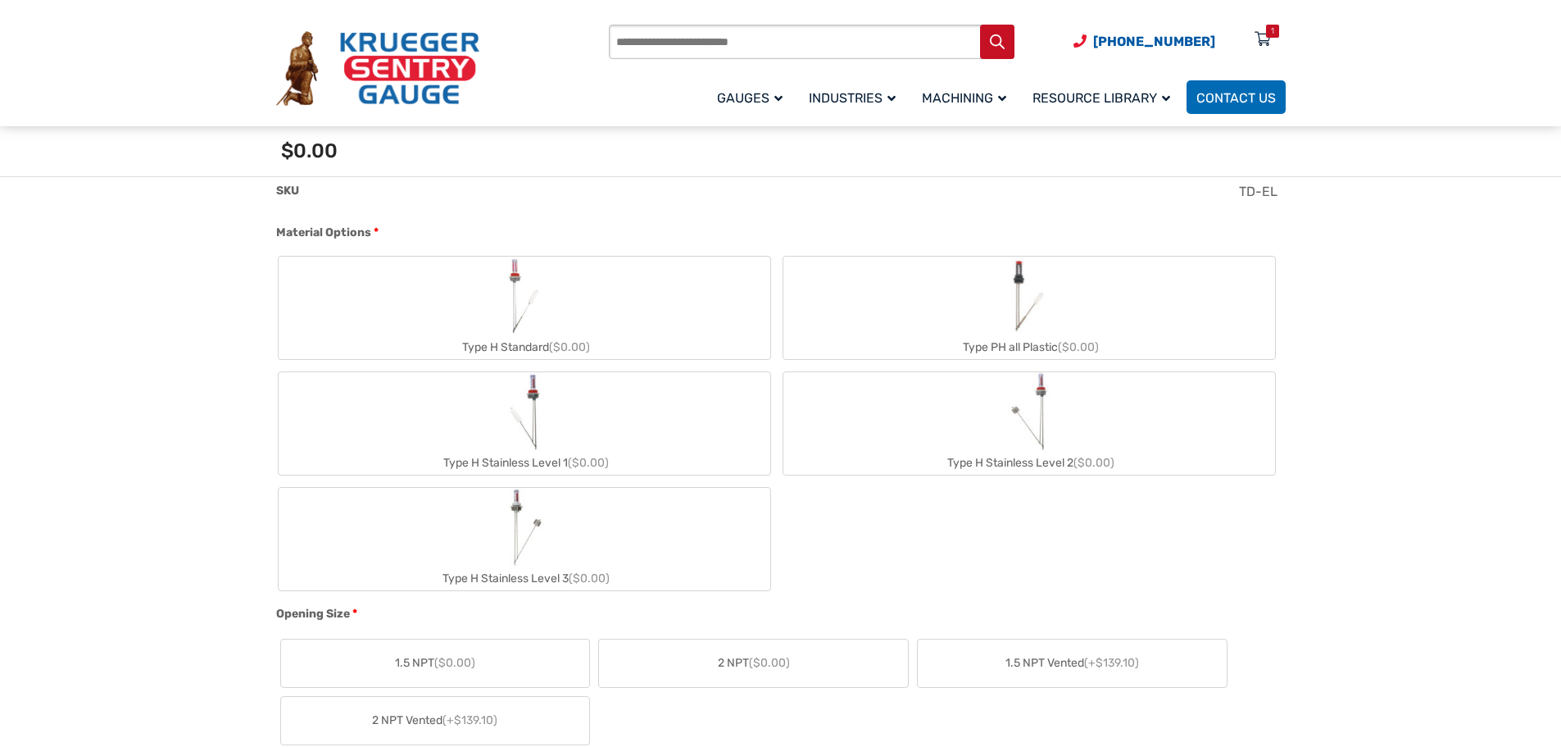
click at [990, 428] on label "Type H Stainless Level 2 ($0.00)" at bounding box center [1029, 423] width 492 height 102
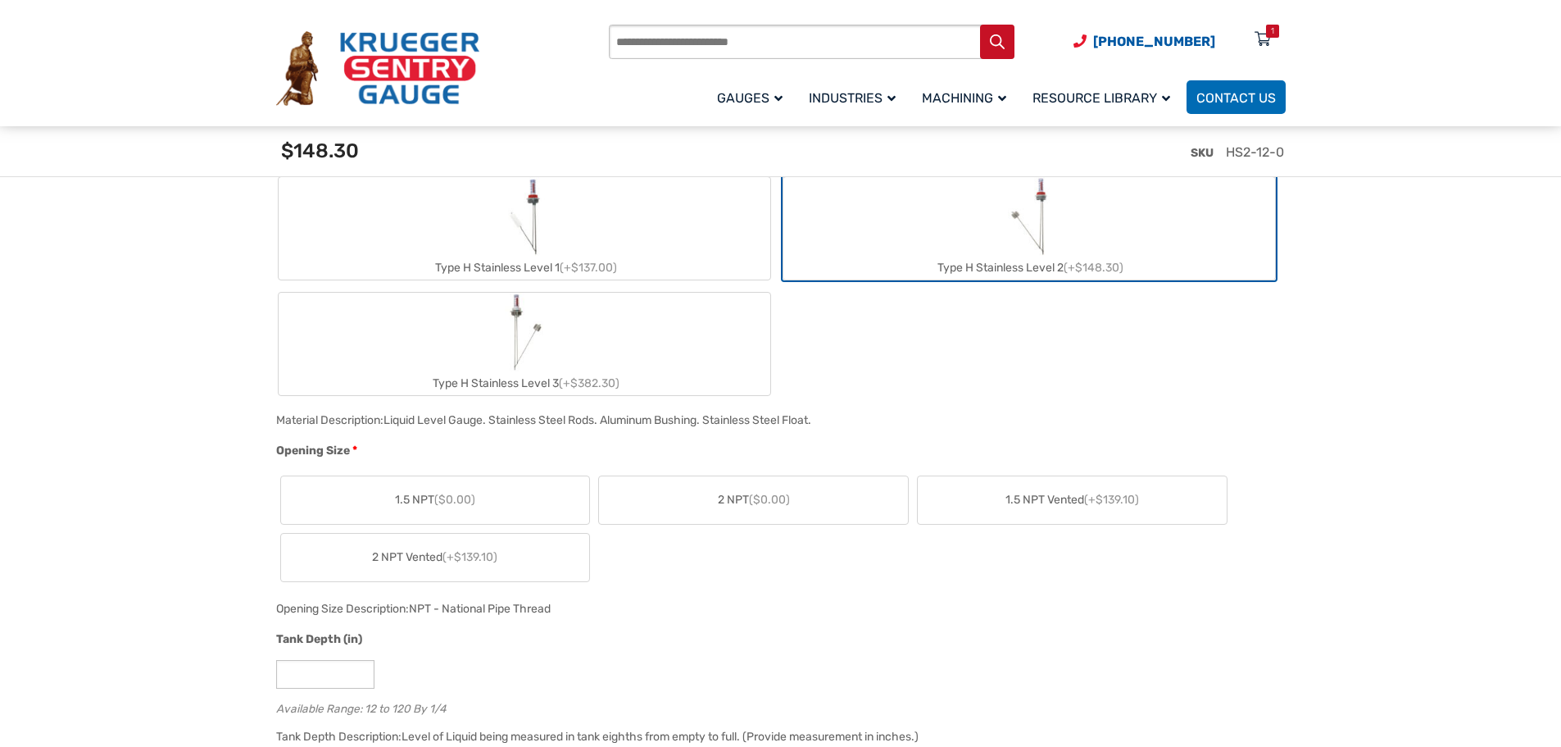
scroll to position [902, 0]
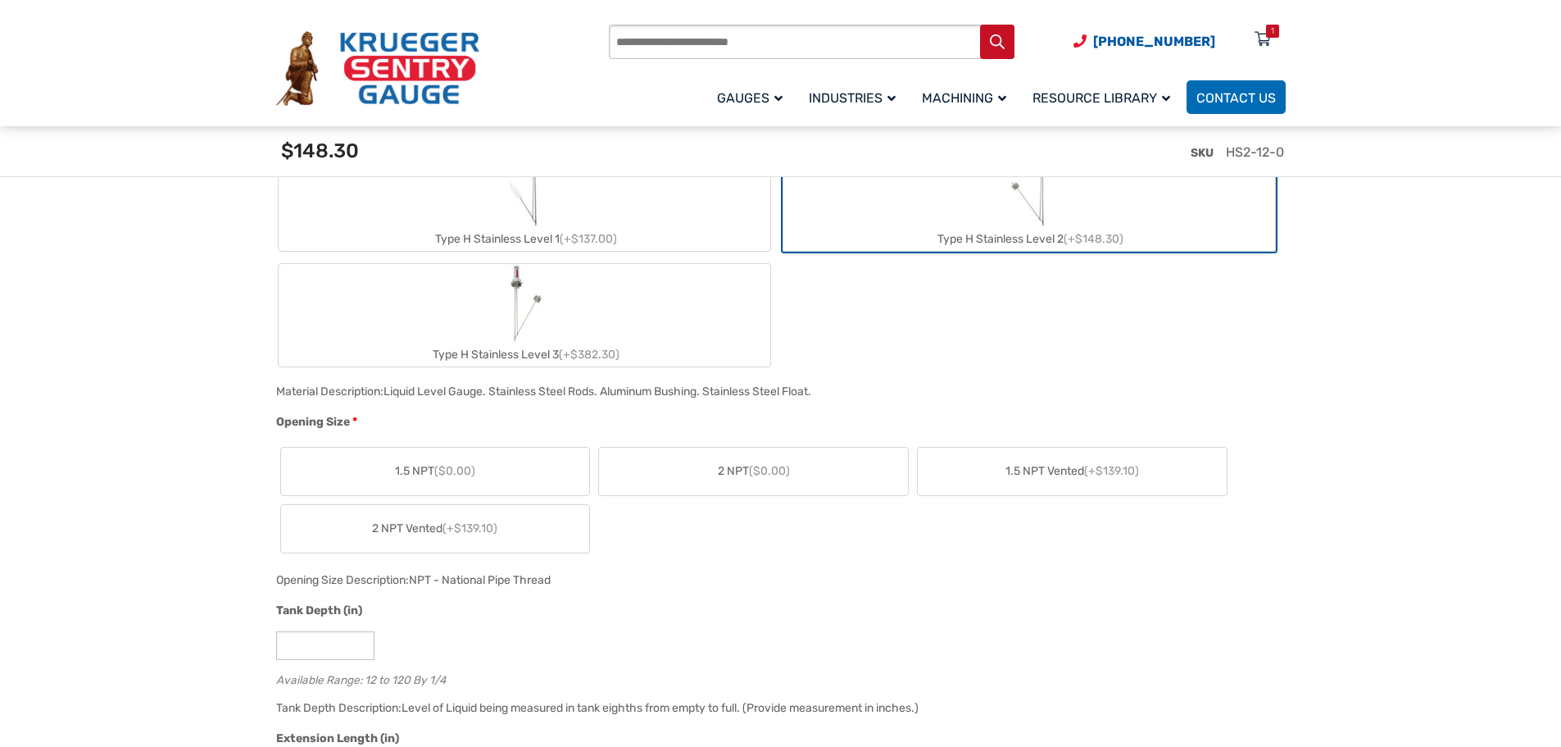
click at [756, 475] on span "($0.00)" at bounding box center [769, 471] width 41 height 14
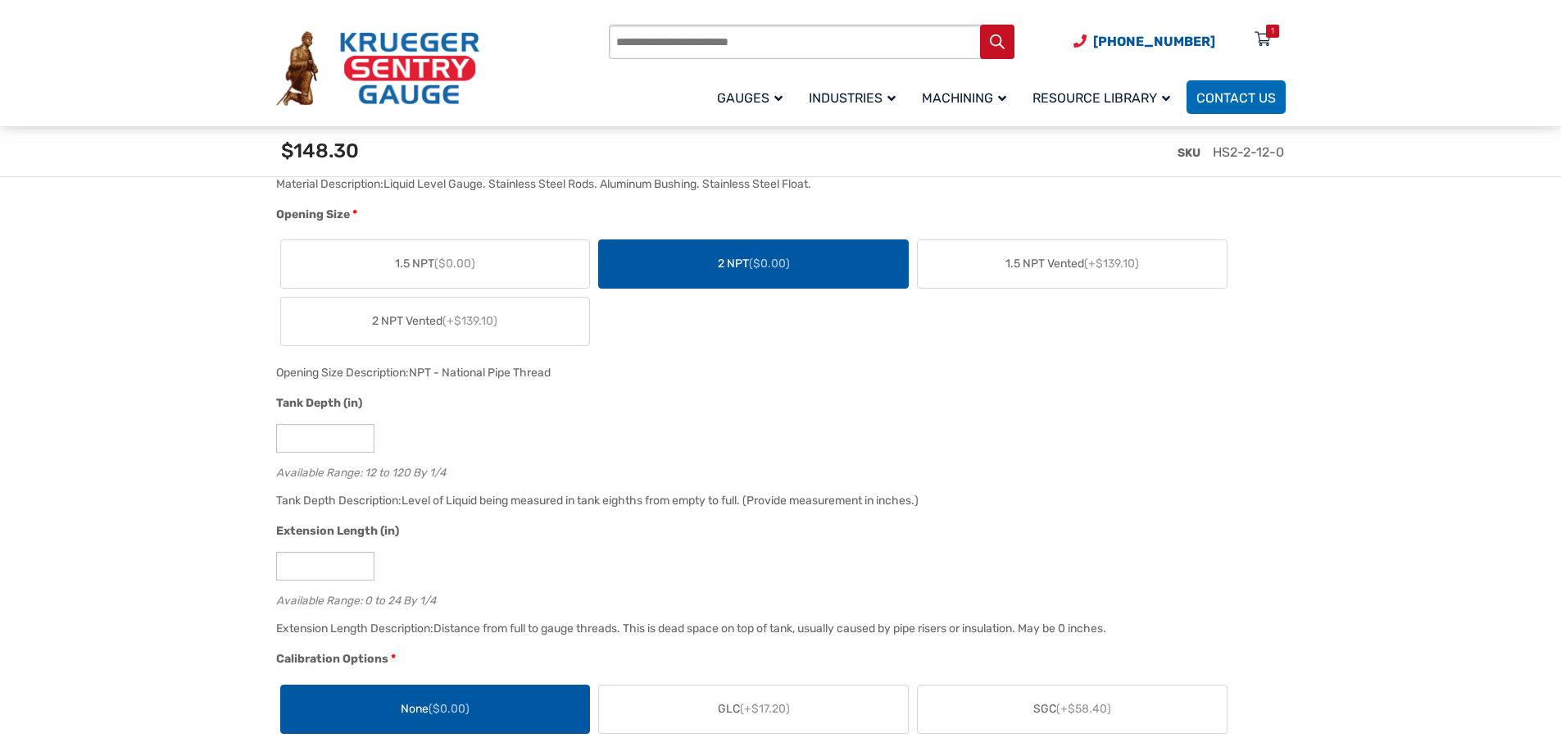
scroll to position [1147, 0]
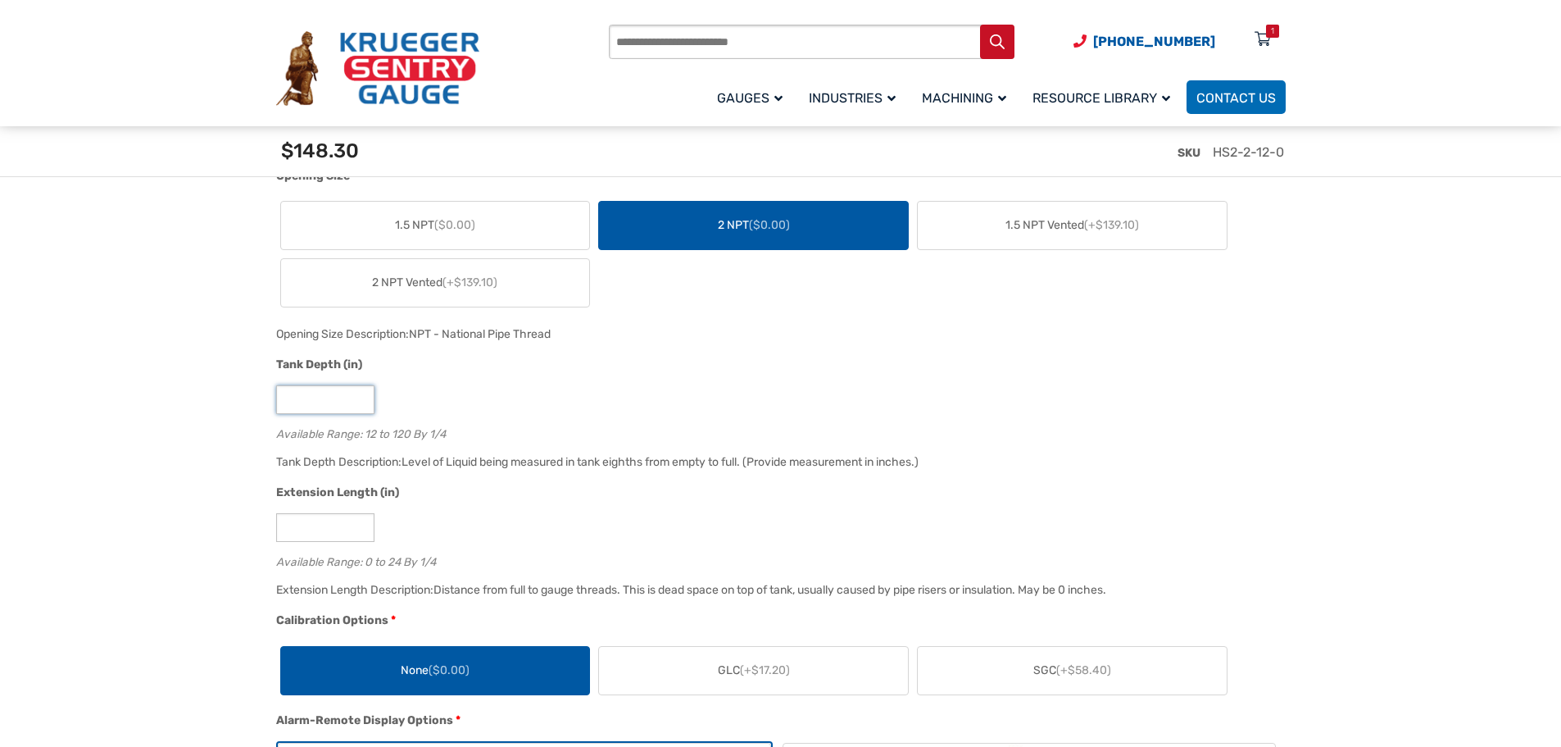
drag, startPoint x: 295, startPoint y: 401, endPoint x: 272, endPoint y: 403, distance: 23.1
click at [272, 403] on div "Tank Depth (in) ** Available Range: 12 to 120 By 1/4" at bounding box center [777, 404] width 1010 height 96
type input "**"
click at [582, 492] on div "Extension Length (in)" at bounding box center [777, 494] width 1002 height 21
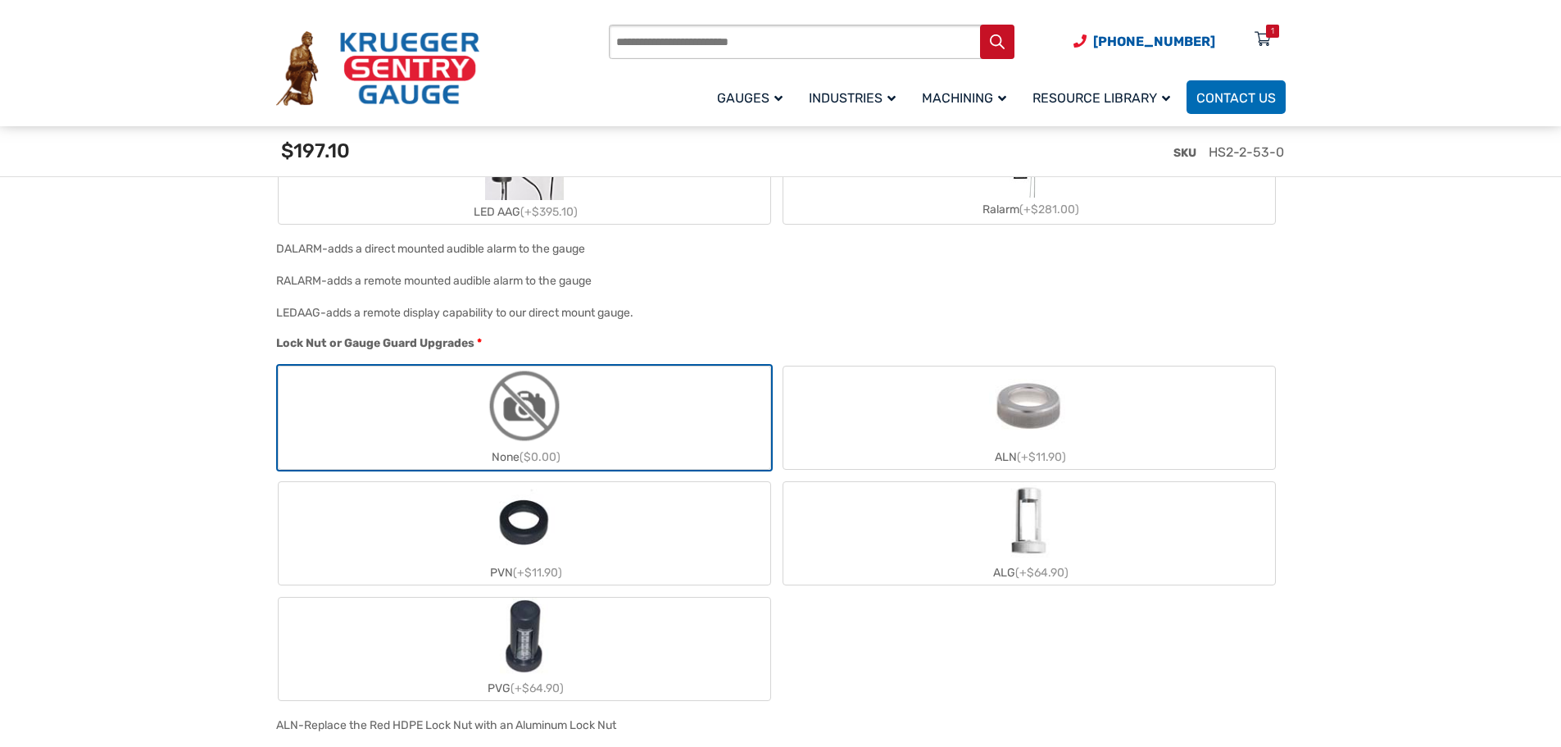
scroll to position [1967, 0]
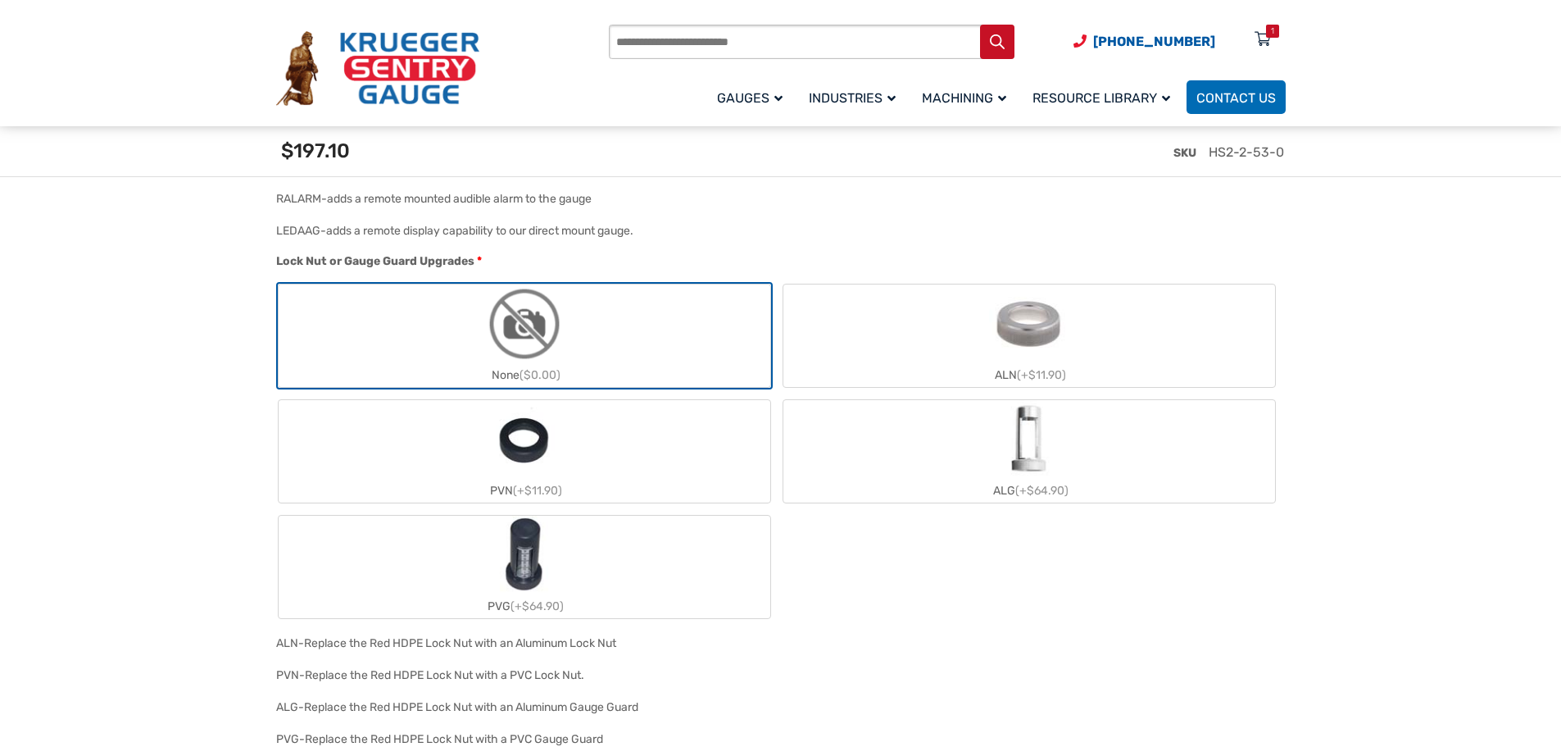
click at [910, 347] on label "ALN (+$11.90)" at bounding box center [1029, 335] width 492 height 102
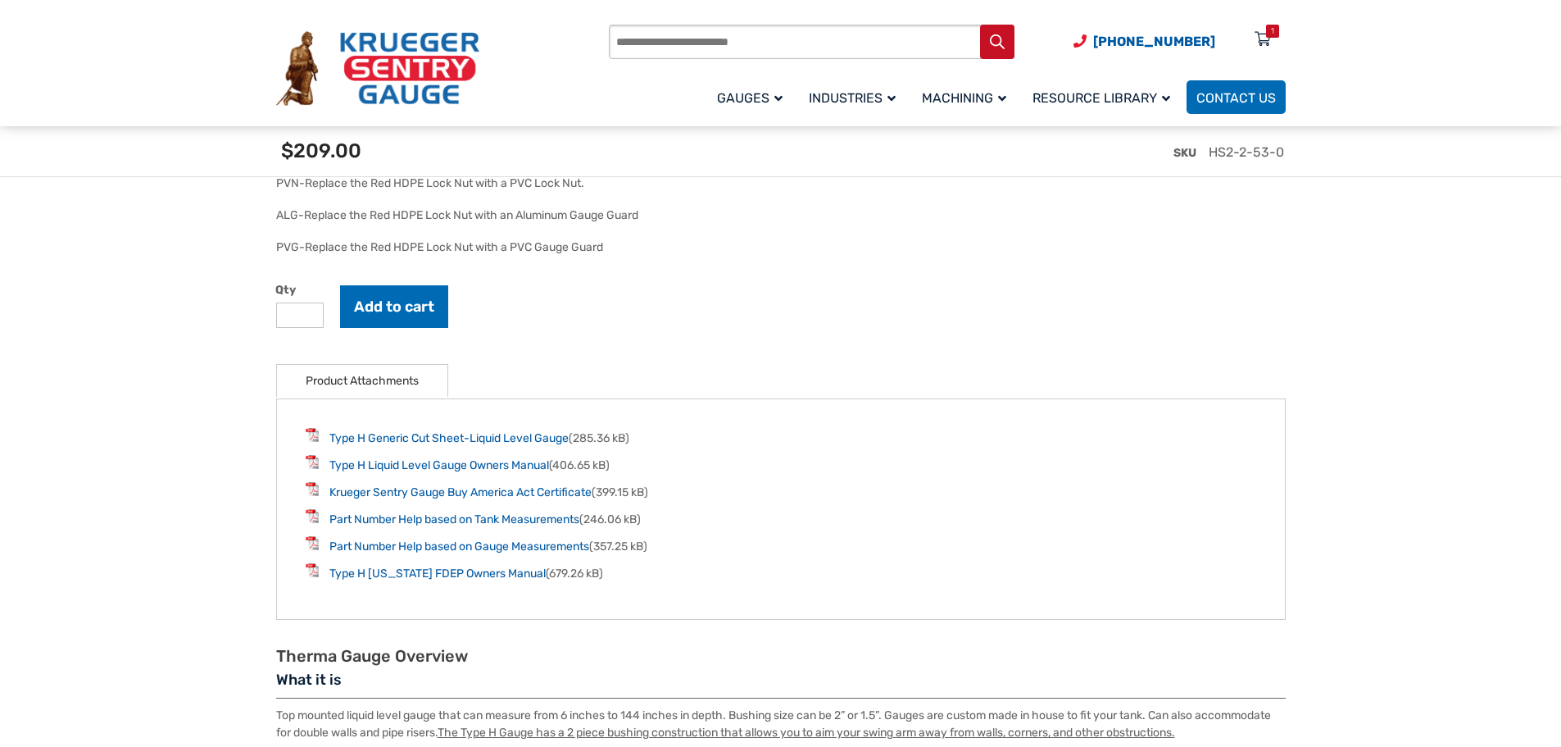
scroll to position [2541, 0]
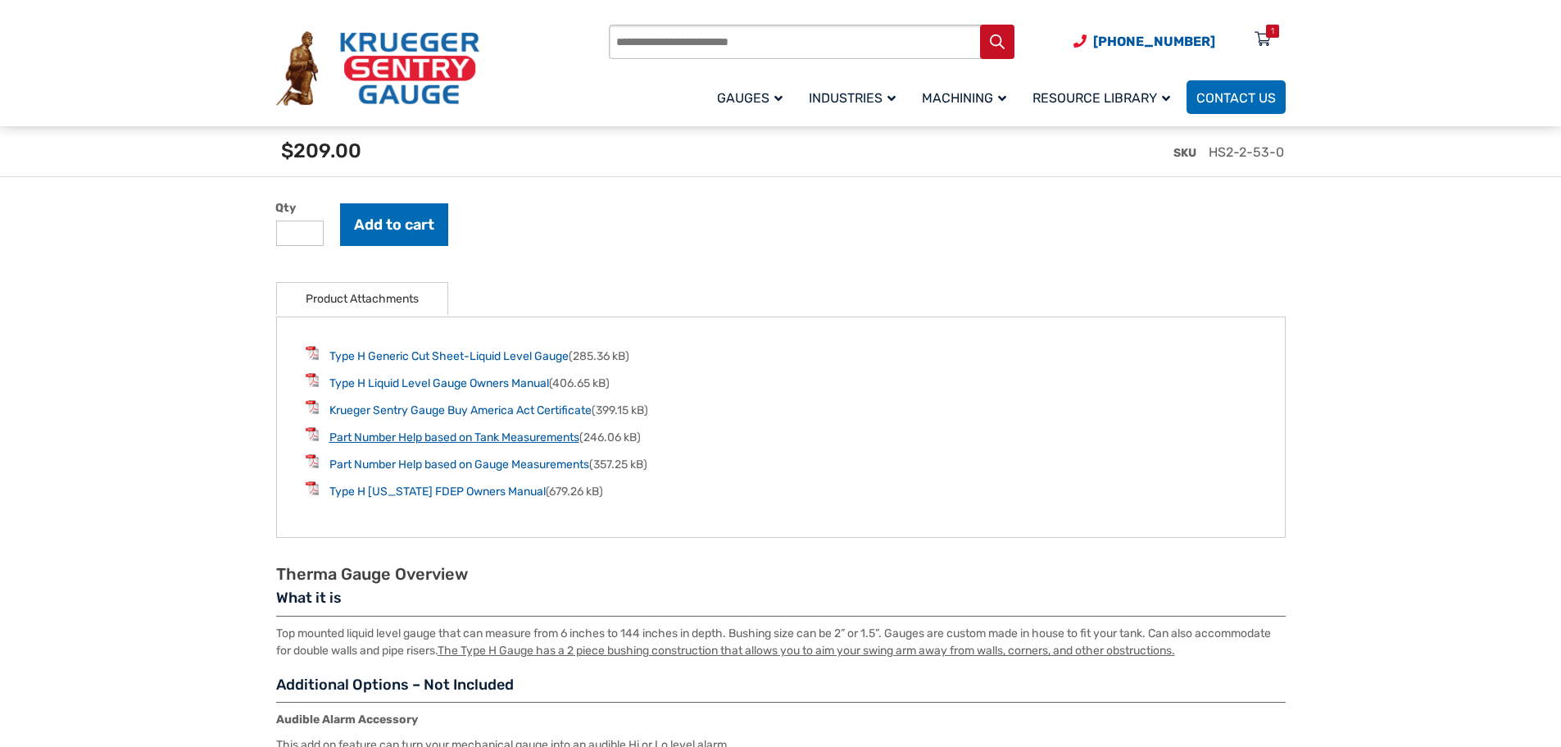
click at [413, 444] on link "Part Number Help based on Tank Measurements" at bounding box center [454, 437] width 250 height 14
click at [399, 361] on link "Type H Generic Cut Sheet-Liquid Level Gauge" at bounding box center [448, 356] width 239 height 14
